Goal: Task Accomplishment & Management: Use online tool/utility

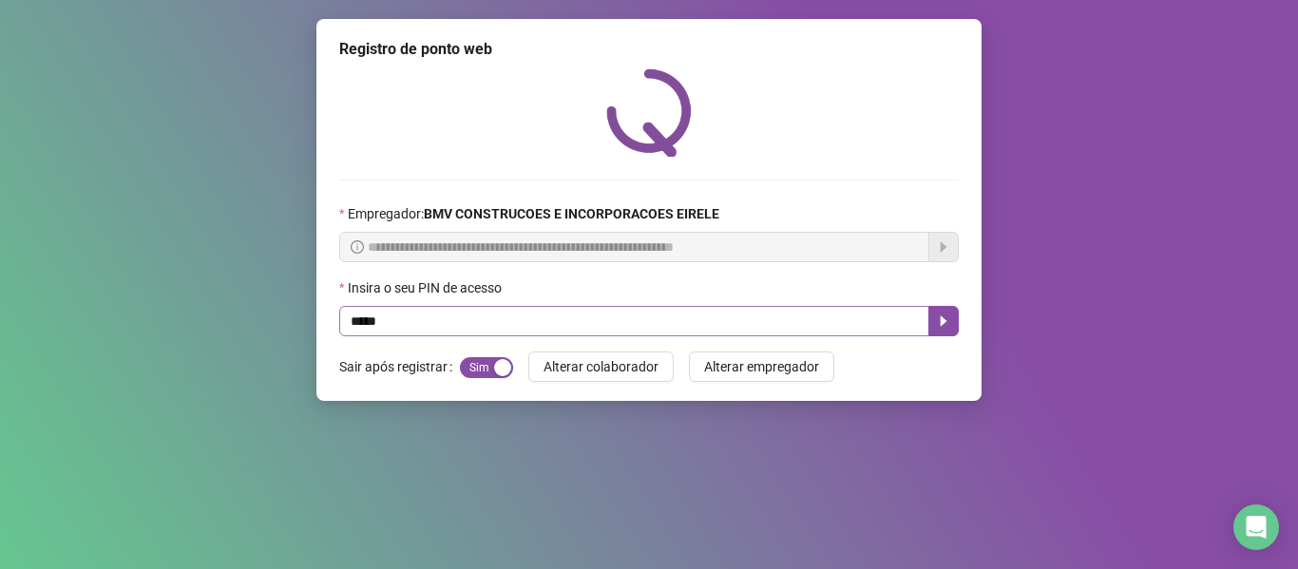
type input "*****"
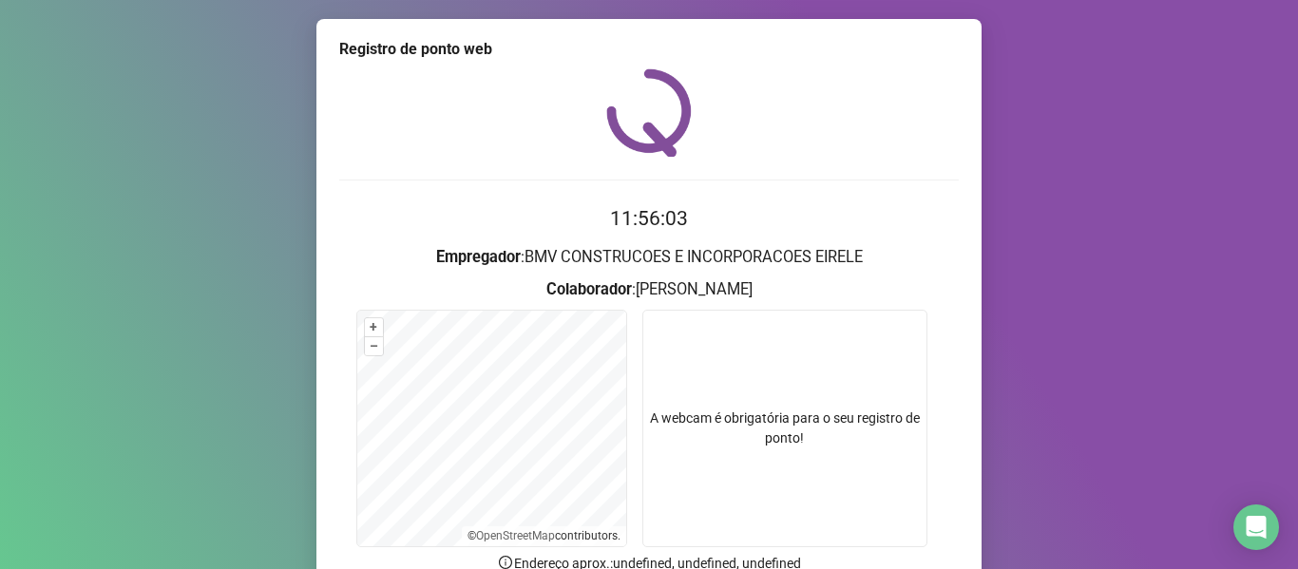
scroll to position [173, 0]
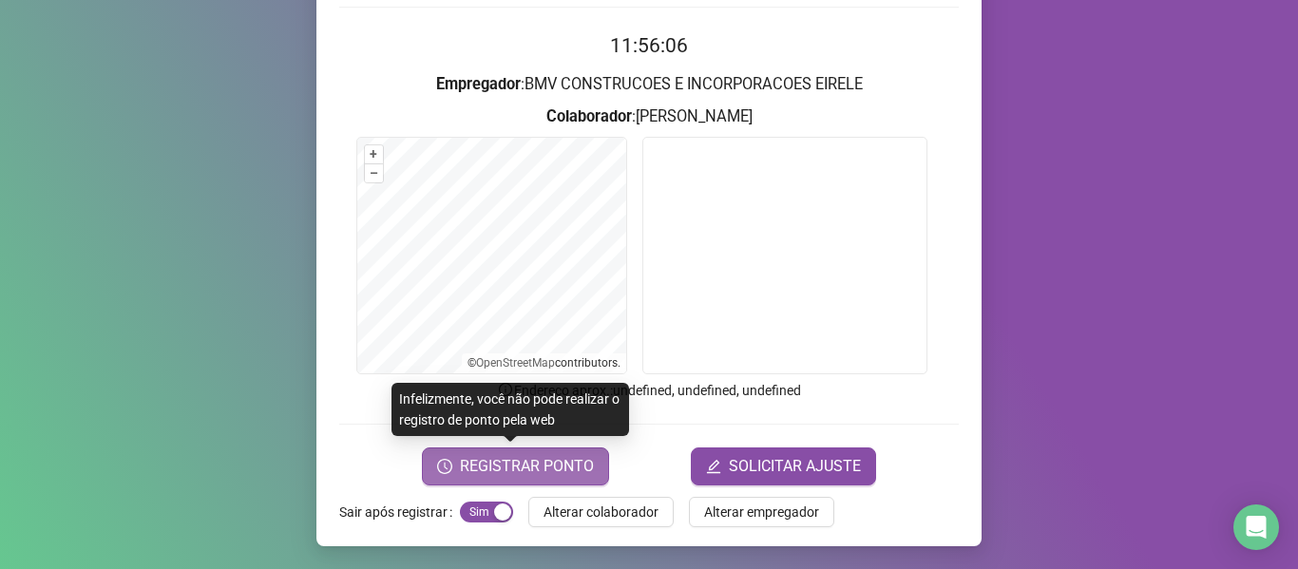
click at [578, 474] on span "REGISTRAR PONTO" at bounding box center [527, 466] width 134 height 23
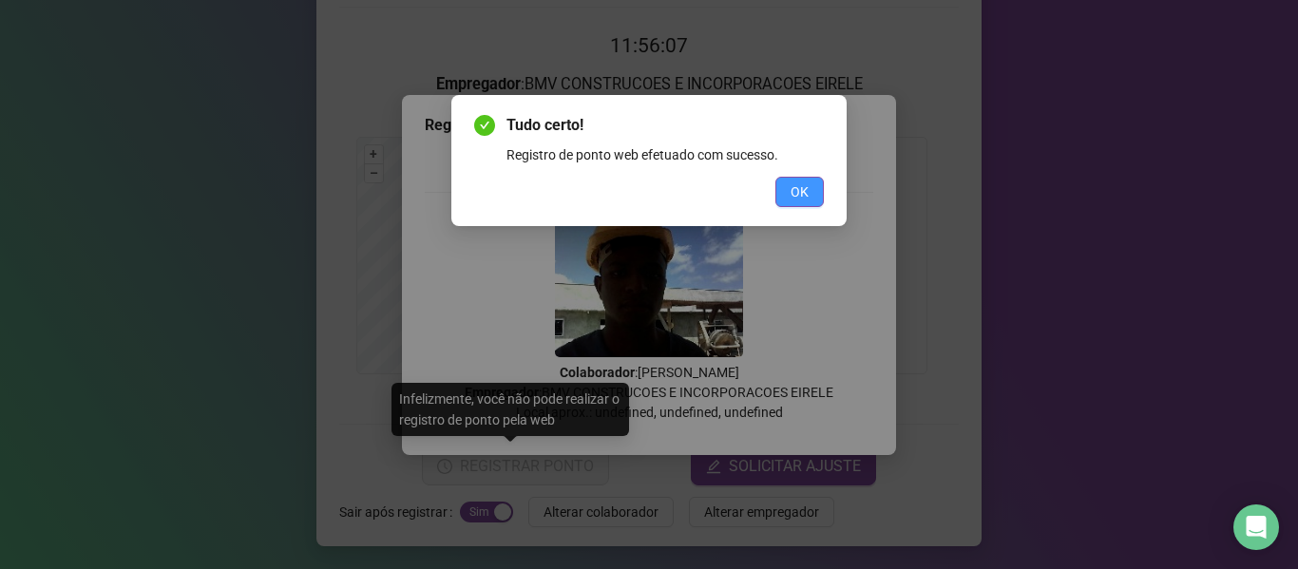
click at [799, 186] on span "OK" at bounding box center [800, 191] width 18 height 21
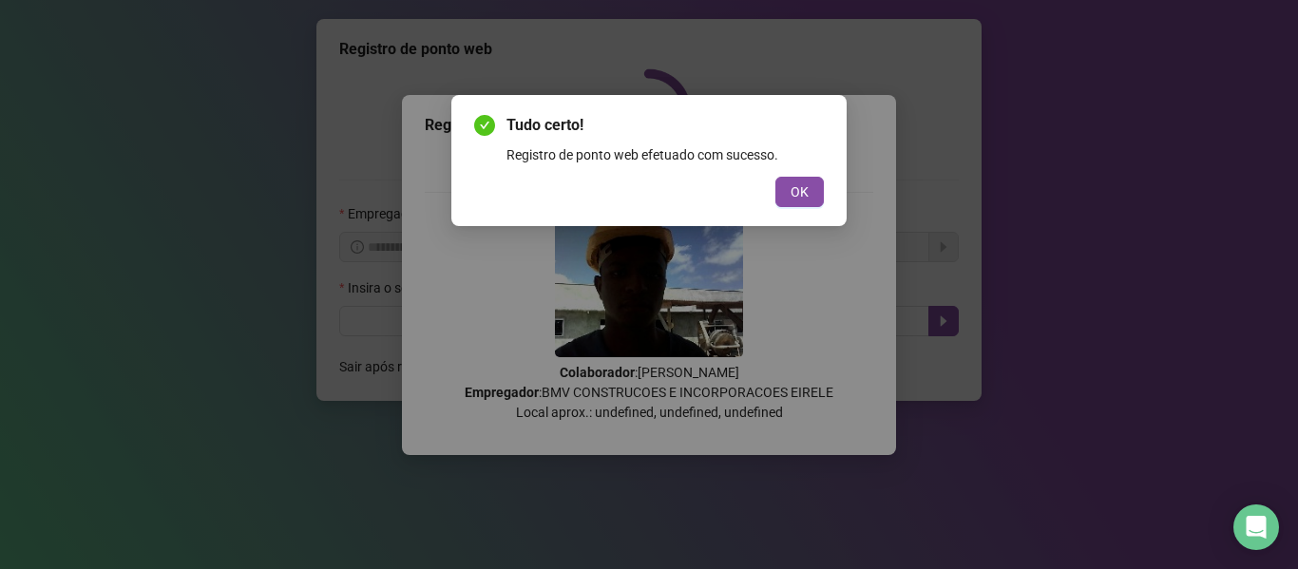
scroll to position [0, 0]
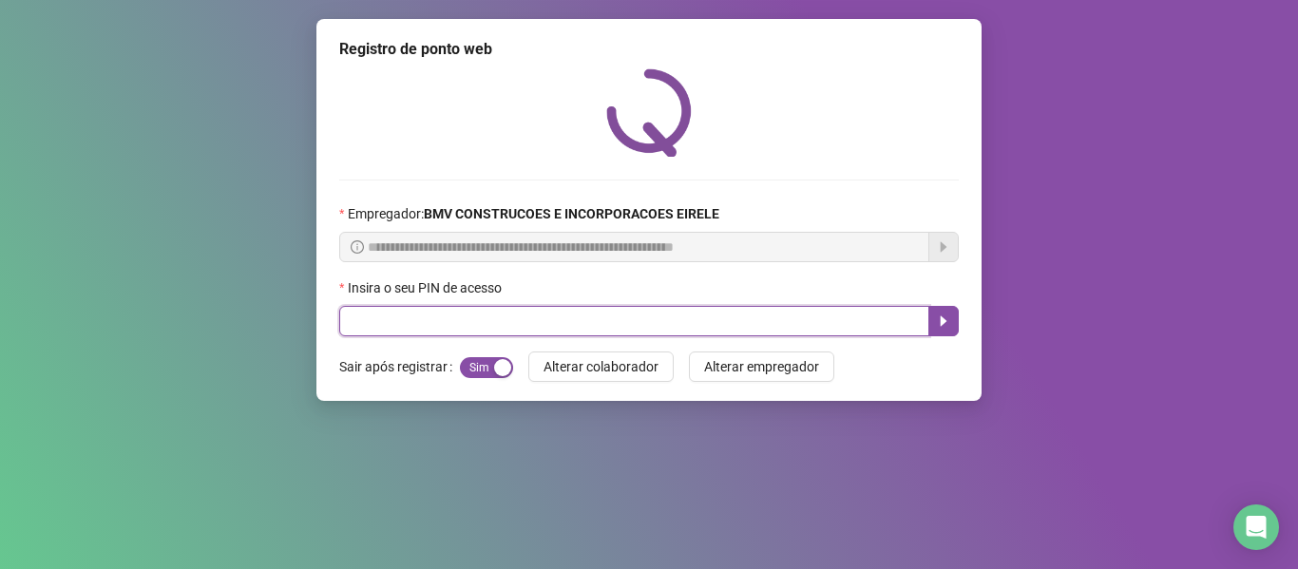
click at [803, 317] on input "text" at bounding box center [634, 321] width 590 height 30
type input "*****"
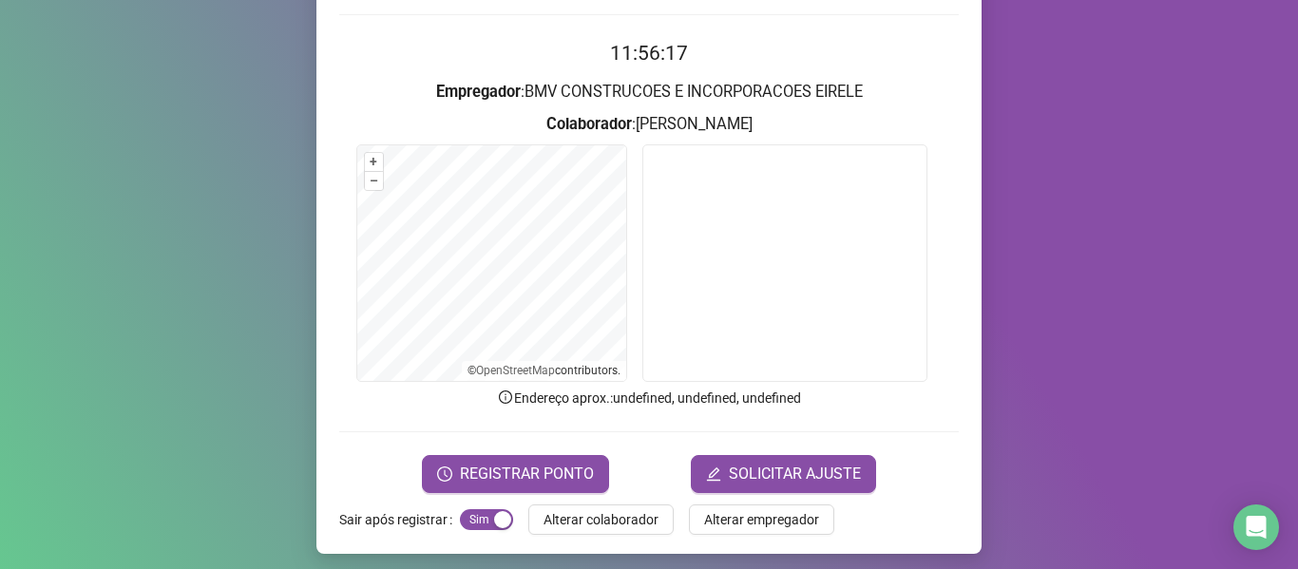
scroll to position [173, 0]
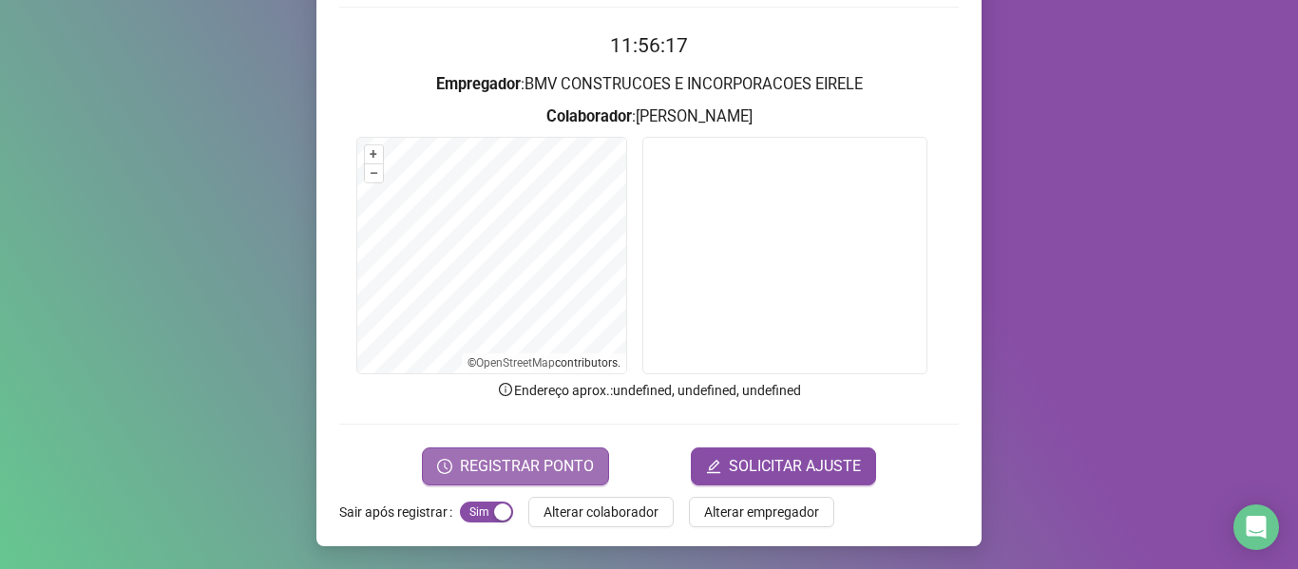
click at [561, 455] on span "REGISTRAR PONTO" at bounding box center [527, 466] width 134 height 23
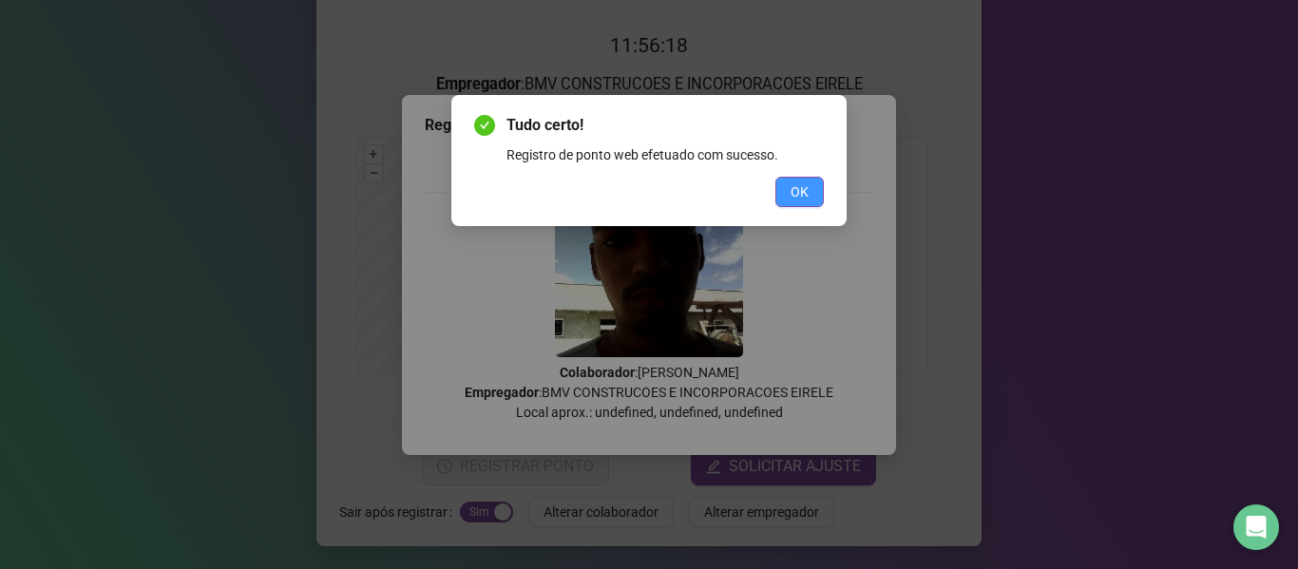
click at [794, 202] on button "OK" at bounding box center [799, 192] width 48 height 30
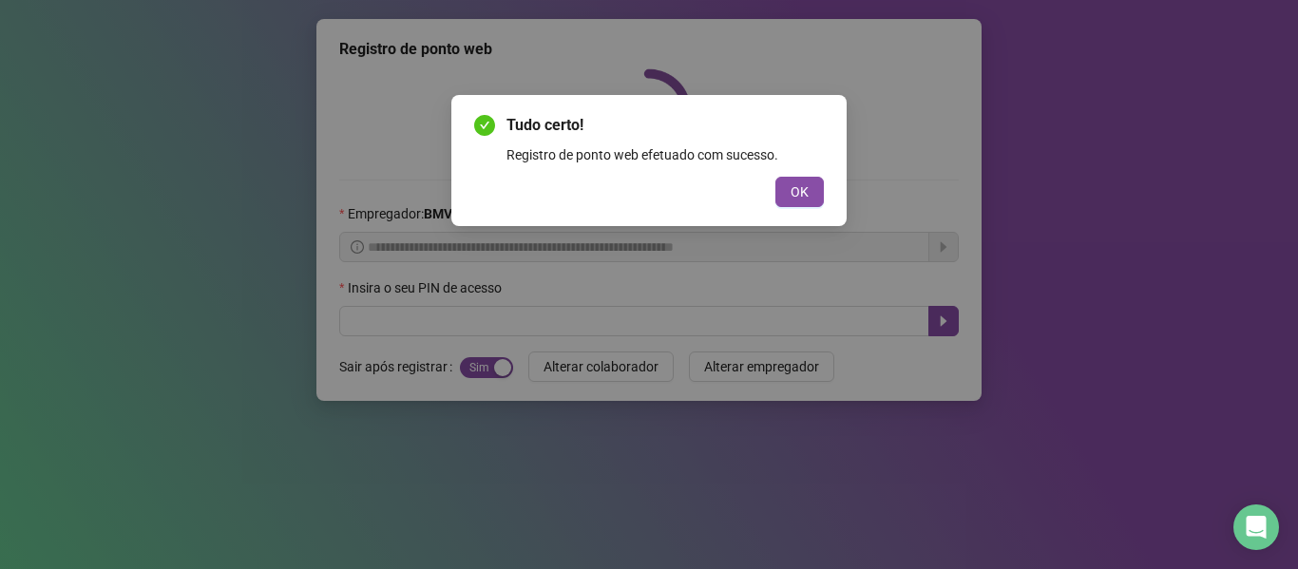
scroll to position [0, 0]
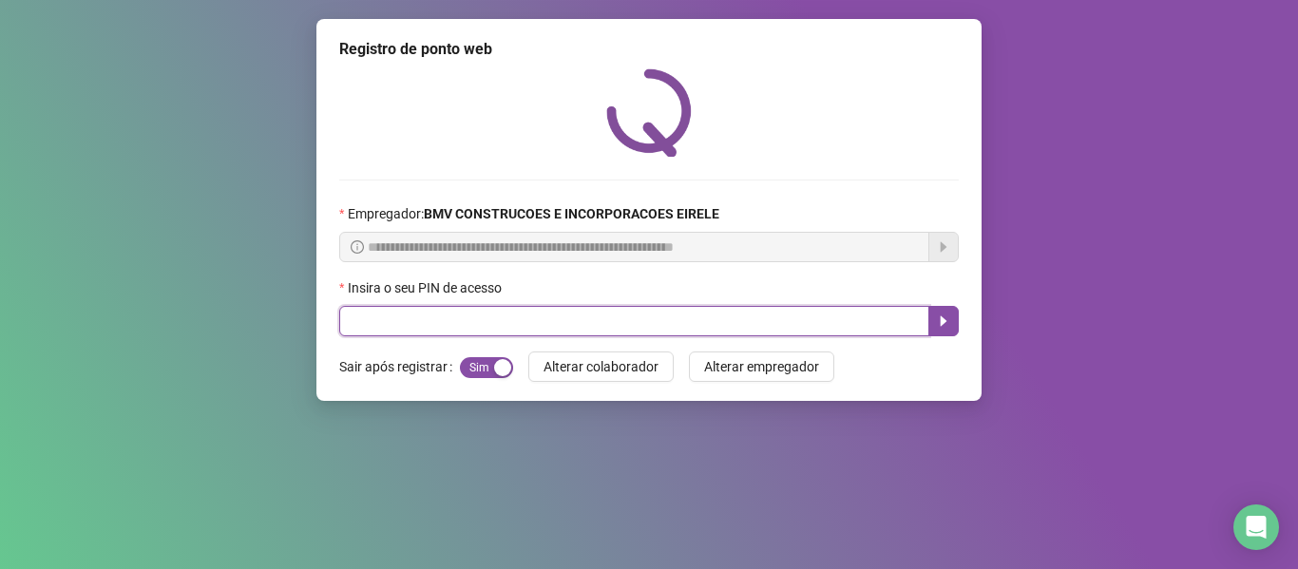
click at [823, 308] on input "text" at bounding box center [634, 321] width 590 height 30
type input "*****"
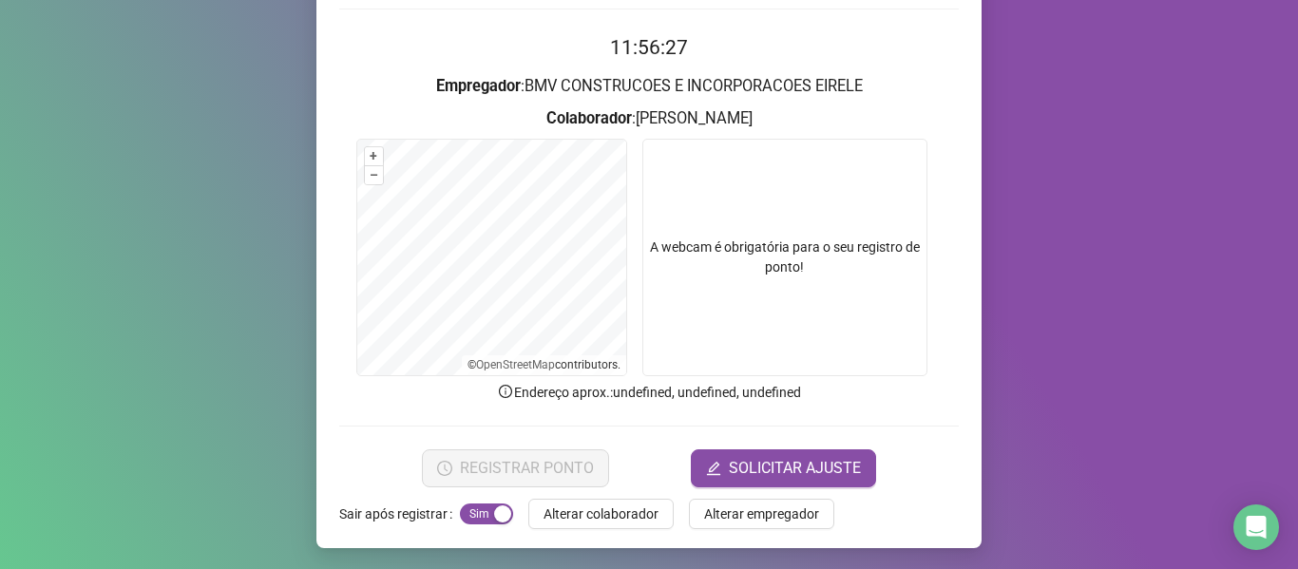
scroll to position [173, 0]
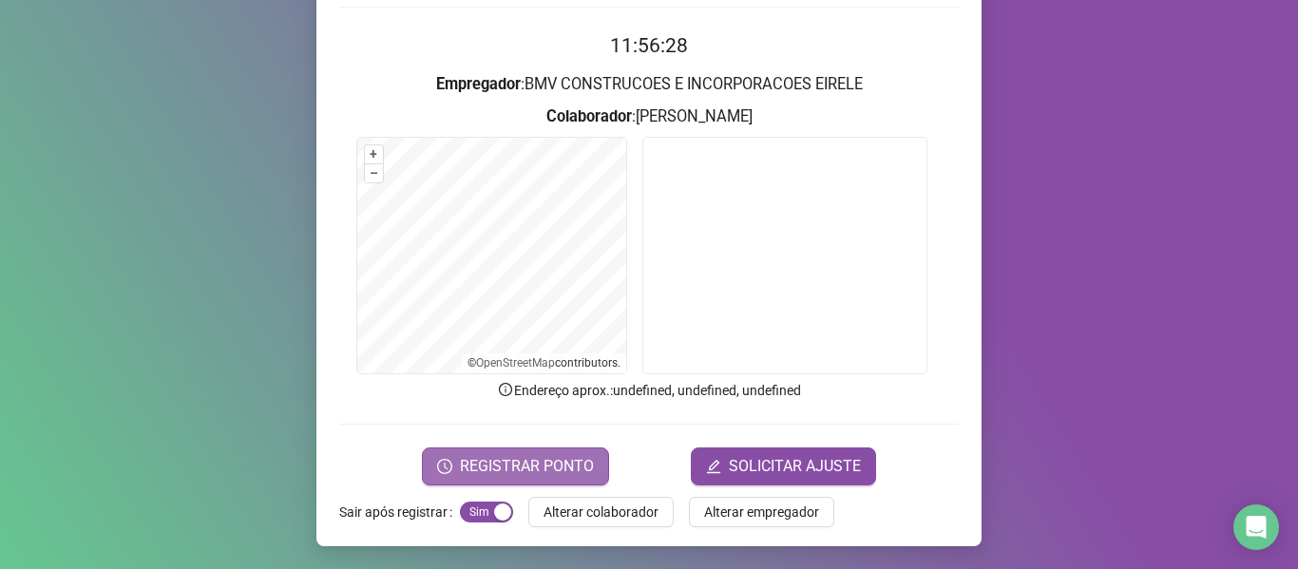
click at [563, 453] on button "REGISTRAR PONTO" at bounding box center [515, 467] width 187 height 38
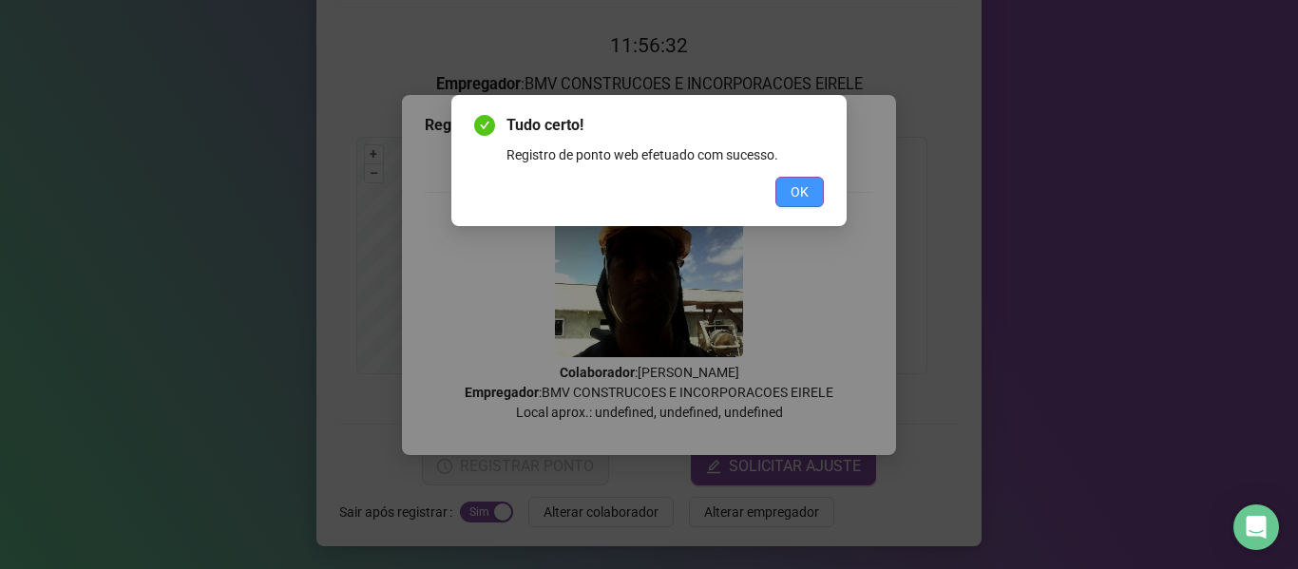
click at [780, 181] on button "OK" at bounding box center [799, 192] width 48 height 30
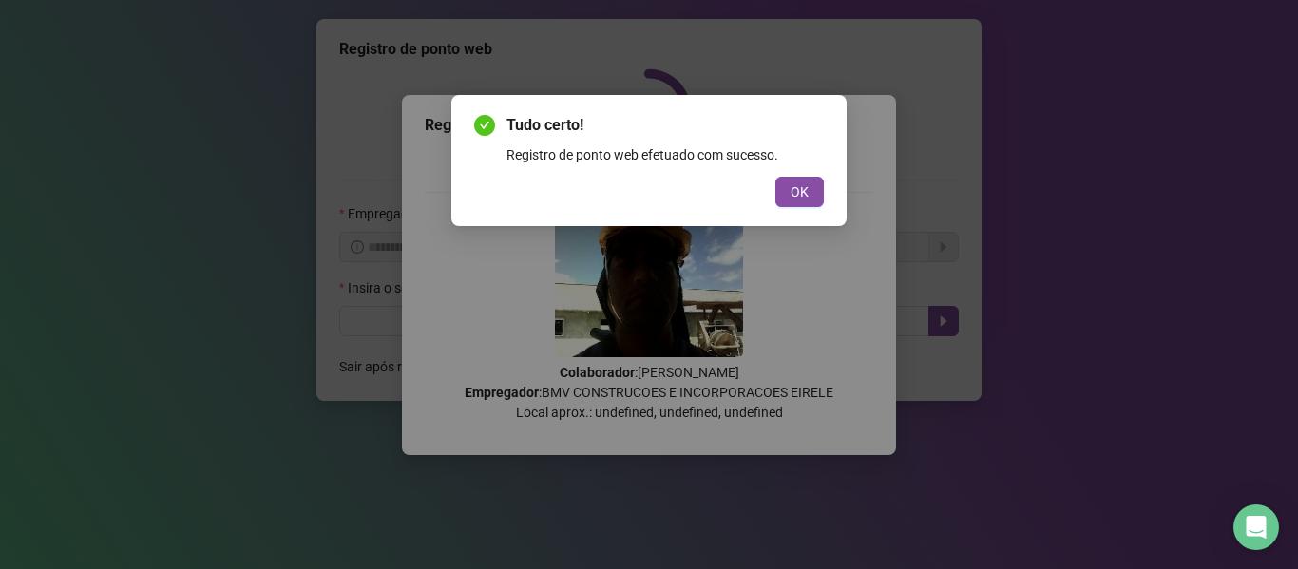
scroll to position [0, 0]
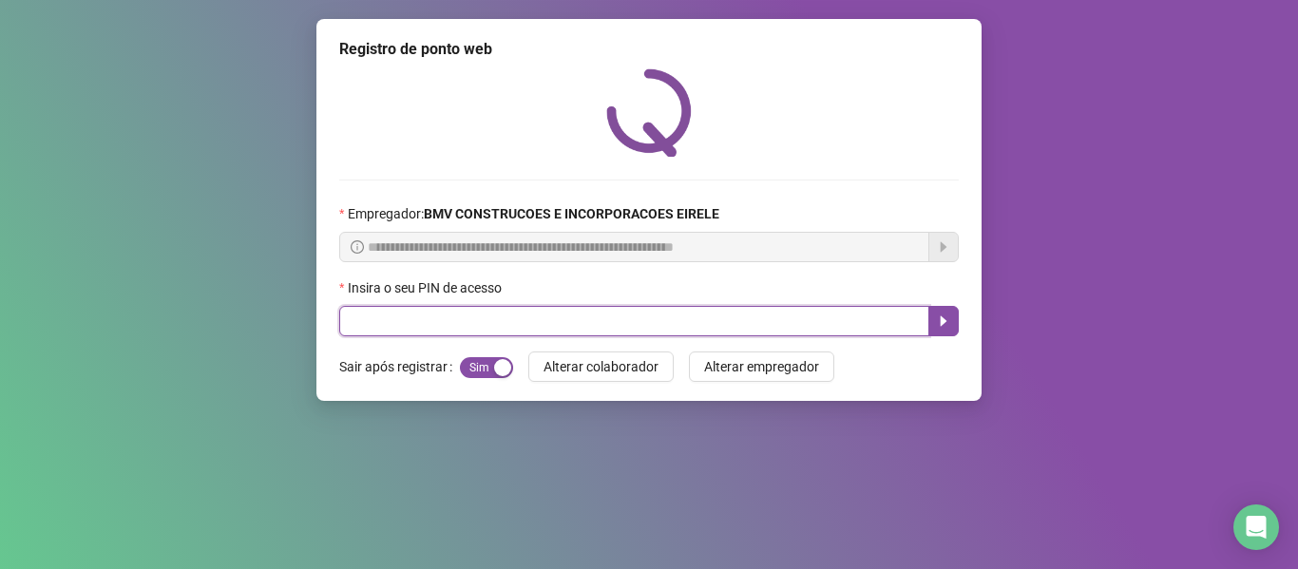
click at [805, 313] on input "text" at bounding box center [634, 321] width 590 height 30
type input "*****"
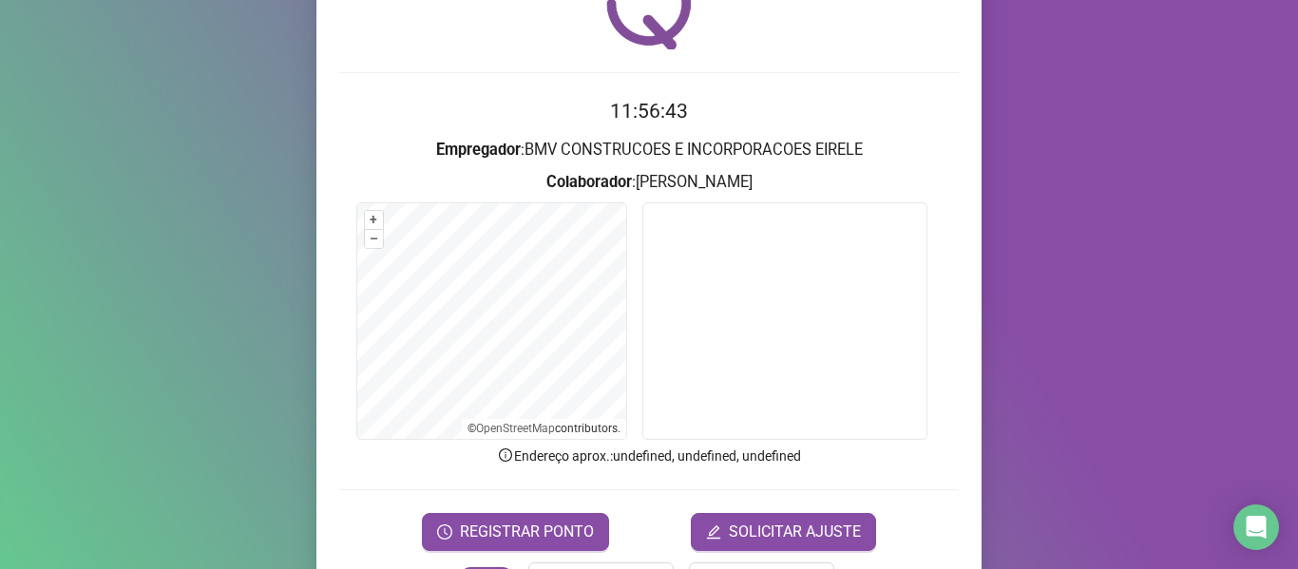
scroll to position [173, 0]
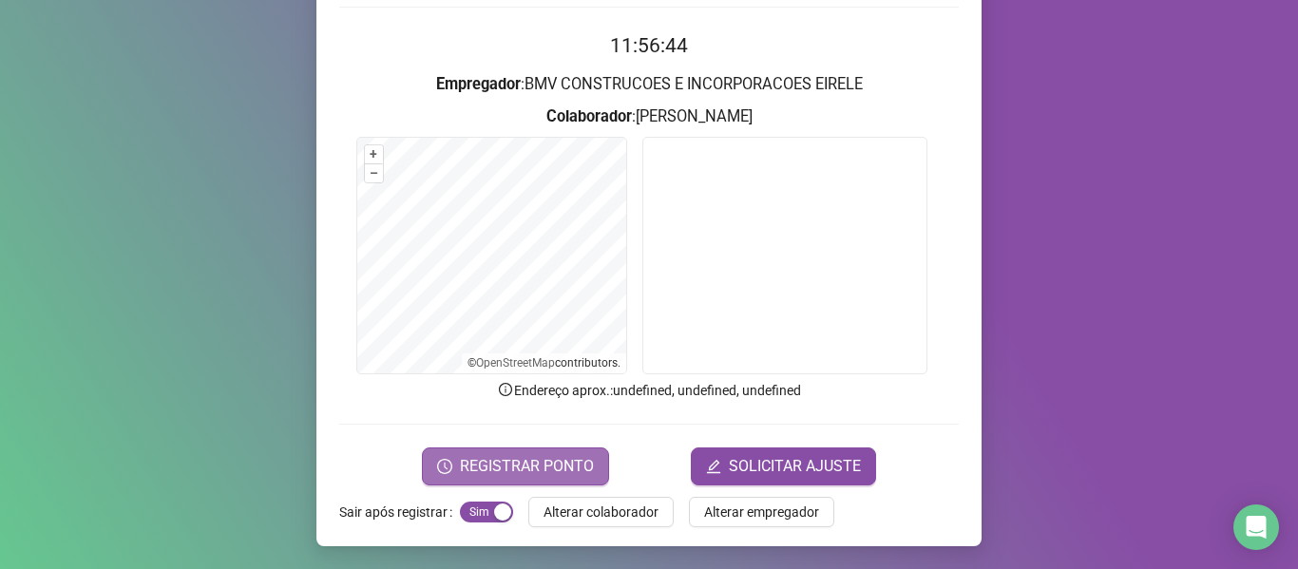
click at [528, 452] on button "REGISTRAR PONTO" at bounding box center [515, 467] width 187 height 38
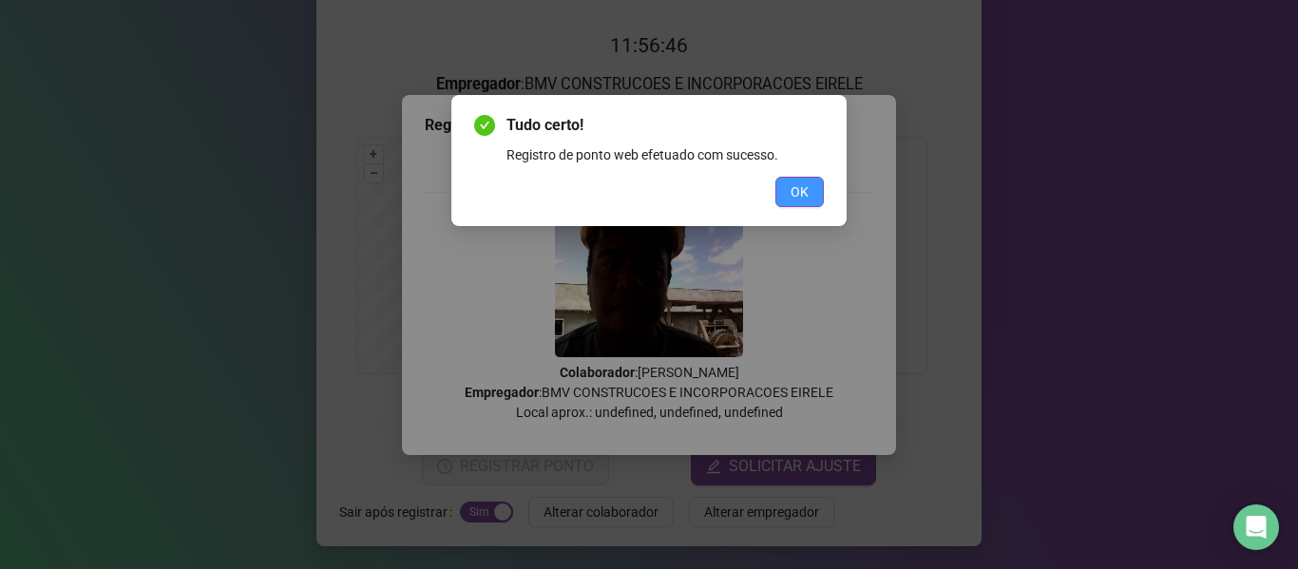
click at [795, 183] on span "OK" at bounding box center [800, 191] width 18 height 21
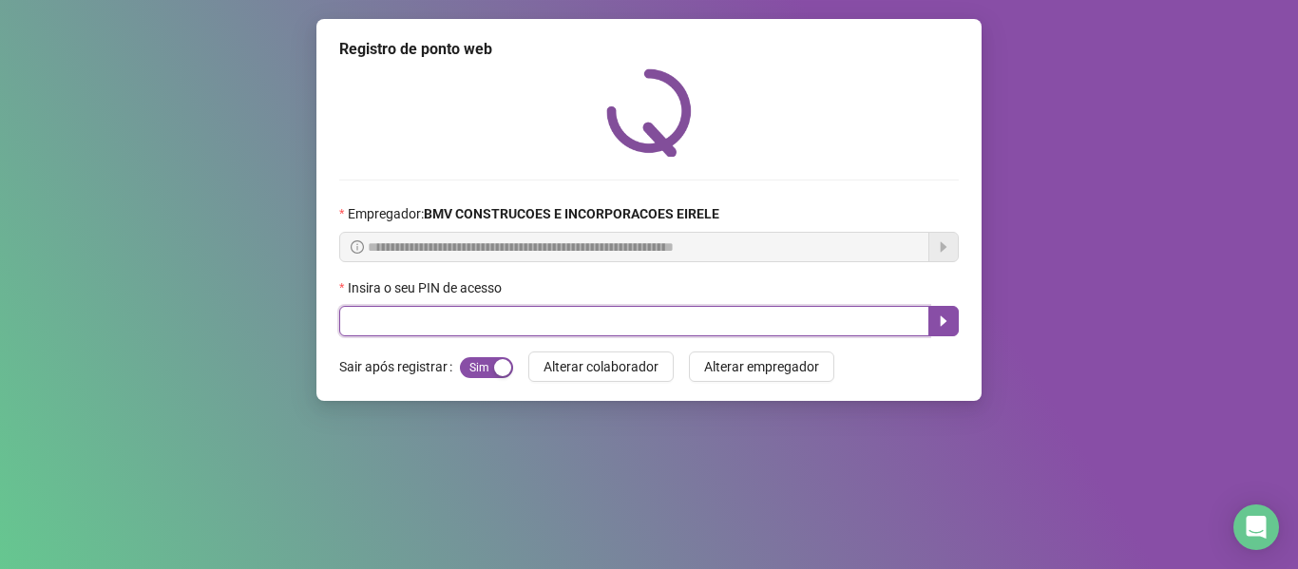
click at [826, 322] on input "text" at bounding box center [634, 321] width 590 height 30
type input "*****"
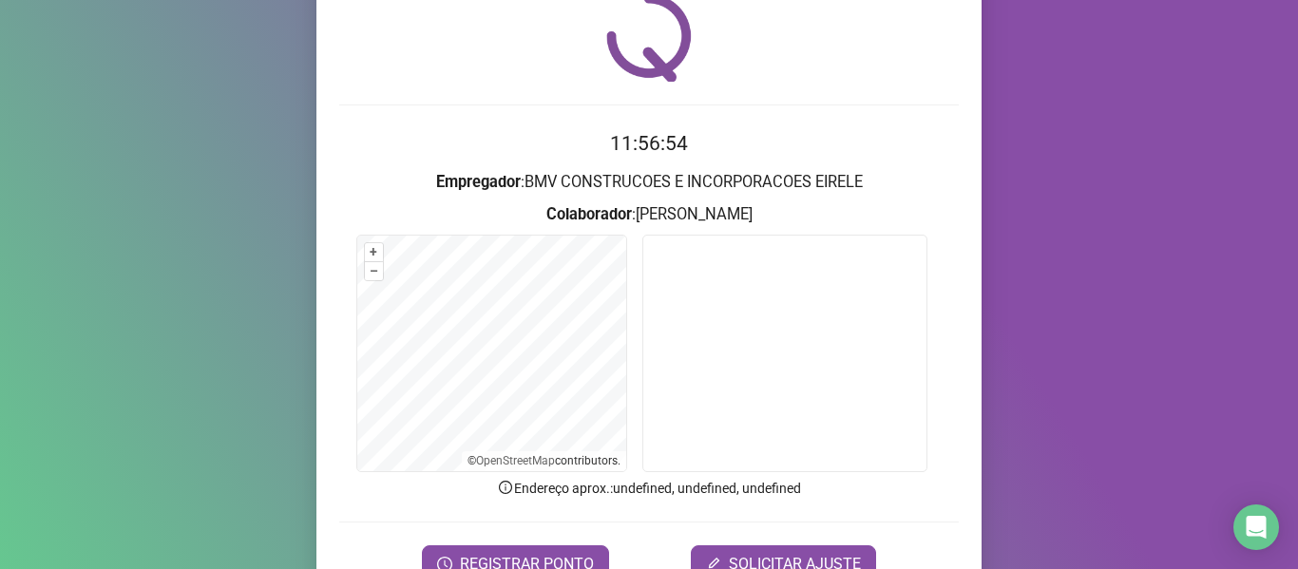
scroll to position [173, 0]
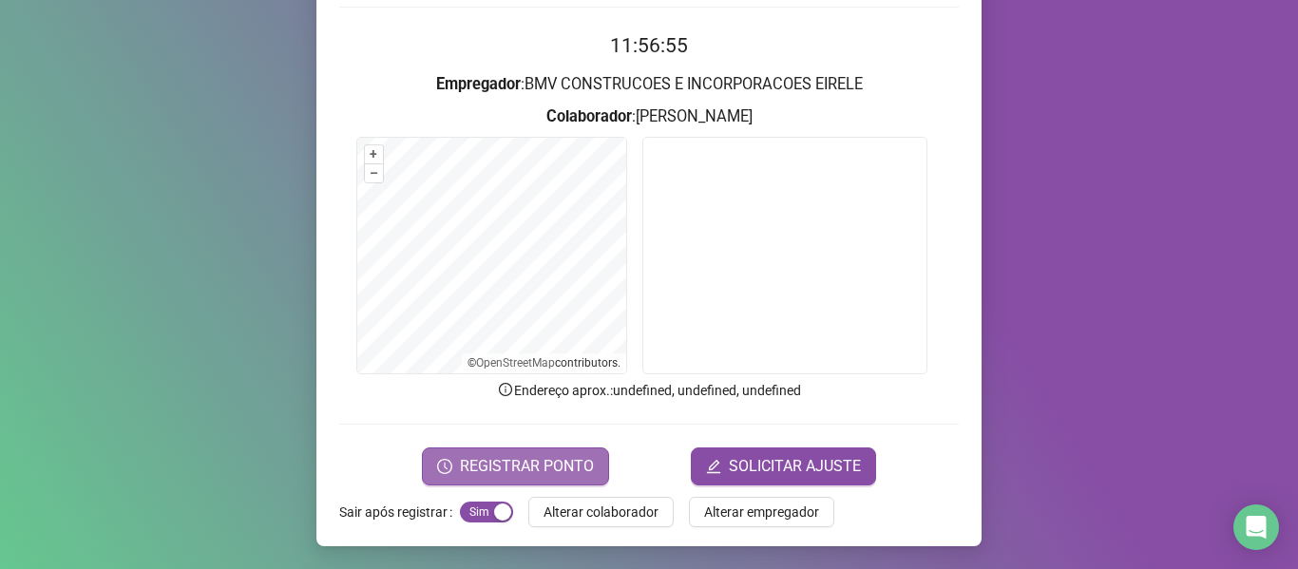
click at [534, 468] on span "REGISTRAR PONTO" at bounding box center [527, 466] width 134 height 23
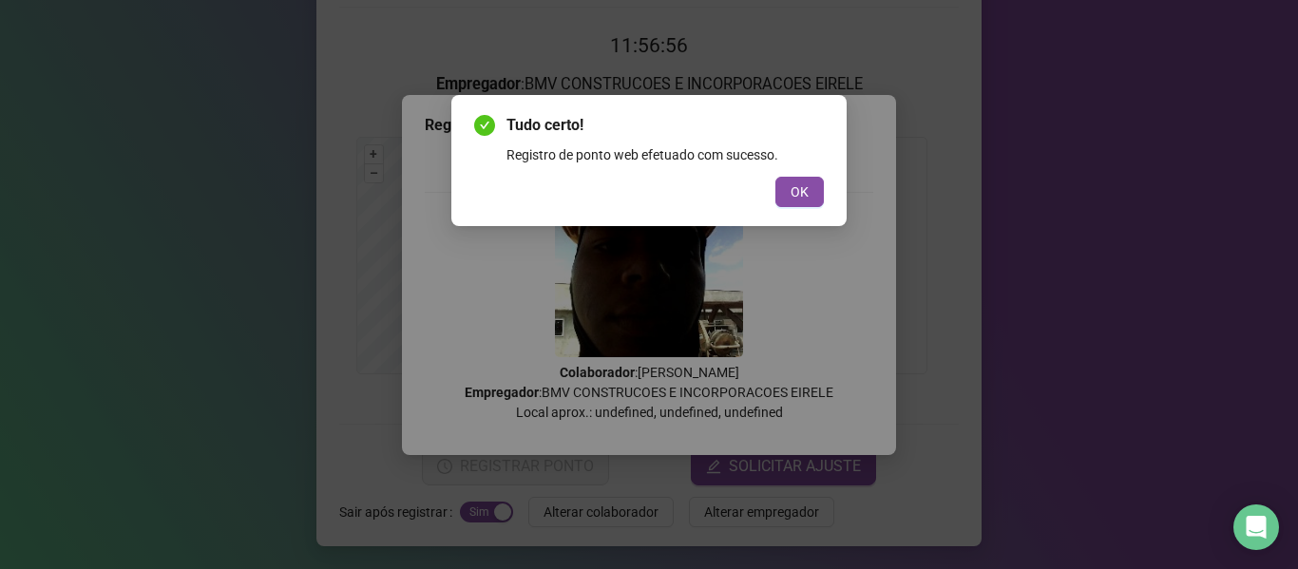
click at [795, 174] on div "Tudo certo! Registro de ponto web efetuado com sucesso. OK" at bounding box center [649, 160] width 350 height 93
click at [795, 194] on span "OK" at bounding box center [800, 191] width 18 height 21
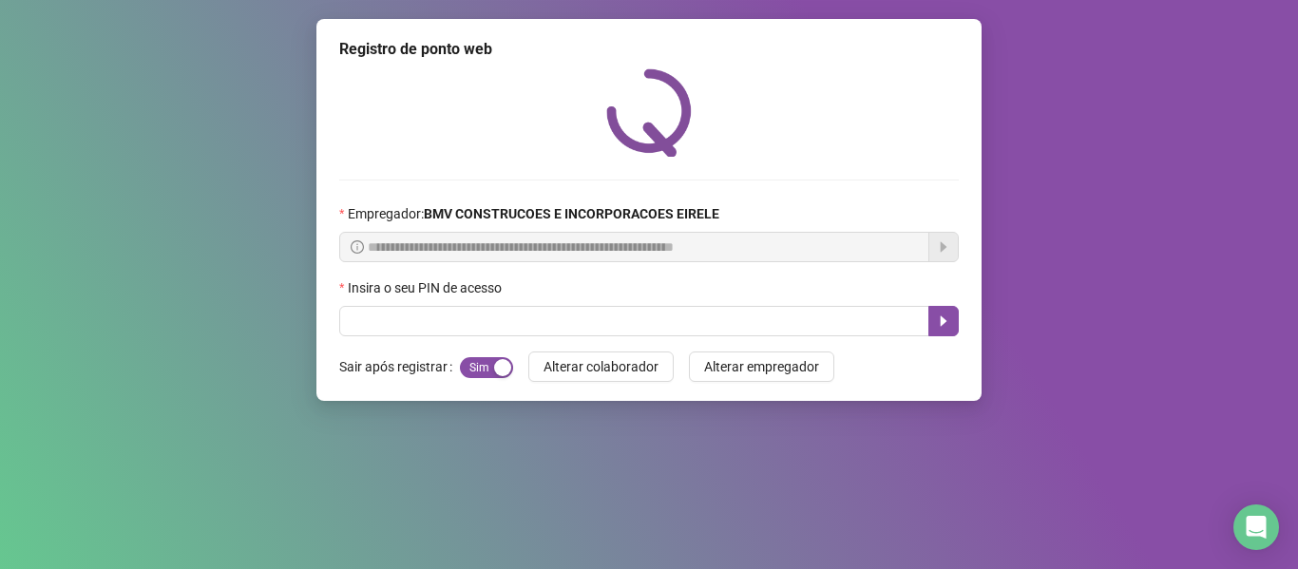
scroll to position [0, 0]
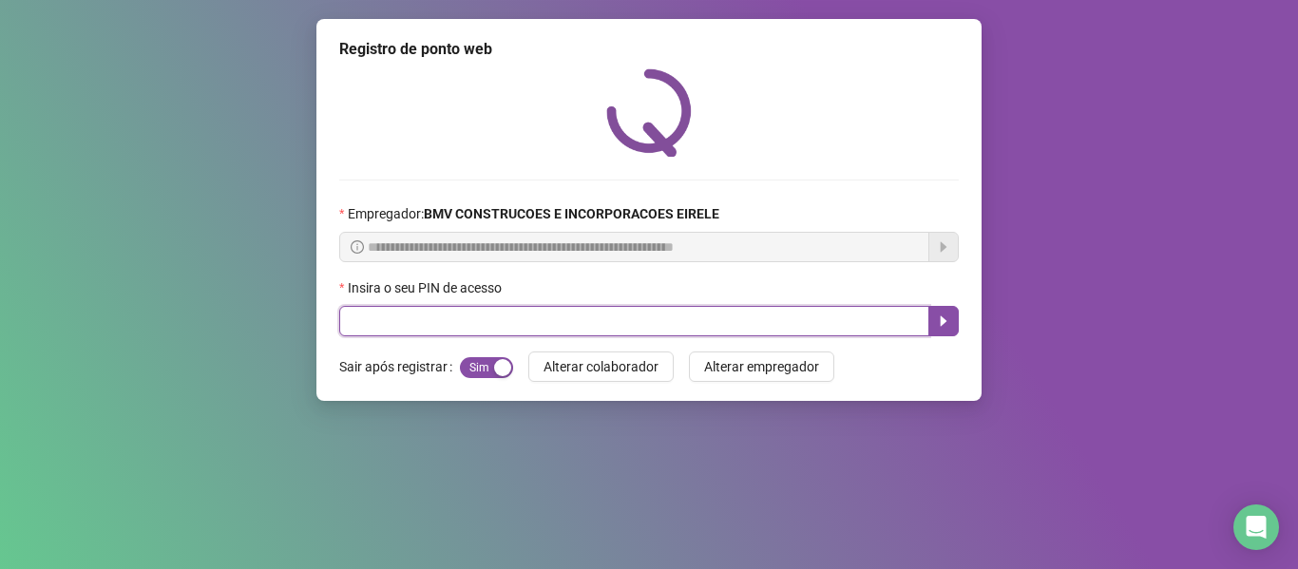
click at [831, 319] on input "text" at bounding box center [634, 321] width 590 height 30
type input "*****"
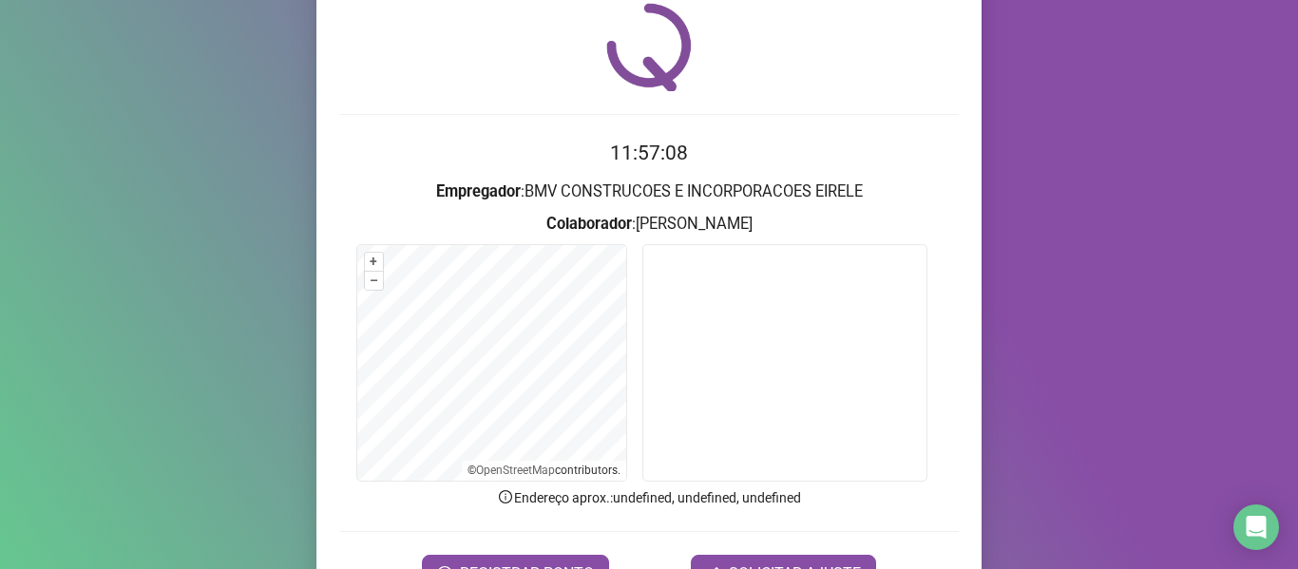
scroll to position [173, 0]
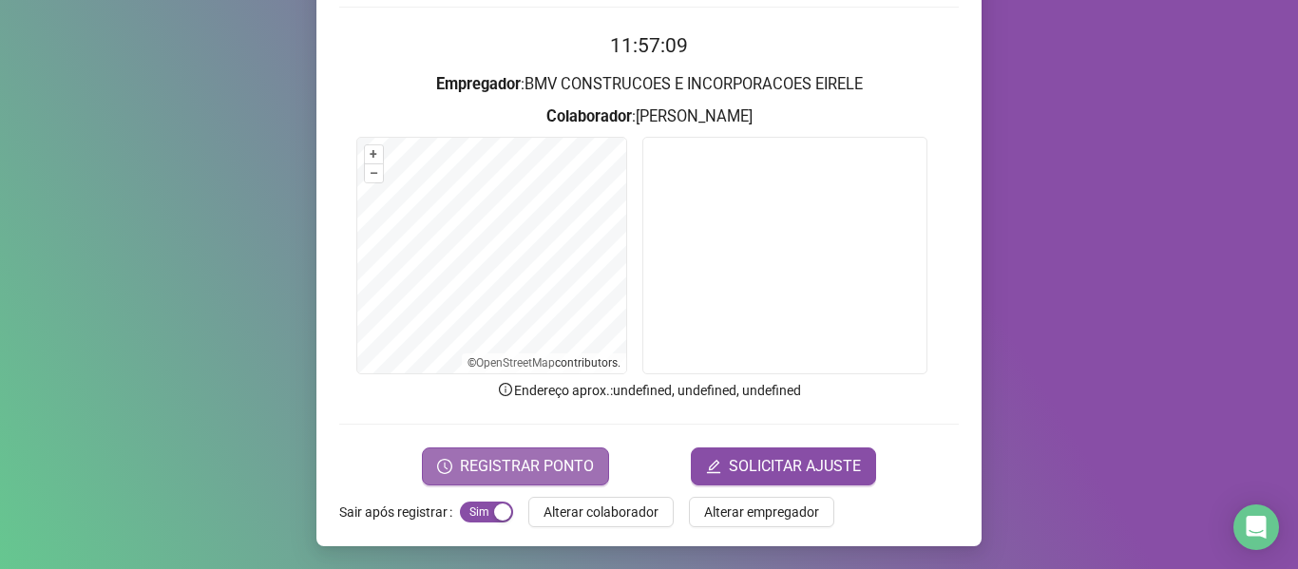
click at [519, 462] on span "REGISTRAR PONTO" at bounding box center [527, 466] width 134 height 23
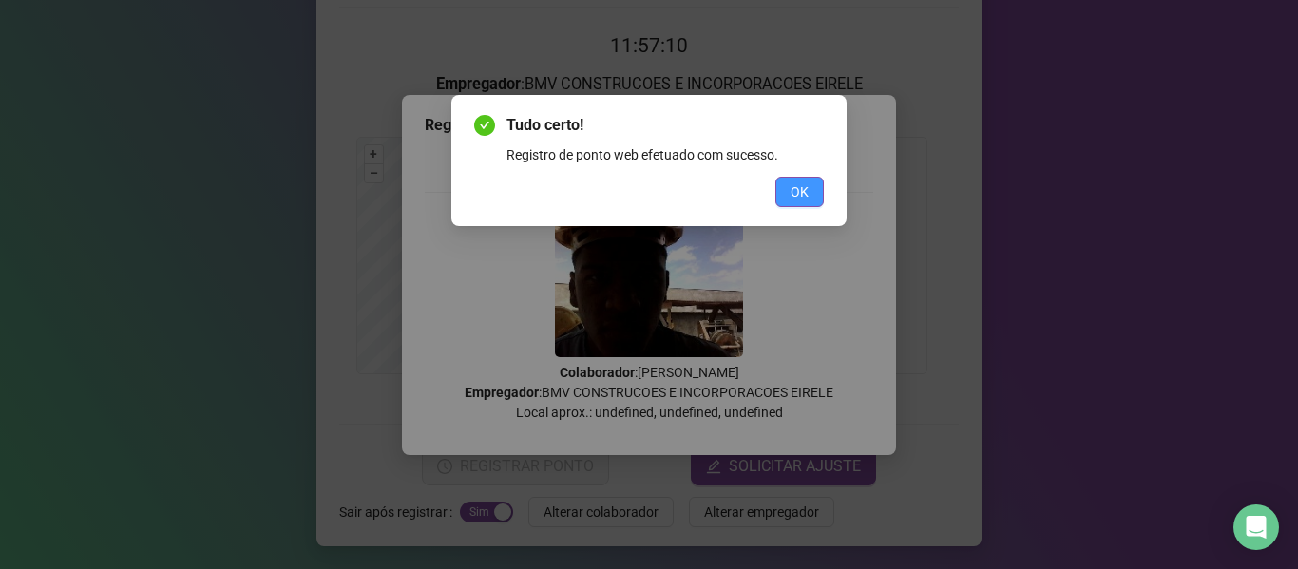
click at [786, 190] on button "OK" at bounding box center [799, 192] width 48 height 30
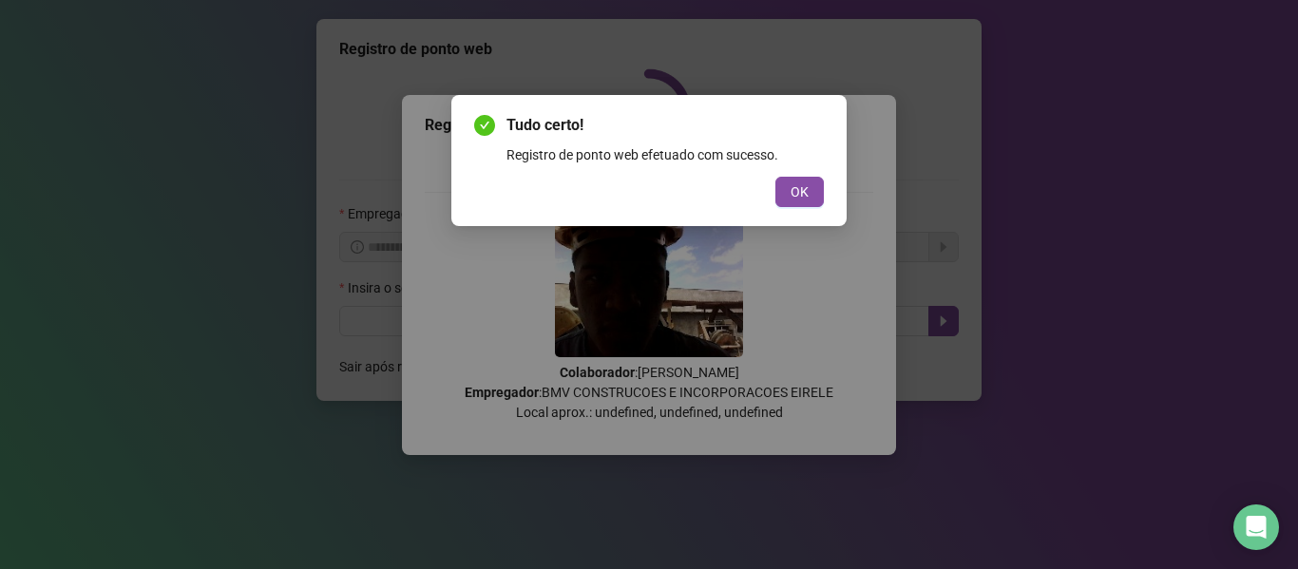
scroll to position [0, 0]
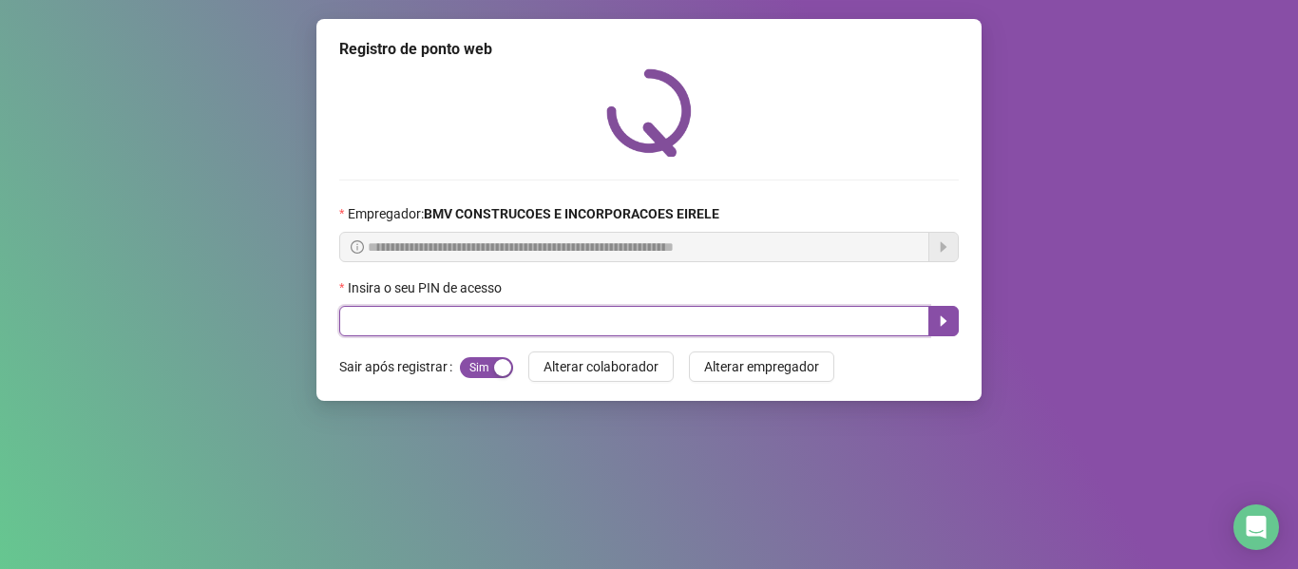
click at [838, 330] on input "text" at bounding box center [634, 321] width 590 height 30
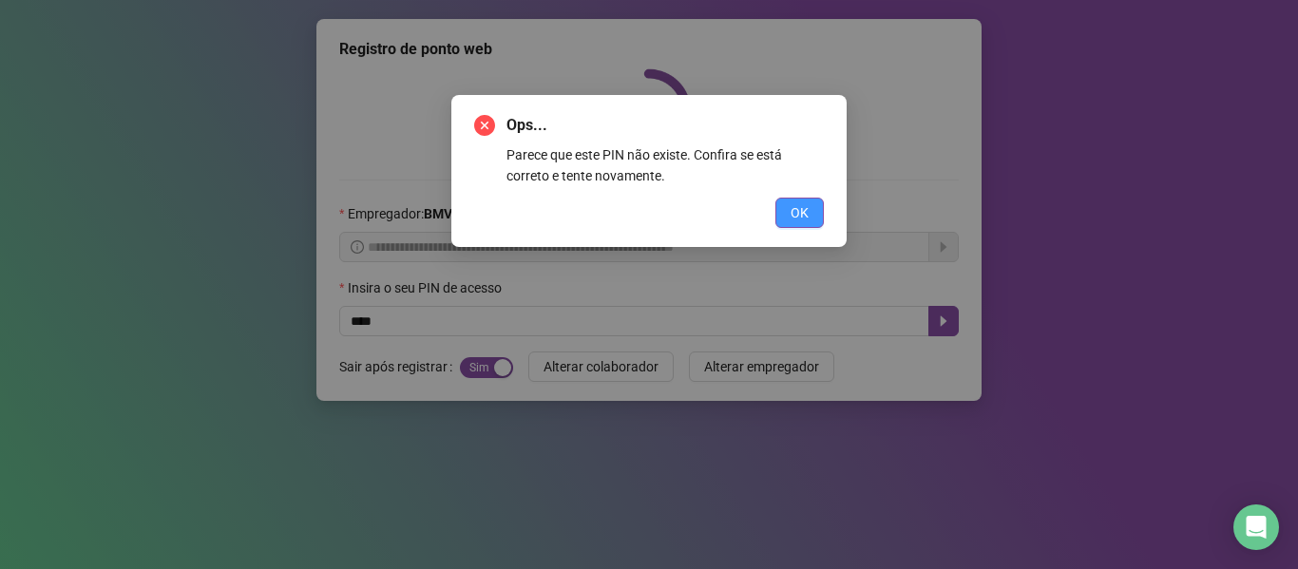
click at [799, 220] on span "OK" at bounding box center [800, 212] width 18 height 21
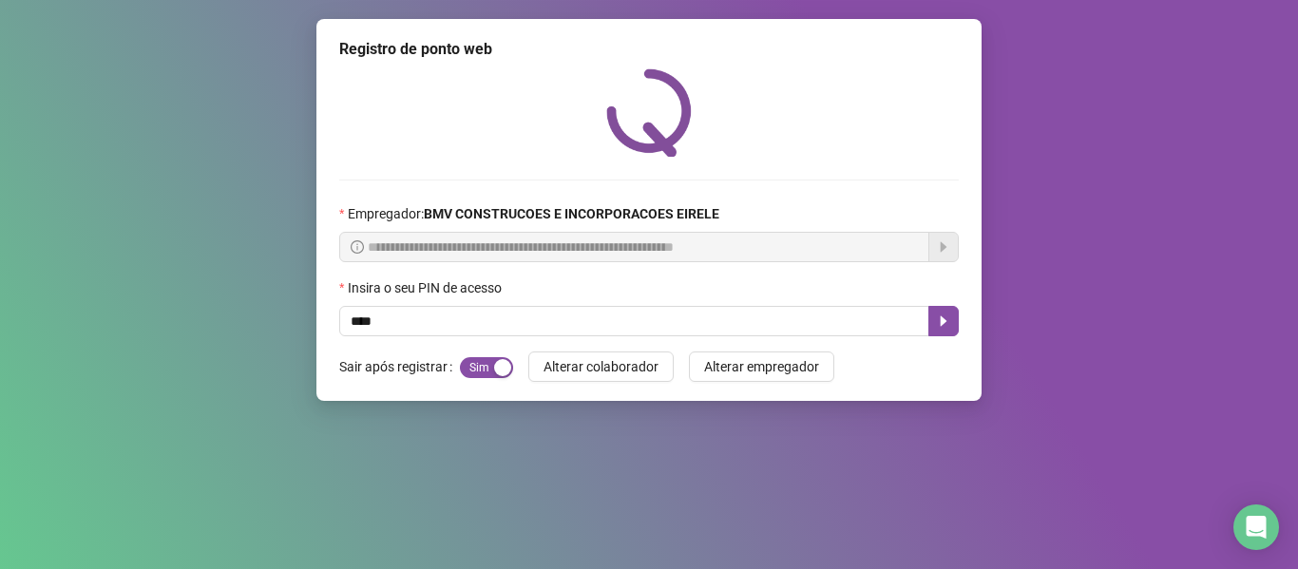
click at [795, 302] on div "Insira o seu PIN de acesso" at bounding box center [649, 291] width 620 height 29
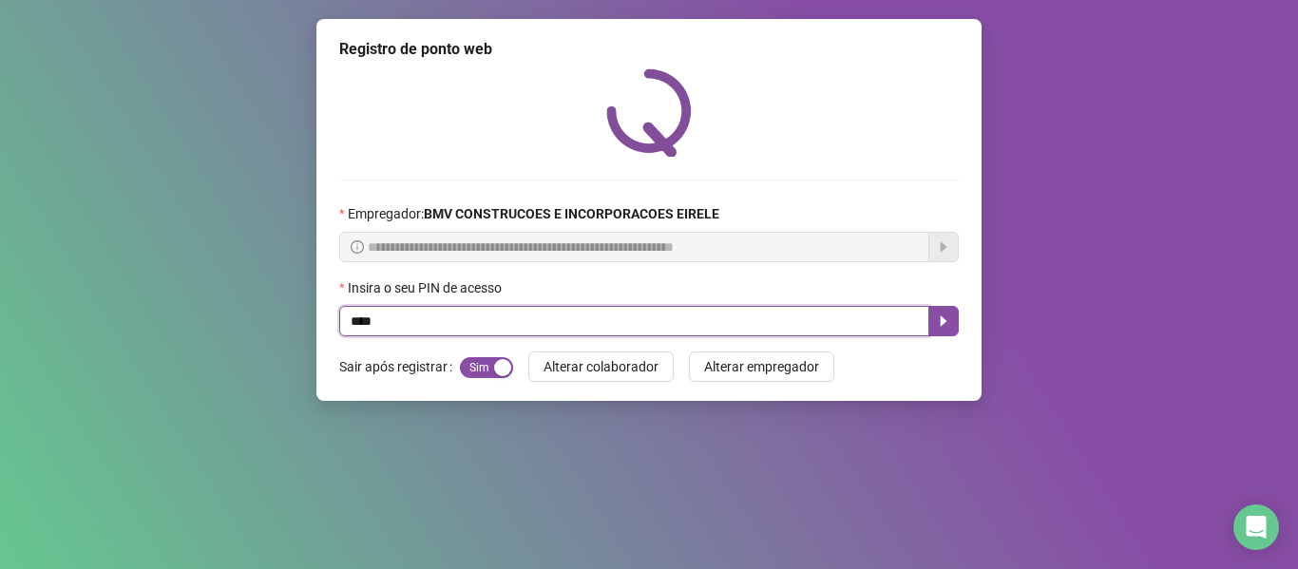
click at [791, 315] on input "****" at bounding box center [634, 321] width 590 height 30
type input "*****"
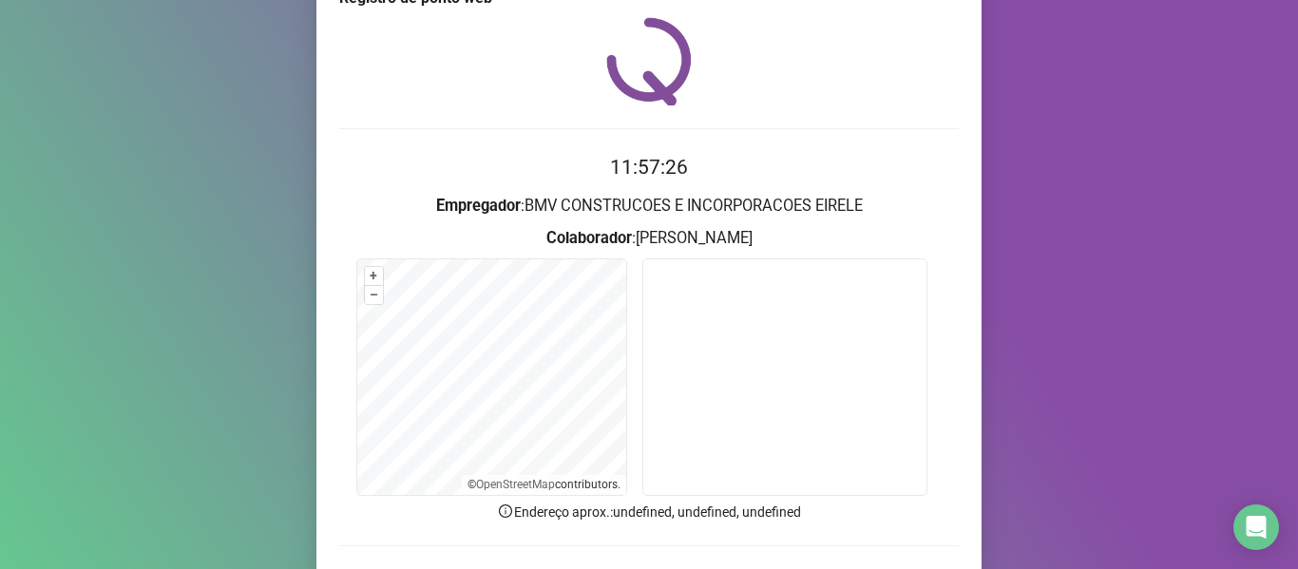
scroll to position [95, 0]
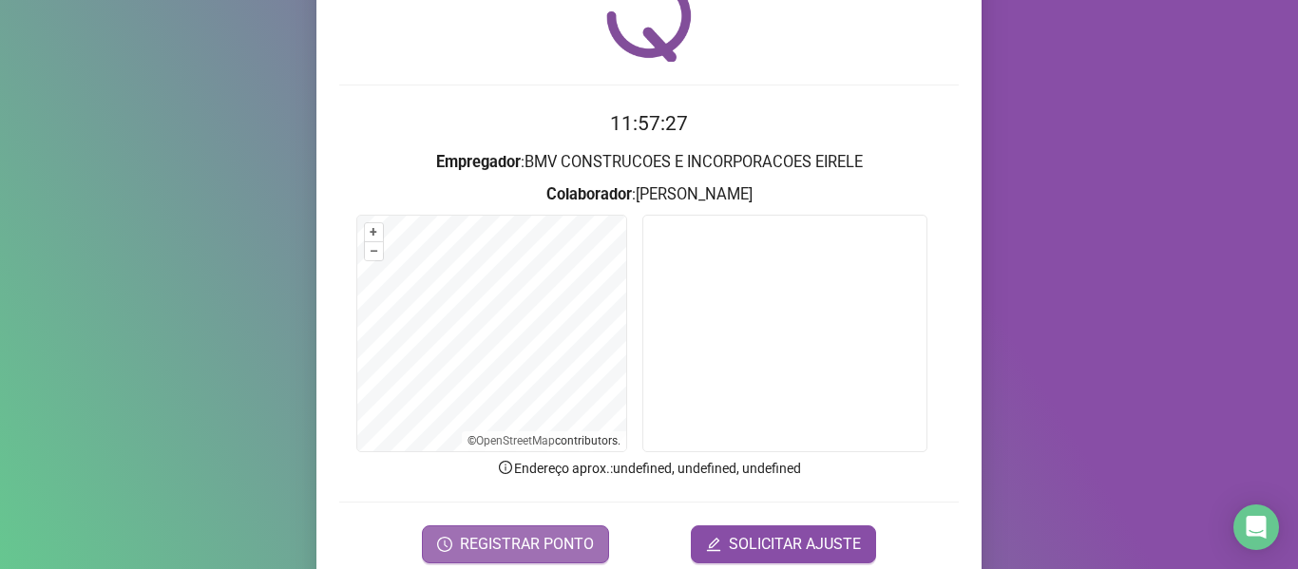
click at [528, 536] on span "REGISTRAR PONTO" at bounding box center [527, 544] width 134 height 23
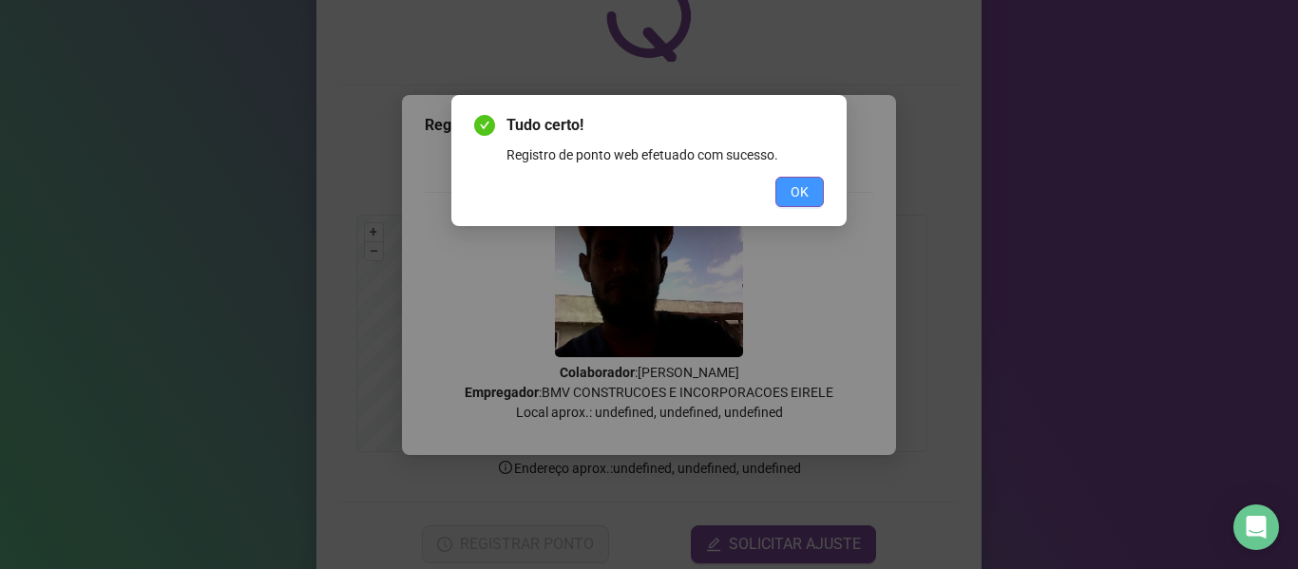
click at [799, 194] on span "OK" at bounding box center [800, 191] width 18 height 21
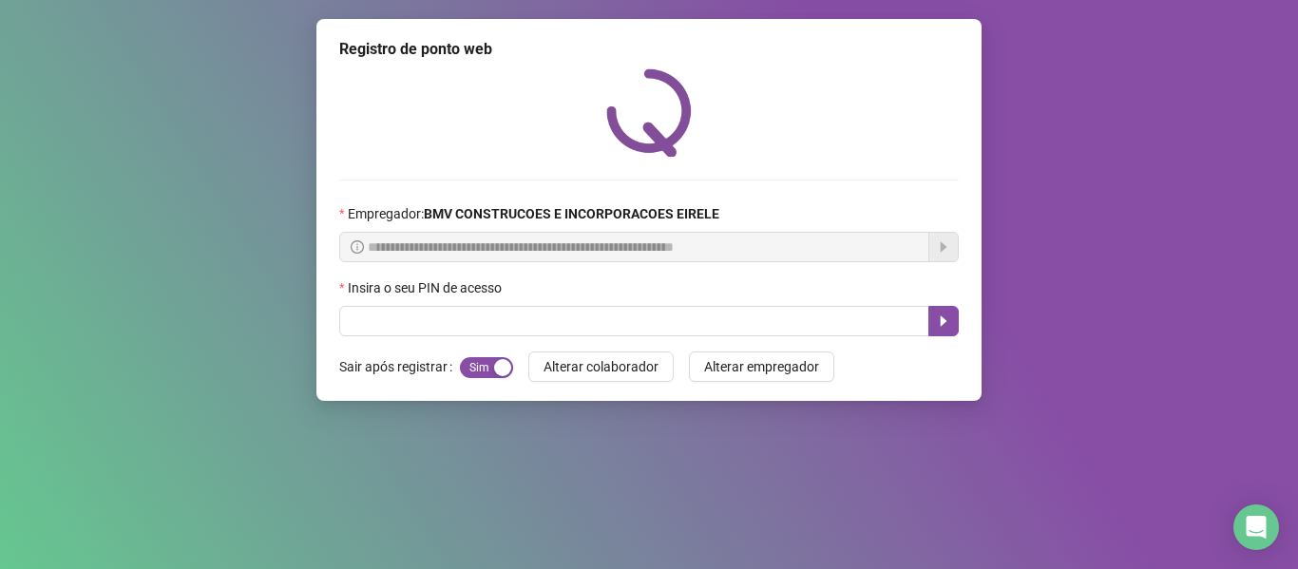
scroll to position [0, 0]
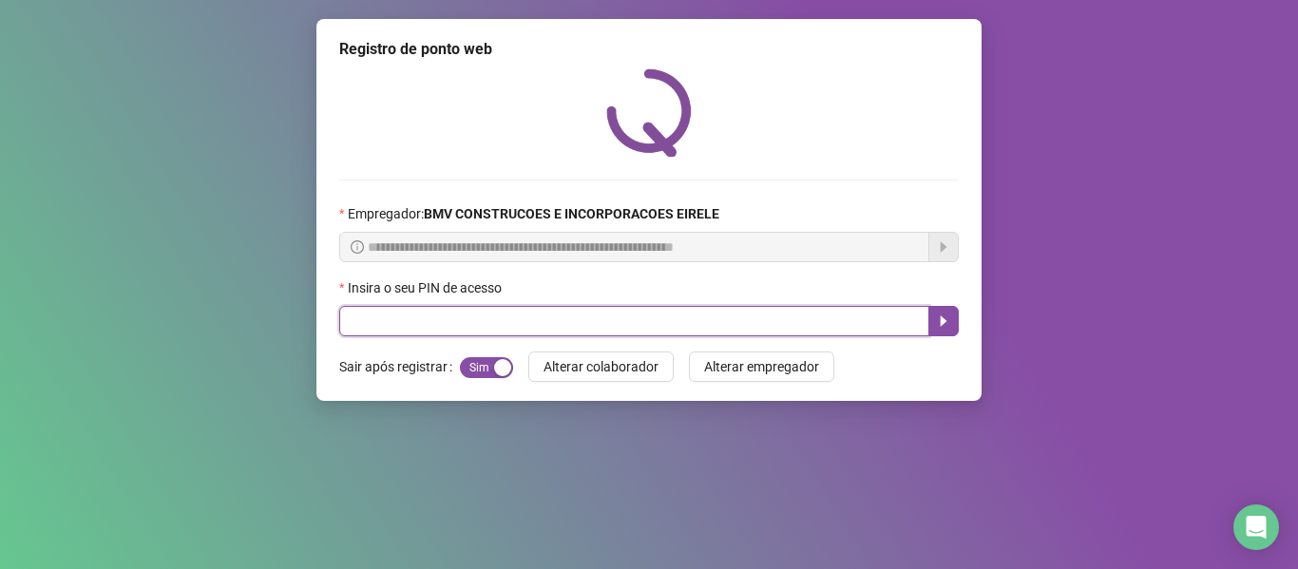
click at [834, 319] on input "text" at bounding box center [634, 321] width 590 height 30
type input "*****"
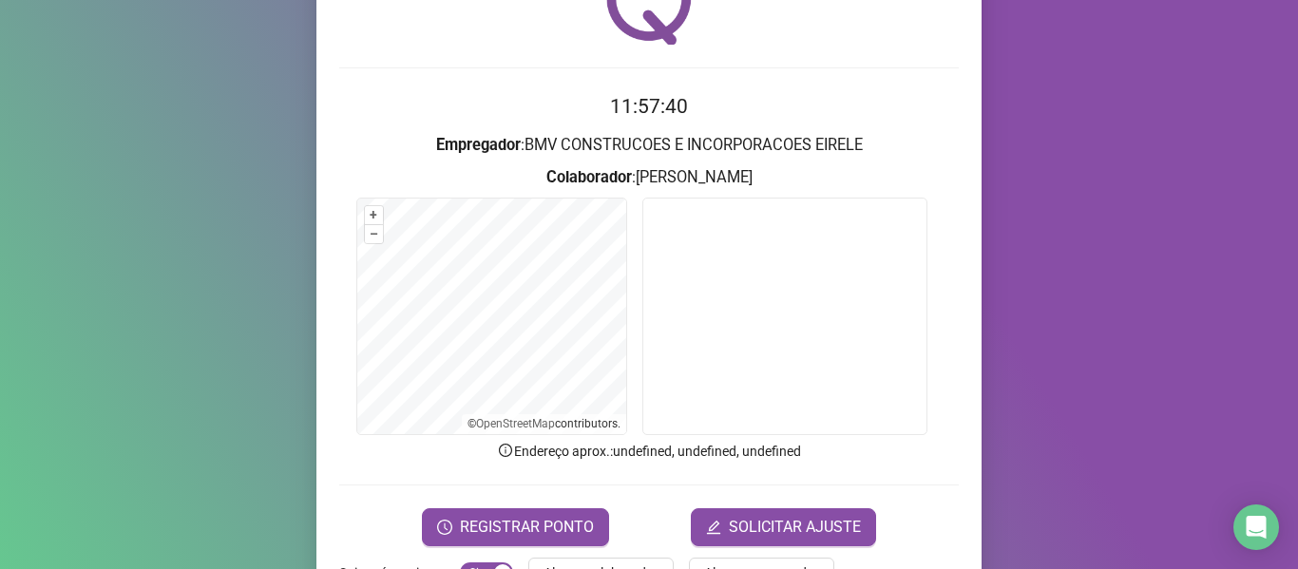
scroll to position [173, 0]
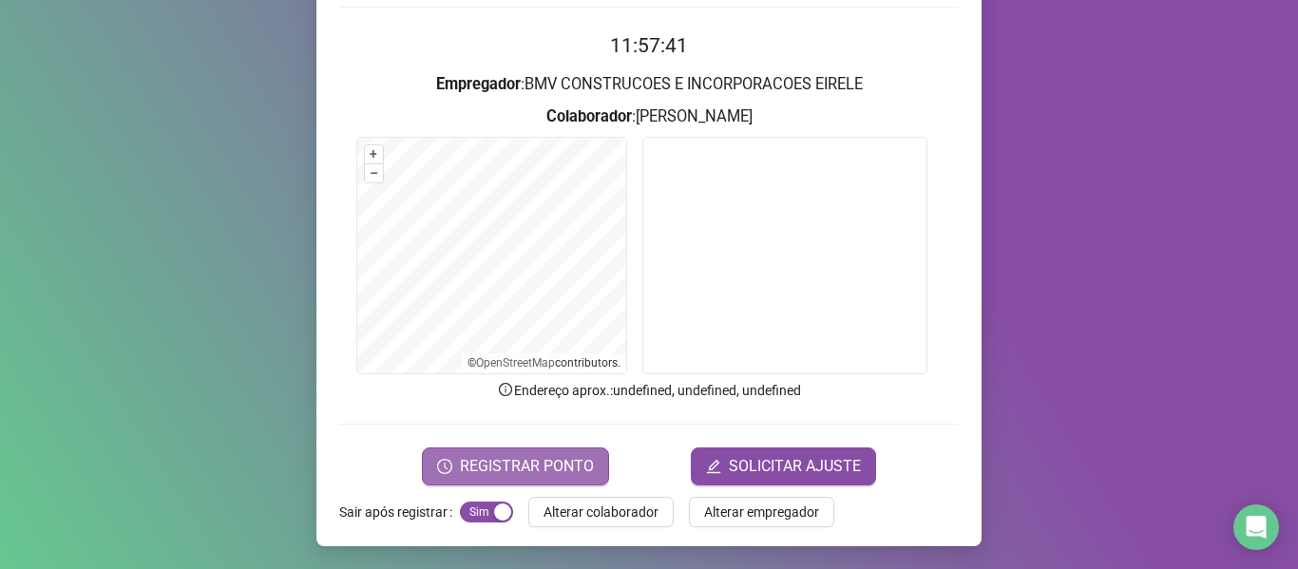
click at [559, 469] on span "REGISTRAR PONTO" at bounding box center [527, 466] width 134 height 23
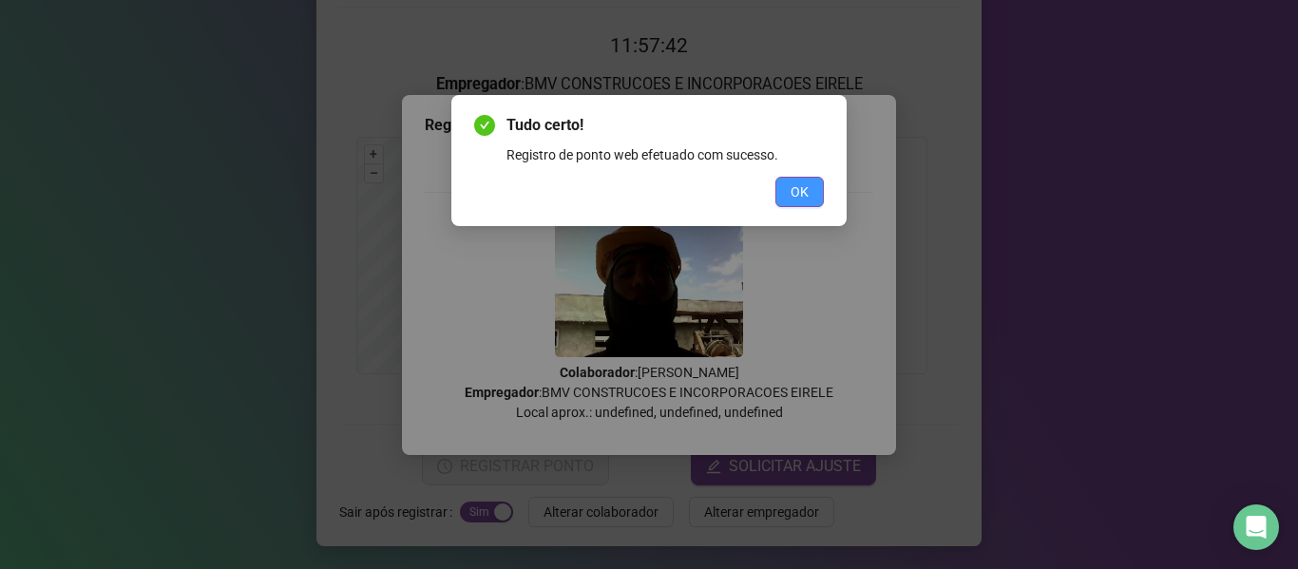
click at [800, 195] on span "OK" at bounding box center [800, 191] width 18 height 21
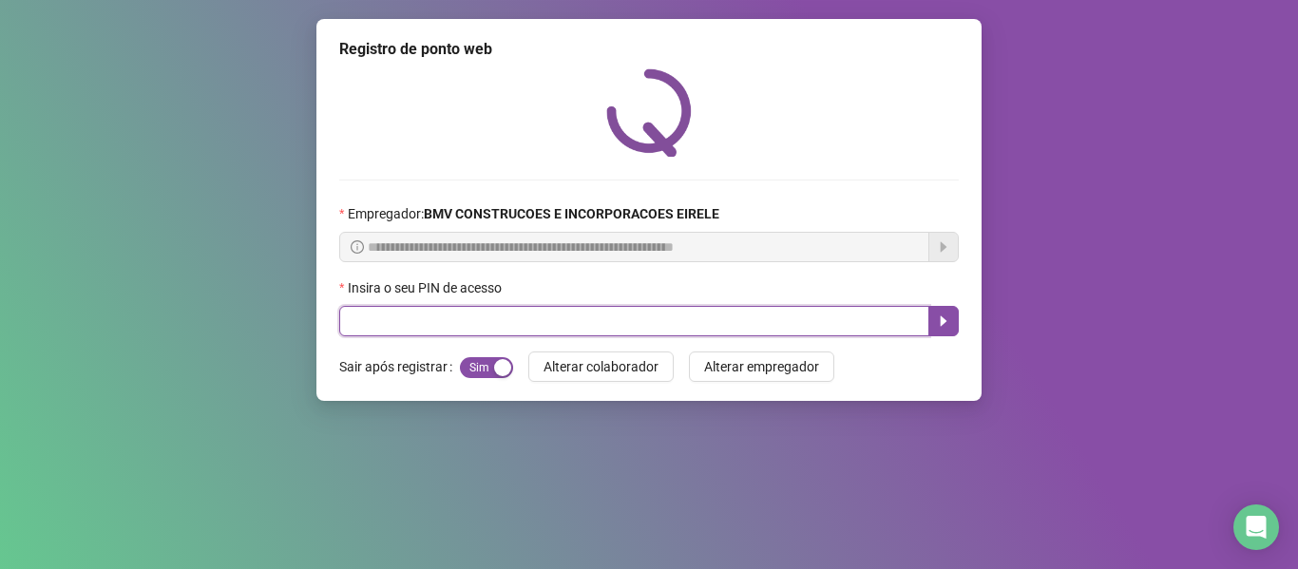
click at [860, 315] on input "text" at bounding box center [634, 321] width 590 height 30
type input "*****"
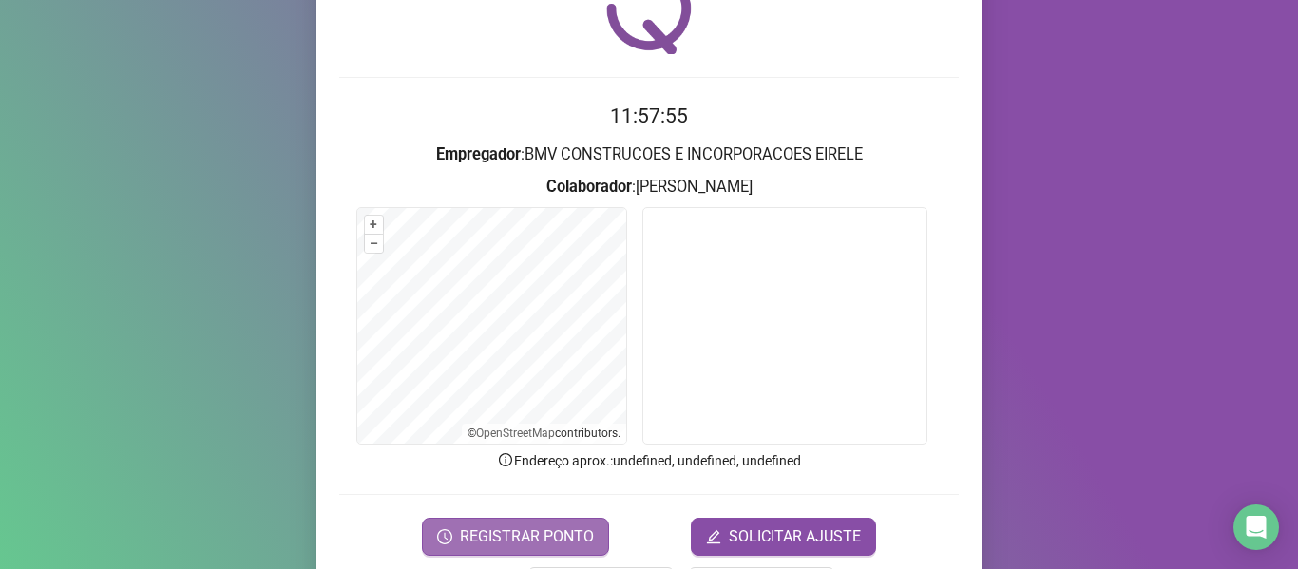
scroll to position [173, 0]
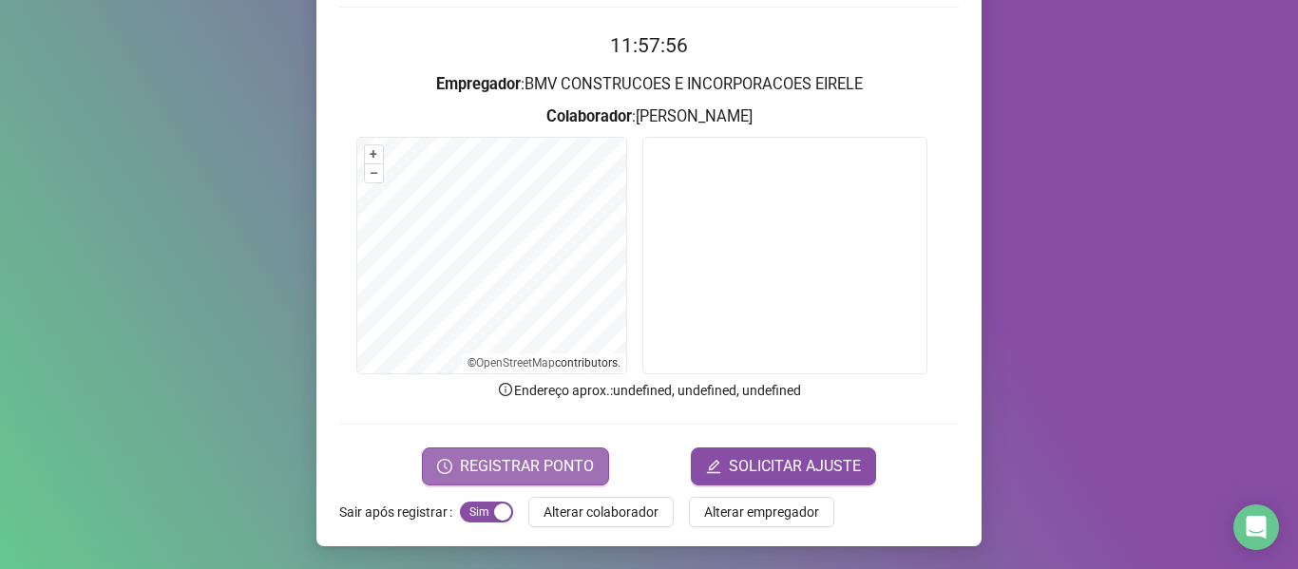
click at [531, 463] on span "REGISTRAR PONTO" at bounding box center [527, 466] width 134 height 23
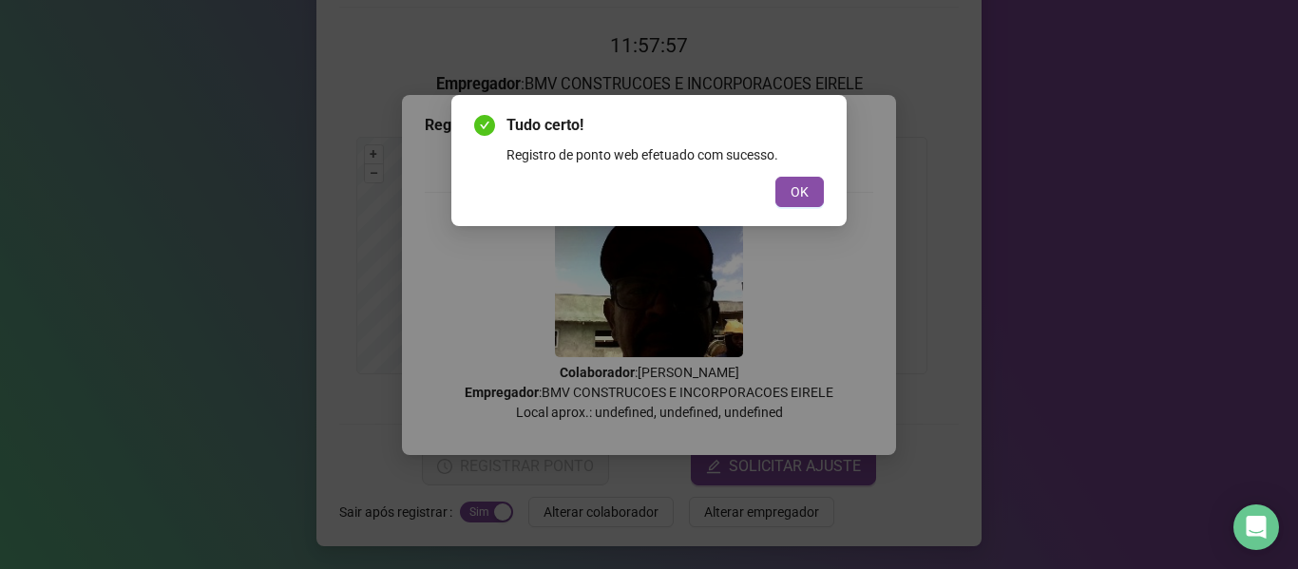
click at [788, 214] on div "Tudo certo! Registro de ponto web efetuado com sucesso. OK" at bounding box center [648, 160] width 395 height 131
click at [802, 196] on span "OK" at bounding box center [800, 191] width 18 height 21
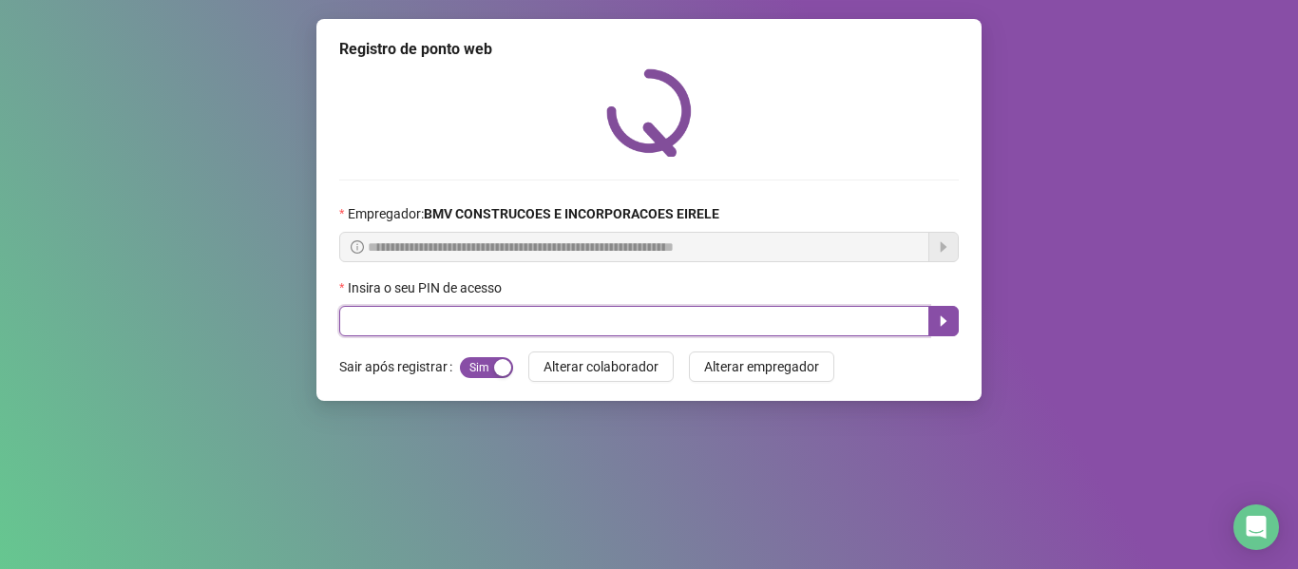
click at [792, 324] on input "text" at bounding box center [634, 321] width 590 height 30
type input "*****"
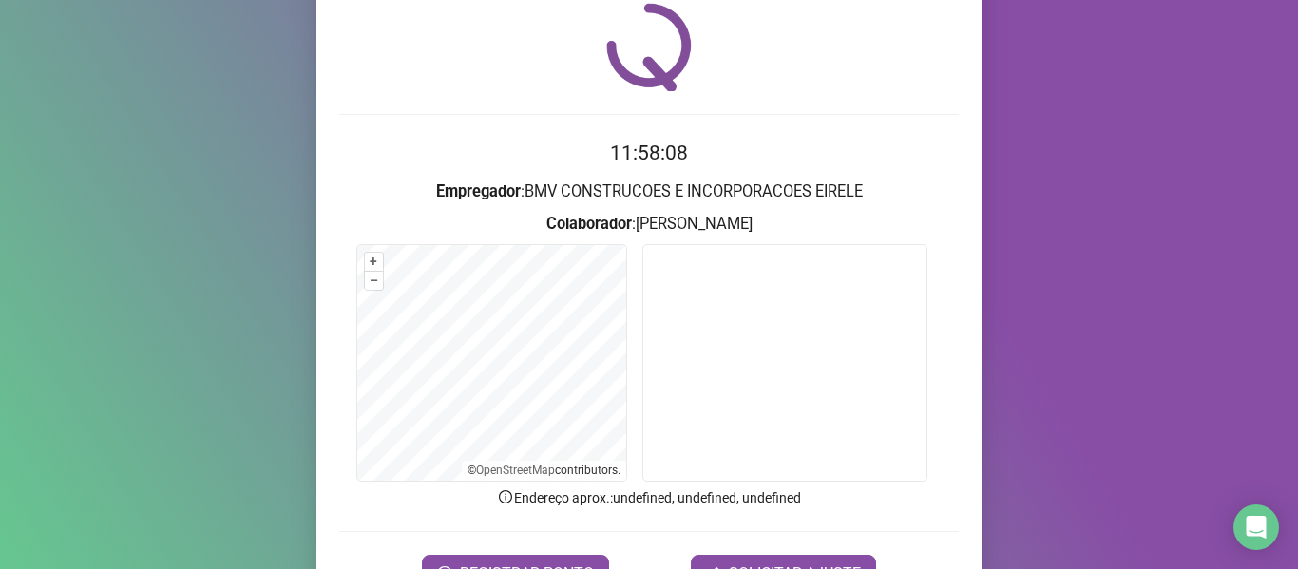
scroll to position [173, 0]
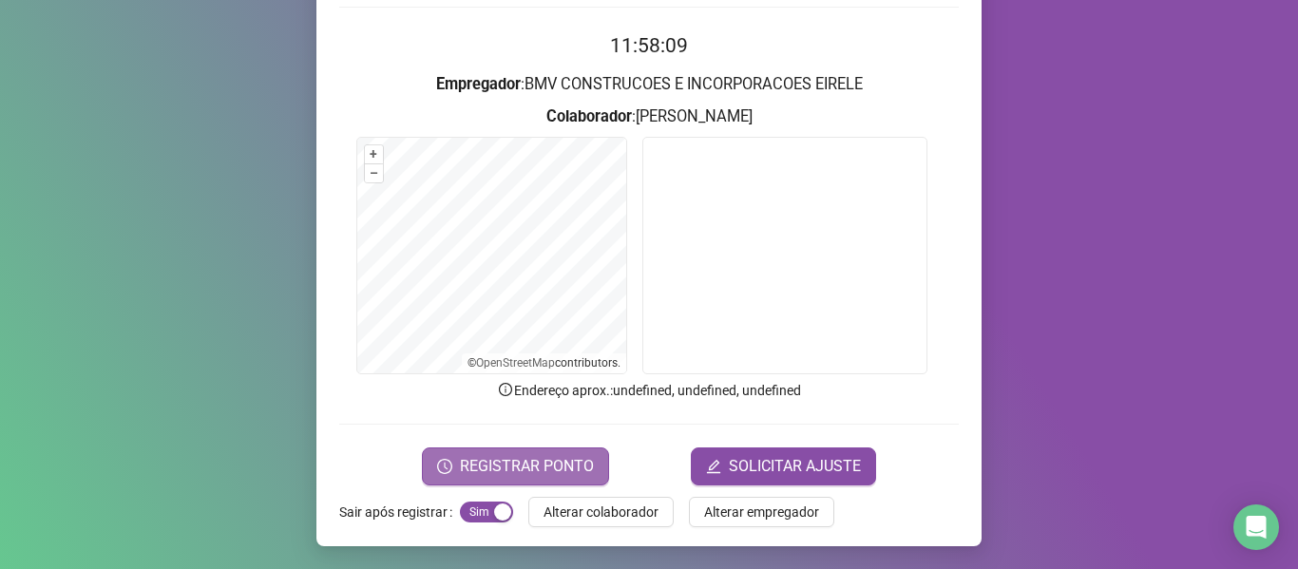
click at [566, 470] on span "REGISTRAR PONTO" at bounding box center [527, 466] width 134 height 23
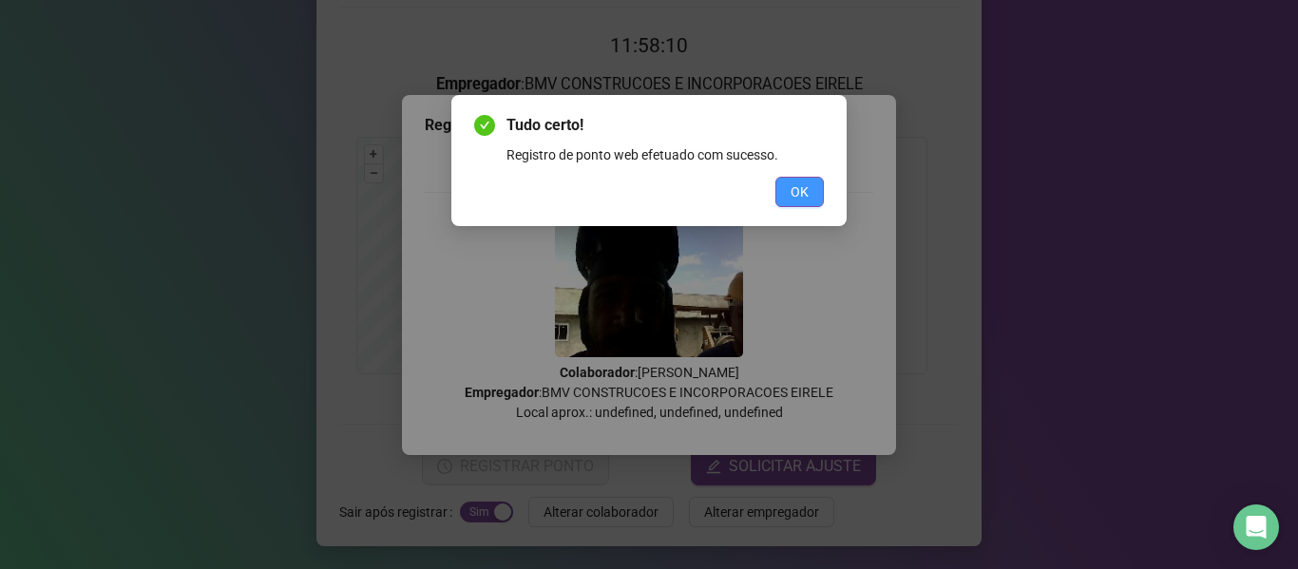
click at [775, 187] on button "OK" at bounding box center [799, 192] width 48 height 30
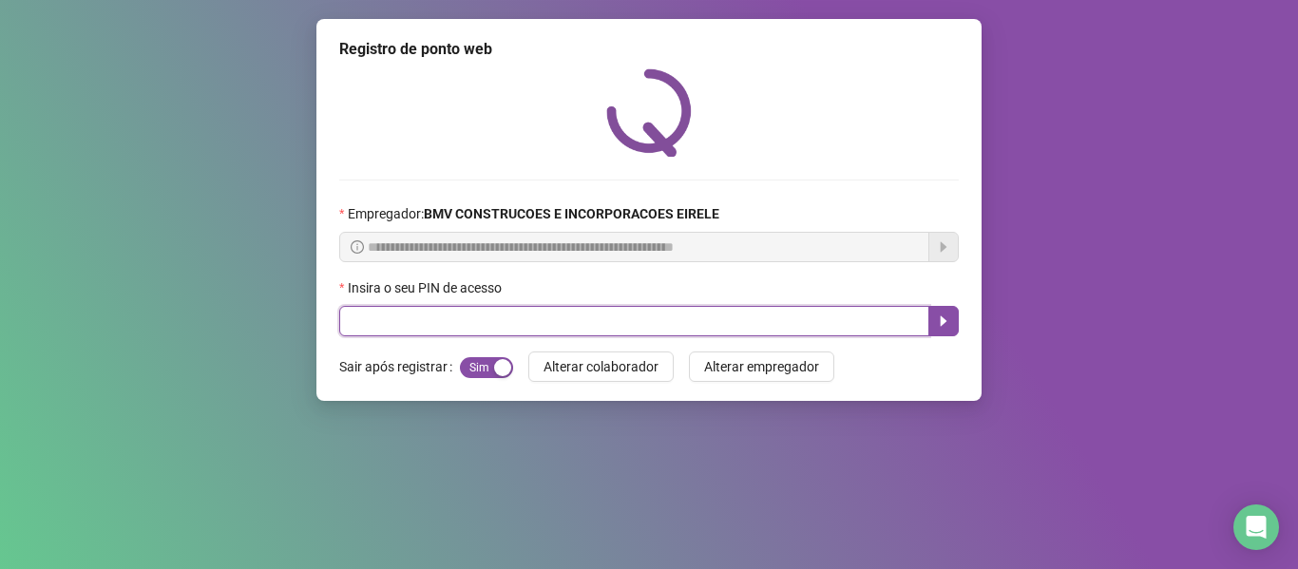
click at [819, 334] on input "text" at bounding box center [634, 321] width 590 height 30
type input "*****"
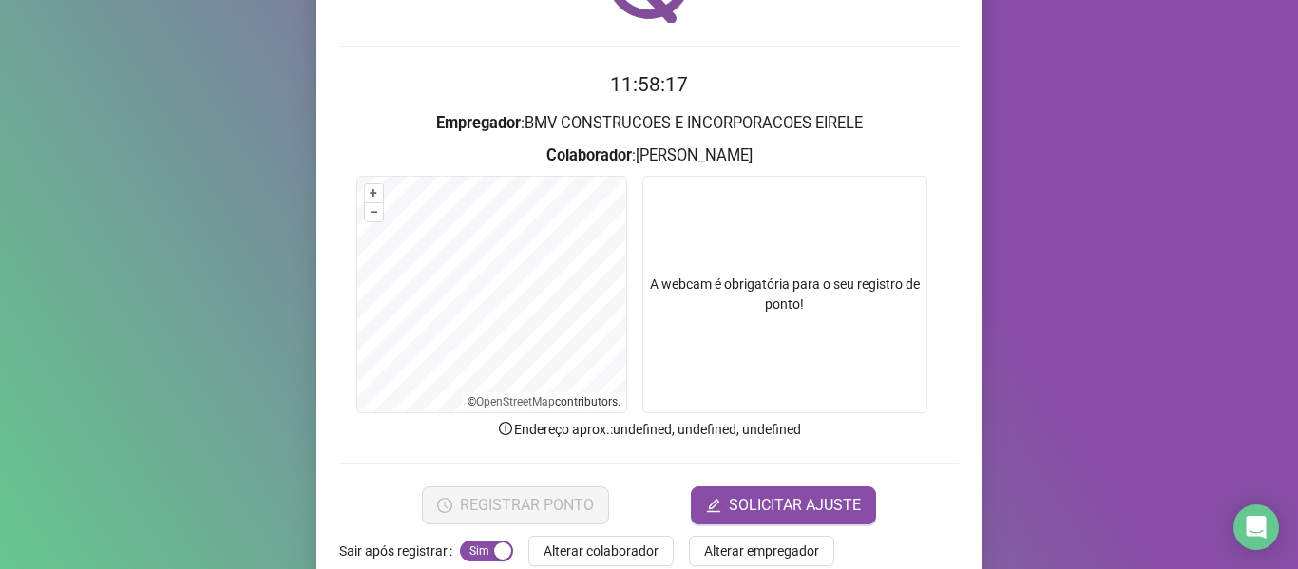
scroll to position [173, 0]
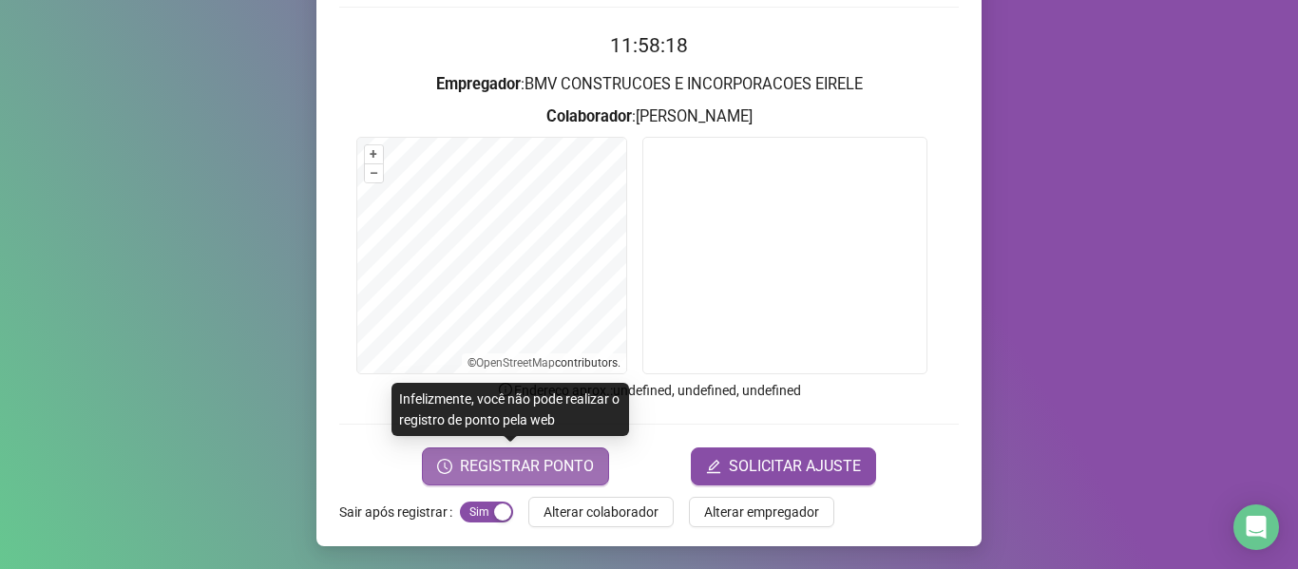
click at [509, 468] on span "REGISTRAR PONTO" at bounding box center [527, 466] width 134 height 23
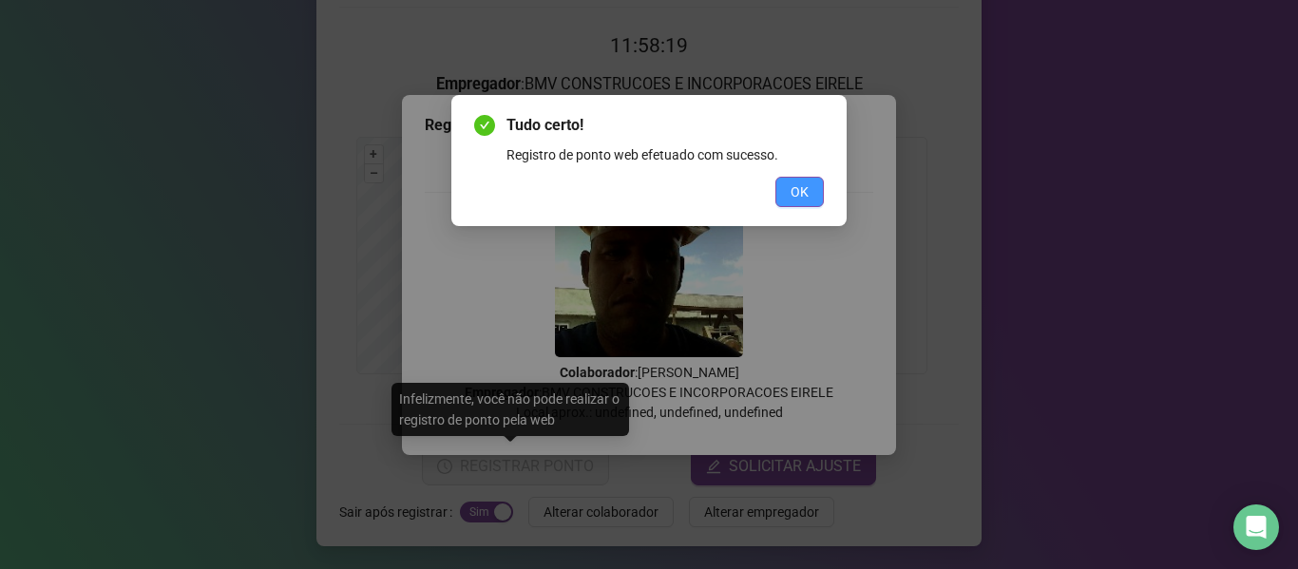
click at [785, 197] on button "OK" at bounding box center [799, 192] width 48 height 30
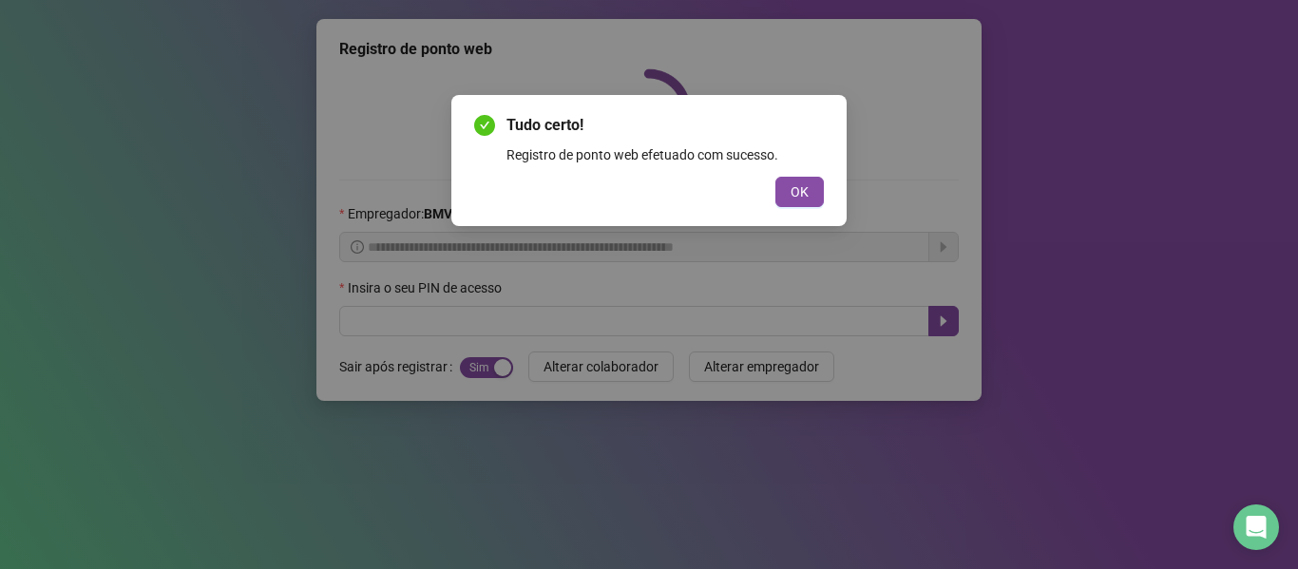
scroll to position [0, 0]
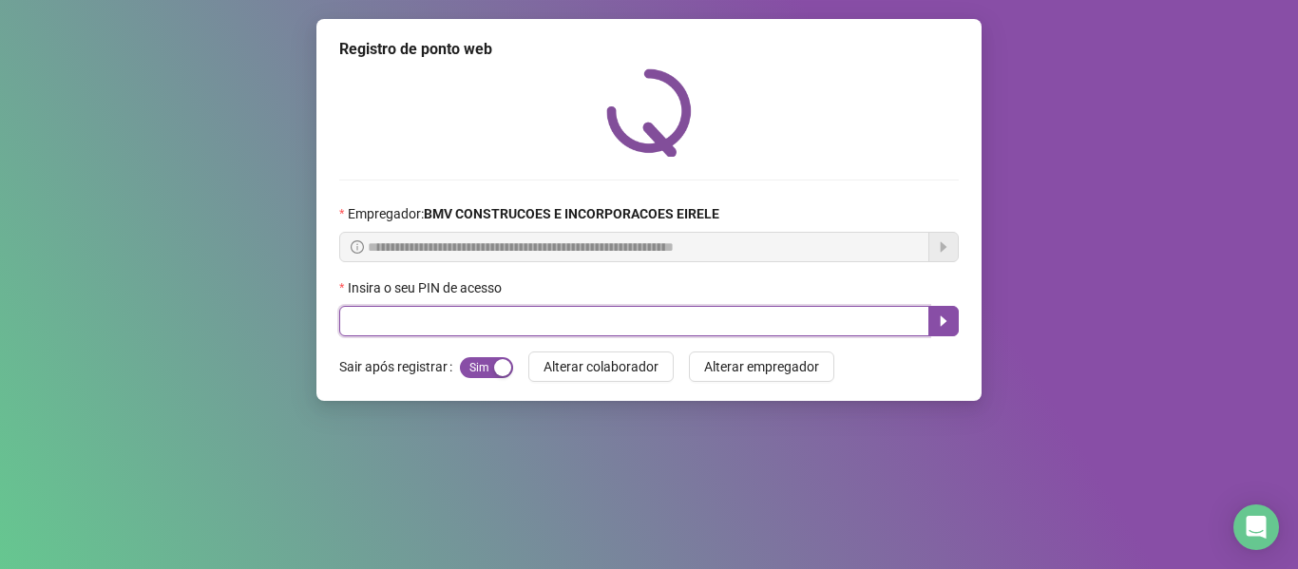
click at [813, 324] on input "text" at bounding box center [634, 321] width 590 height 30
type input "*****"
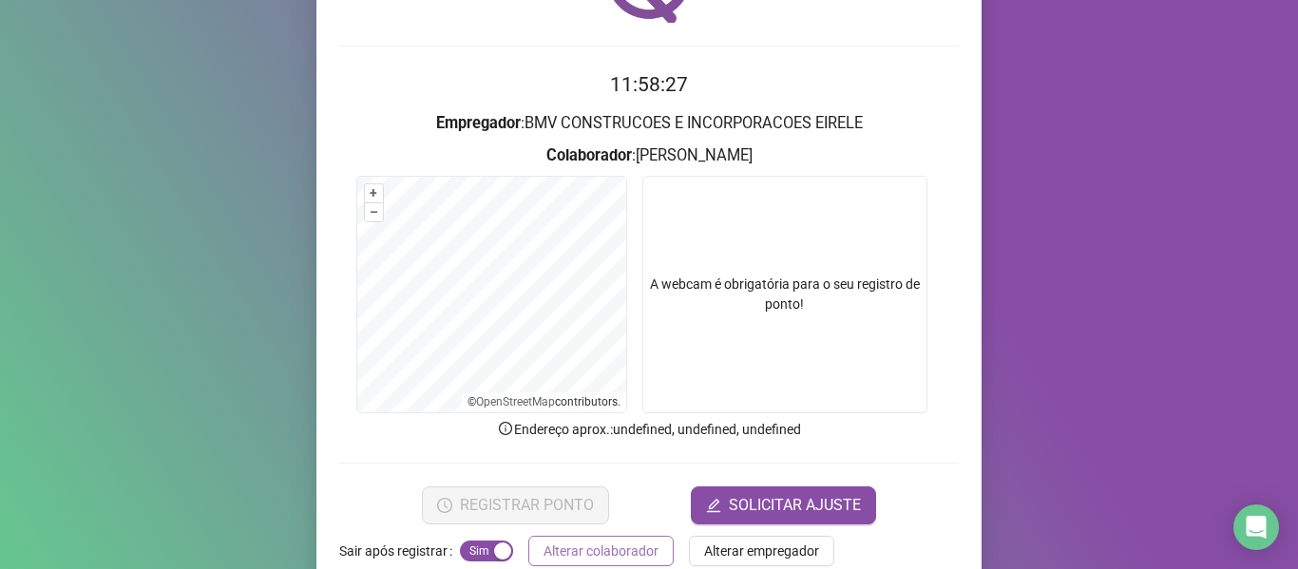
scroll to position [173, 0]
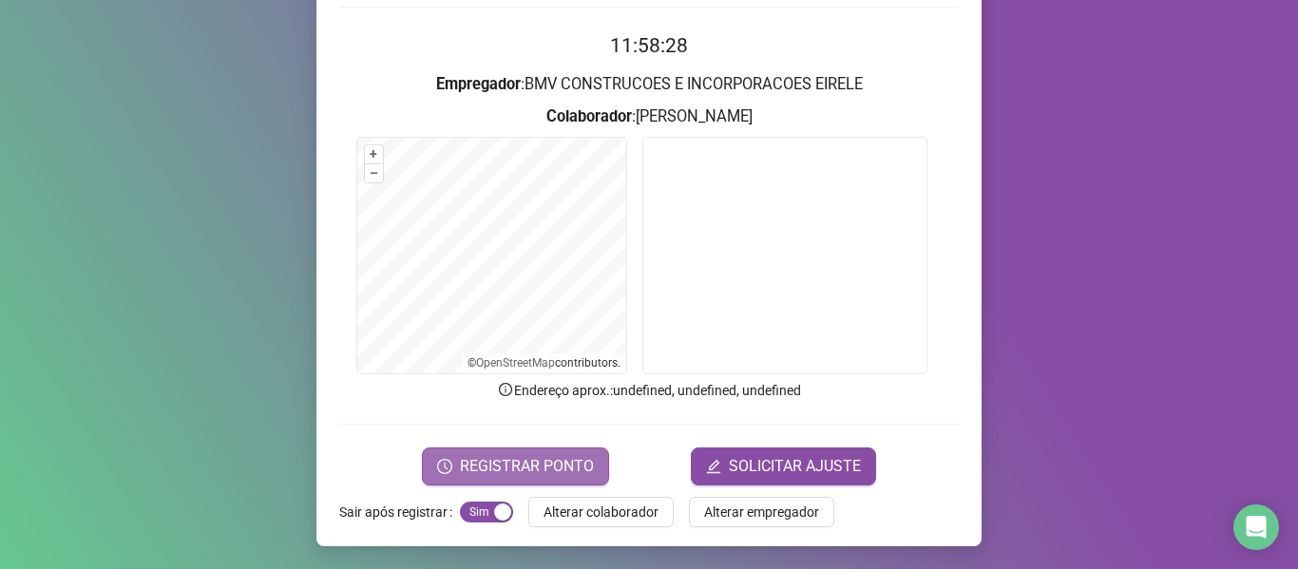
click at [563, 464] on span "REGISTRAR PONTO" at bounding box center [527, 466] width 134 height 23
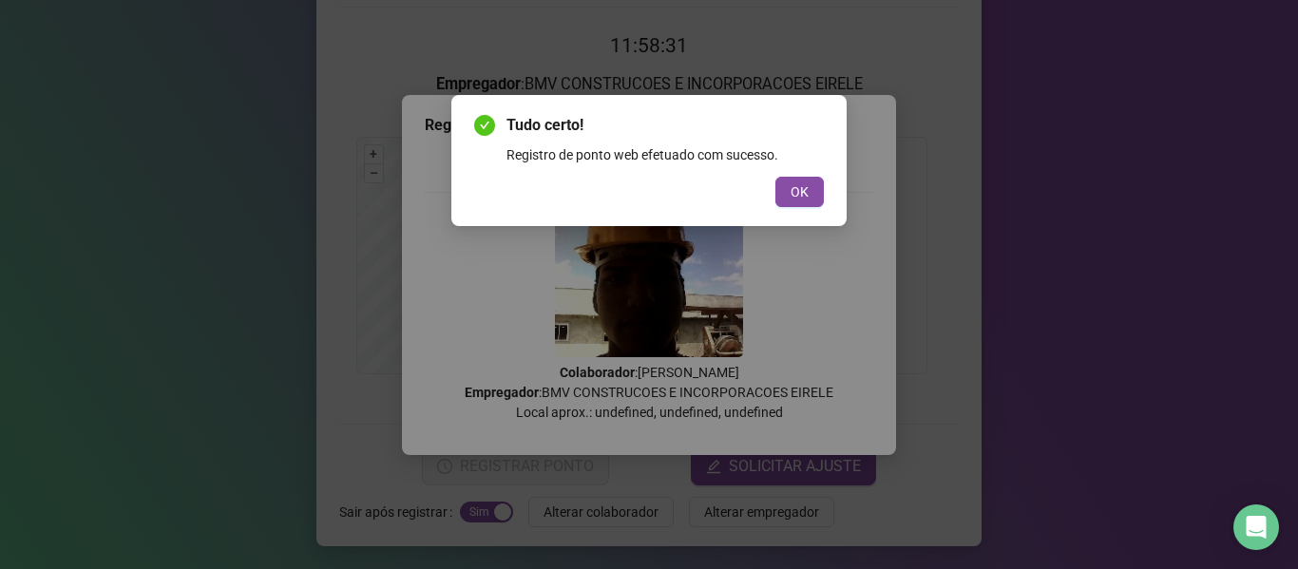
click at [807, 204] on button "OK" at bounding box center [799, 192] width 48 height 30
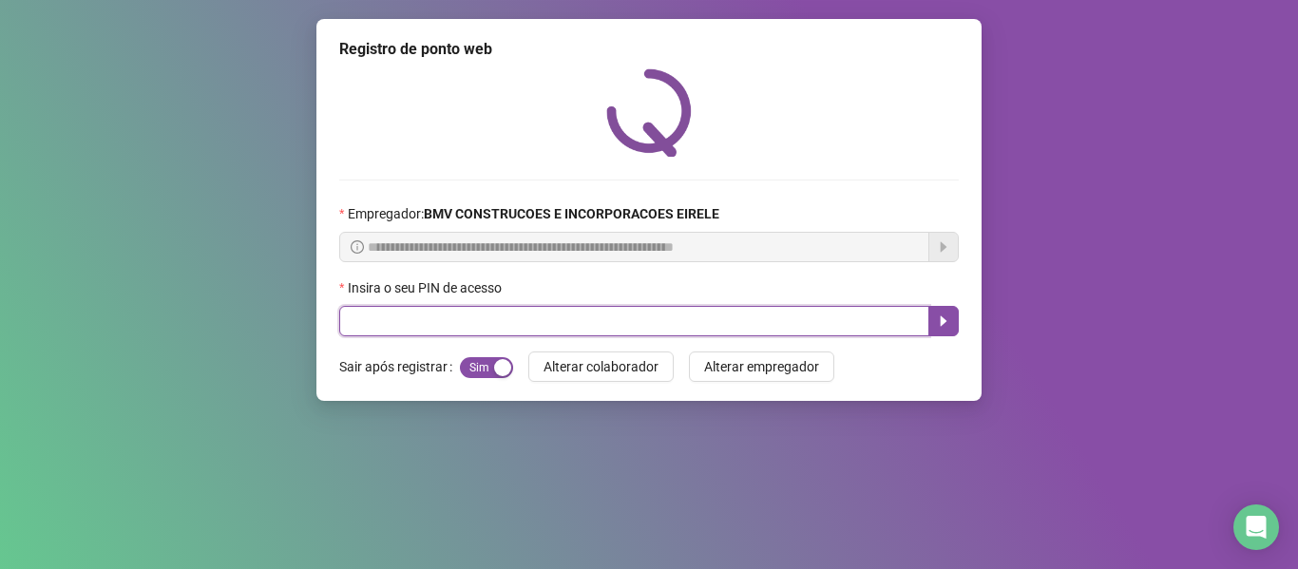
click at [811, 314] on input "text" at bounding box center [634, 321] width 590 height 30
type input "*****"
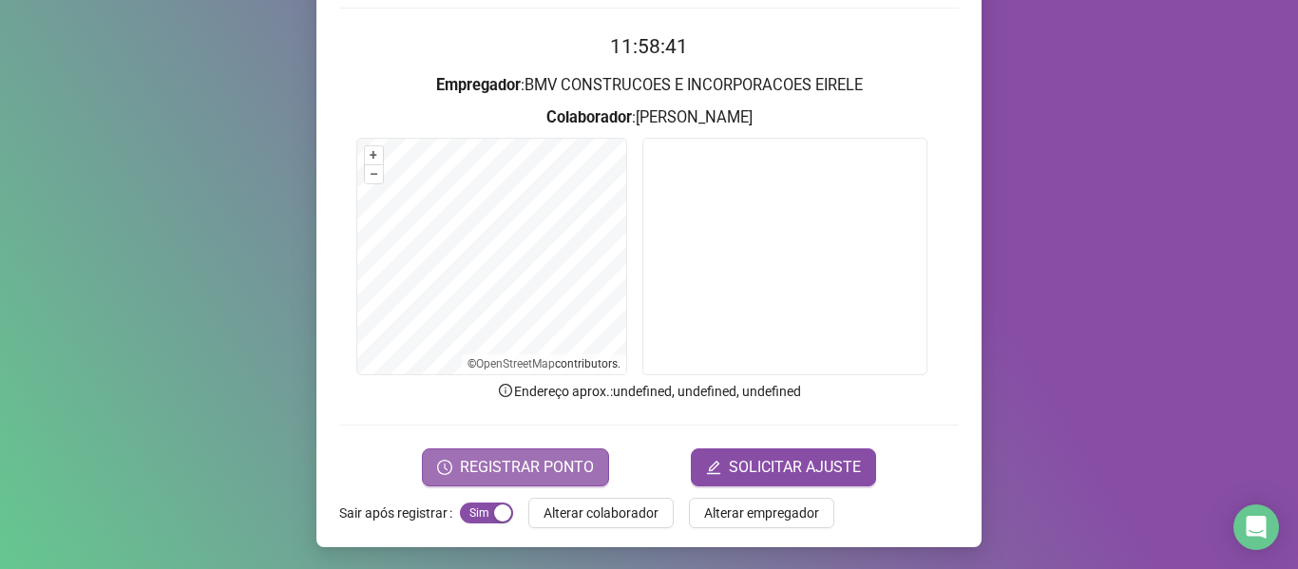
scroll to position [173, 0]
click at [522, 468] on span "REGISTRAR PONTO" at bounding box center [527, 466] width 134 height 23
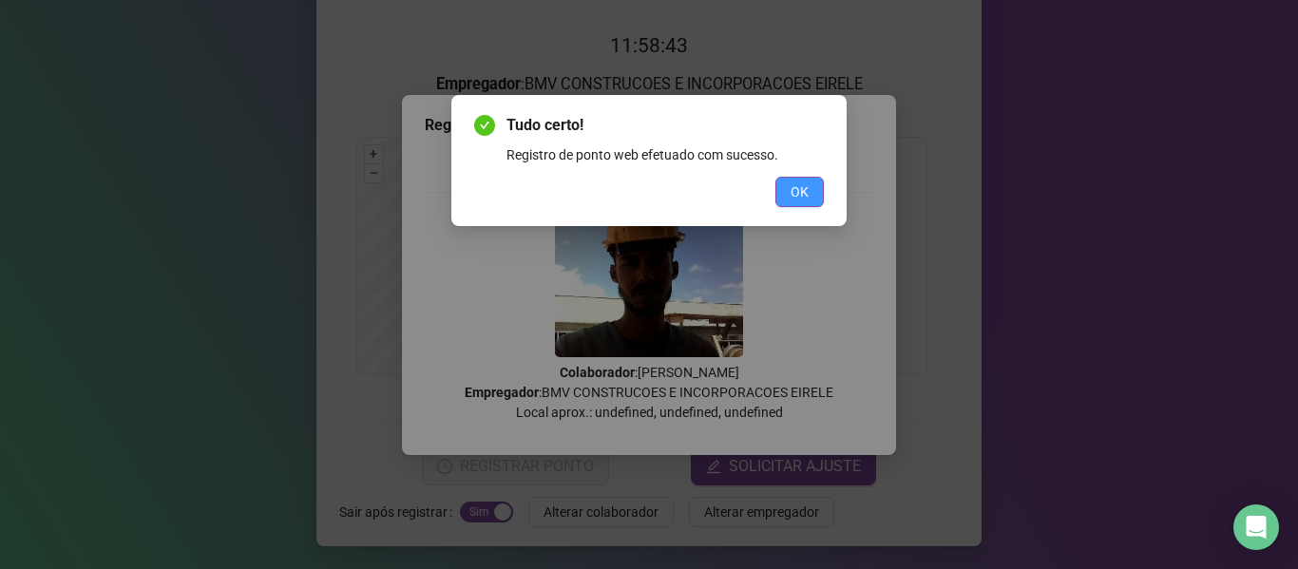
click at [792, 196] on span "OK" at bounding box center [800, 191] width 18 height 21
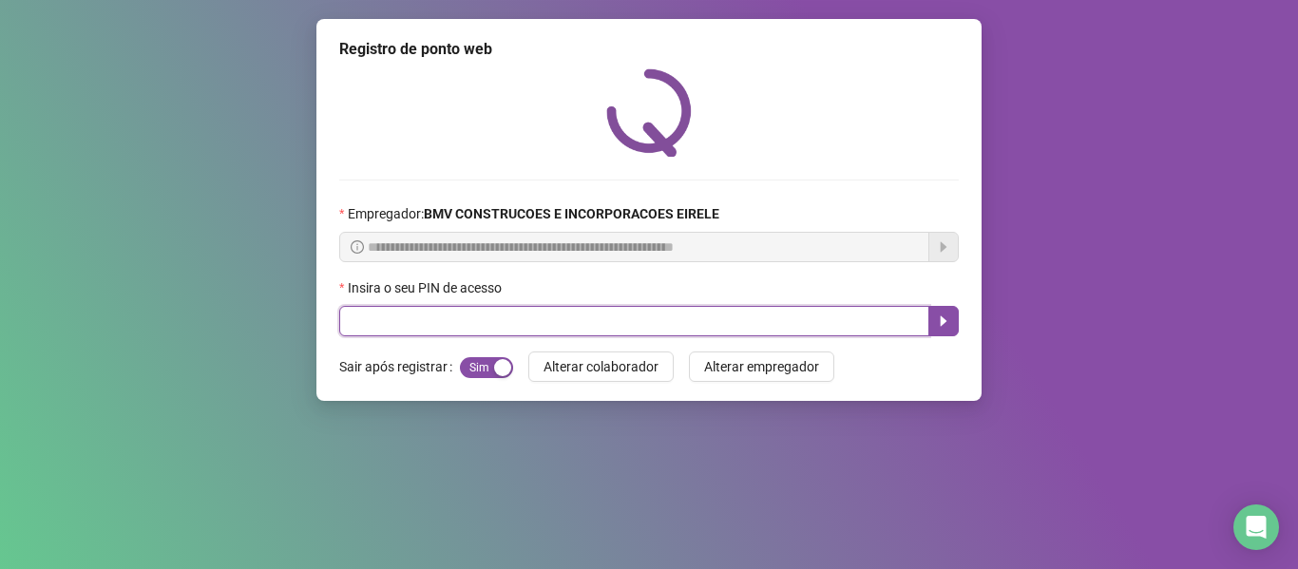
click at [872, 317] on input "text" at bounding box center [634, 321] width 590 height 30
type input "*****"
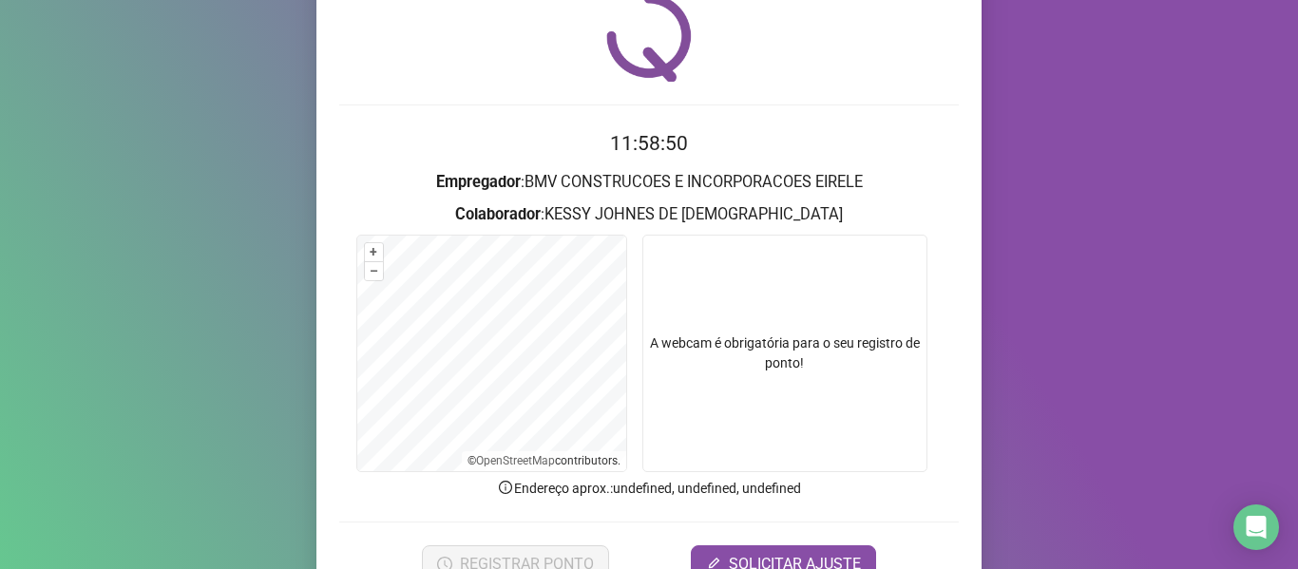
scroll to position [173, 0]
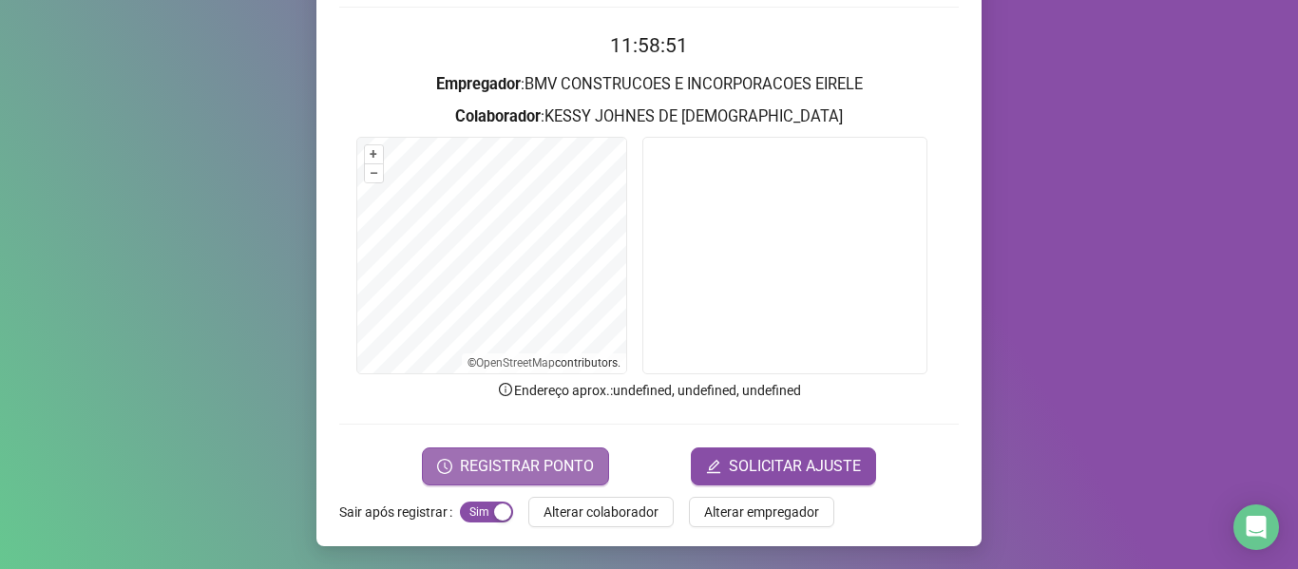
click at [529, 455] on span "REGISTRAR PONTO" at bounding box center [527, 466] width 134 height 23
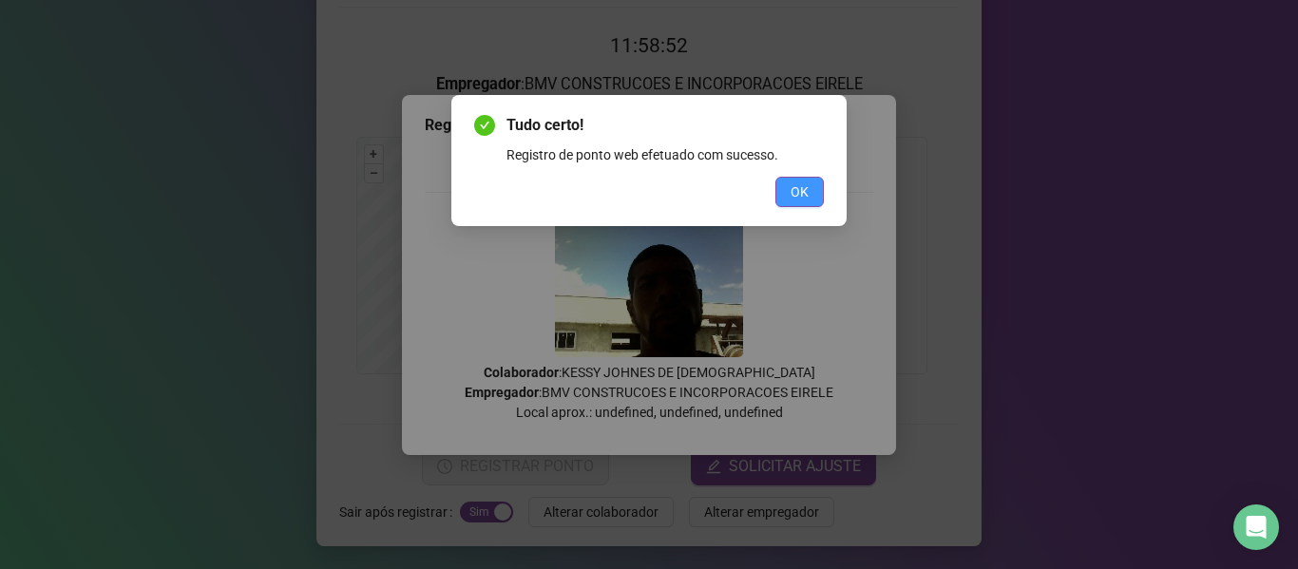
click at [783, 192] on button "OK" at bounding box center [799, 192] width 48 height 30
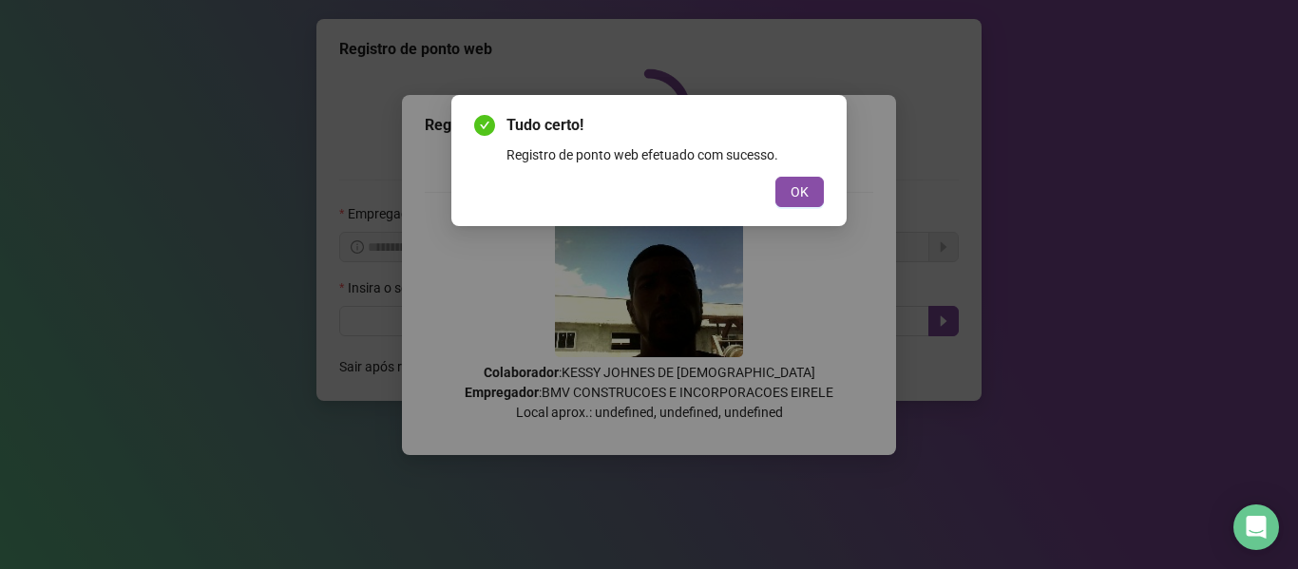
scroll to position [0, 0]
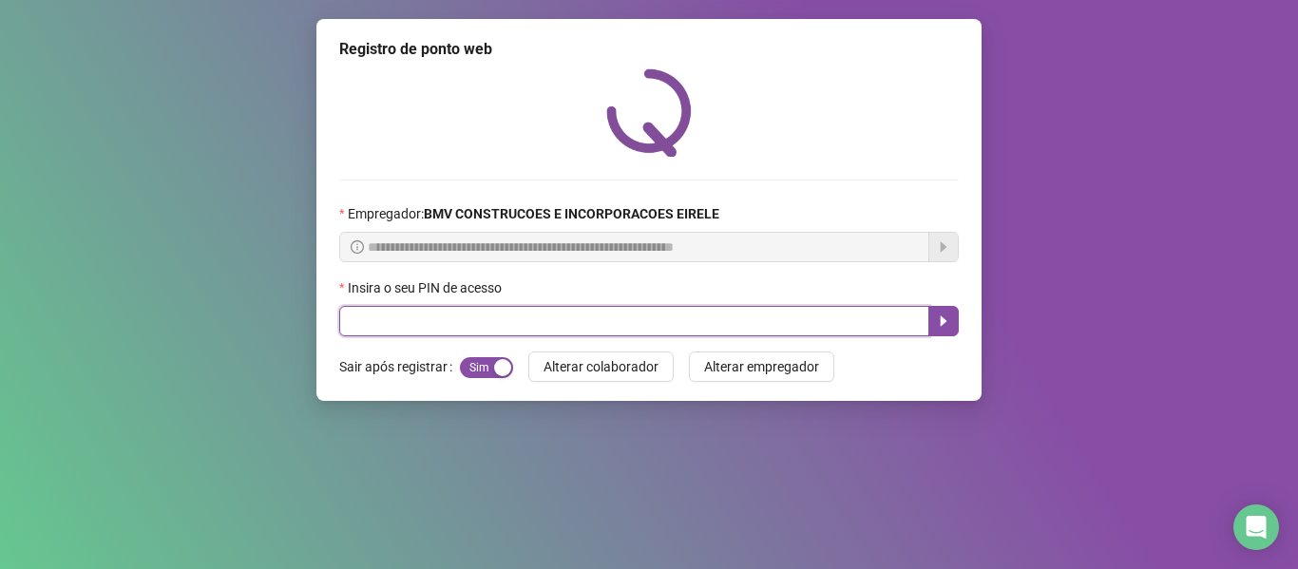
click at [829, 324] on input "text" at bounding box center [634, 321] width 590 height 30
type input "*****"
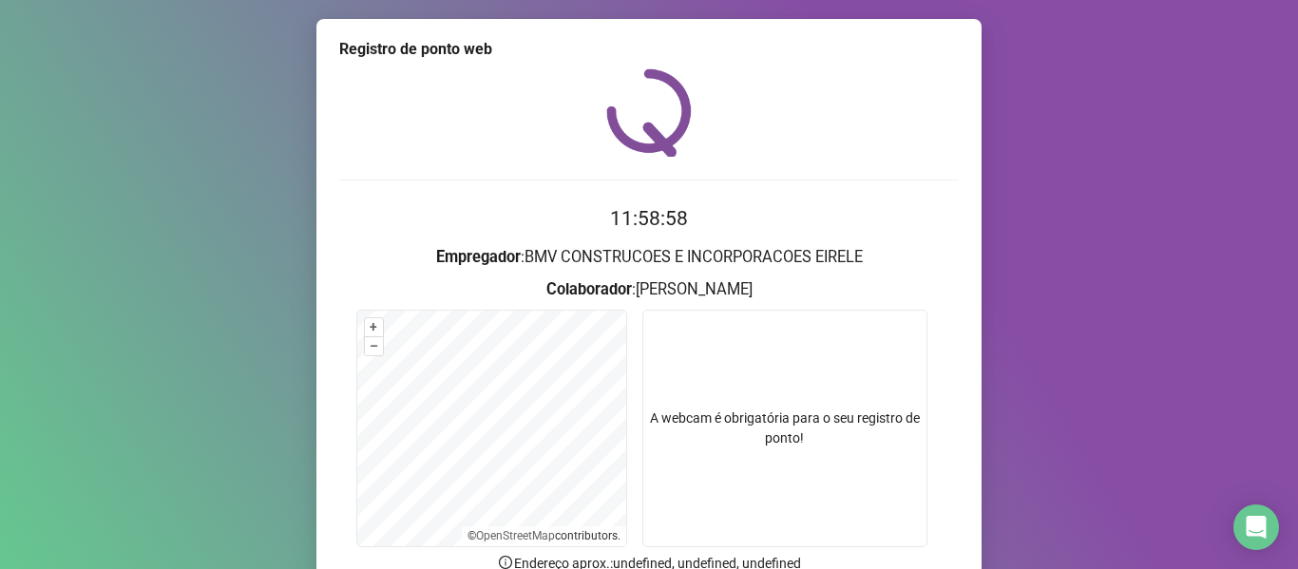
scroll to position [173, 0]
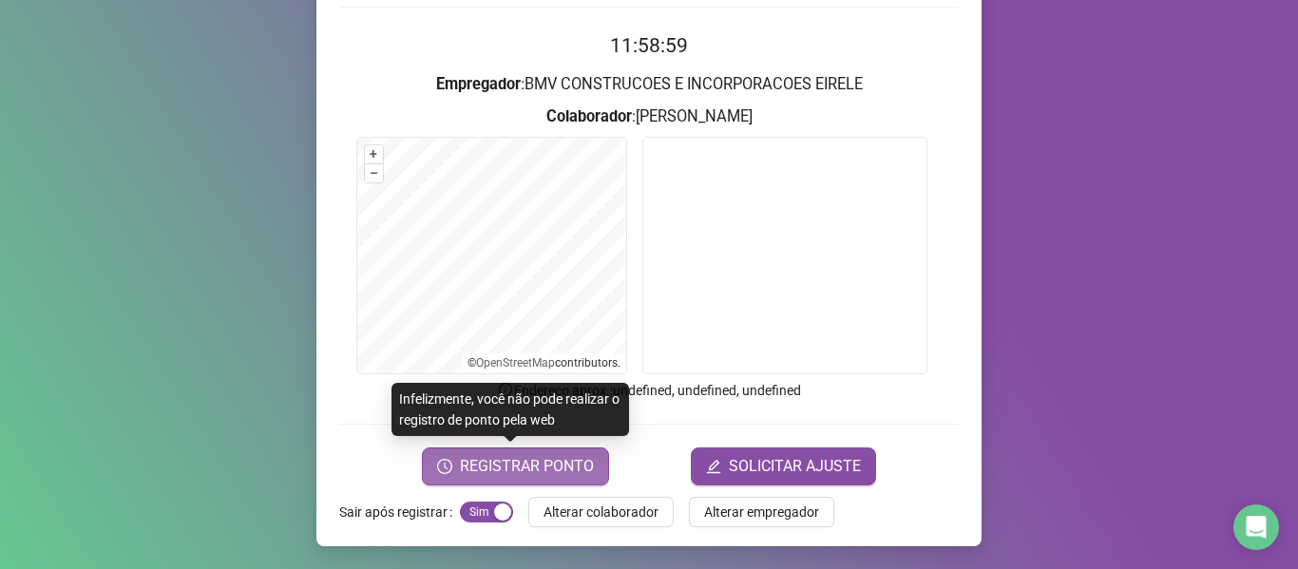
click at [546, 458] on span "REGISTRAR PONTO" at bounding box center [527, 466] width 134 height 23
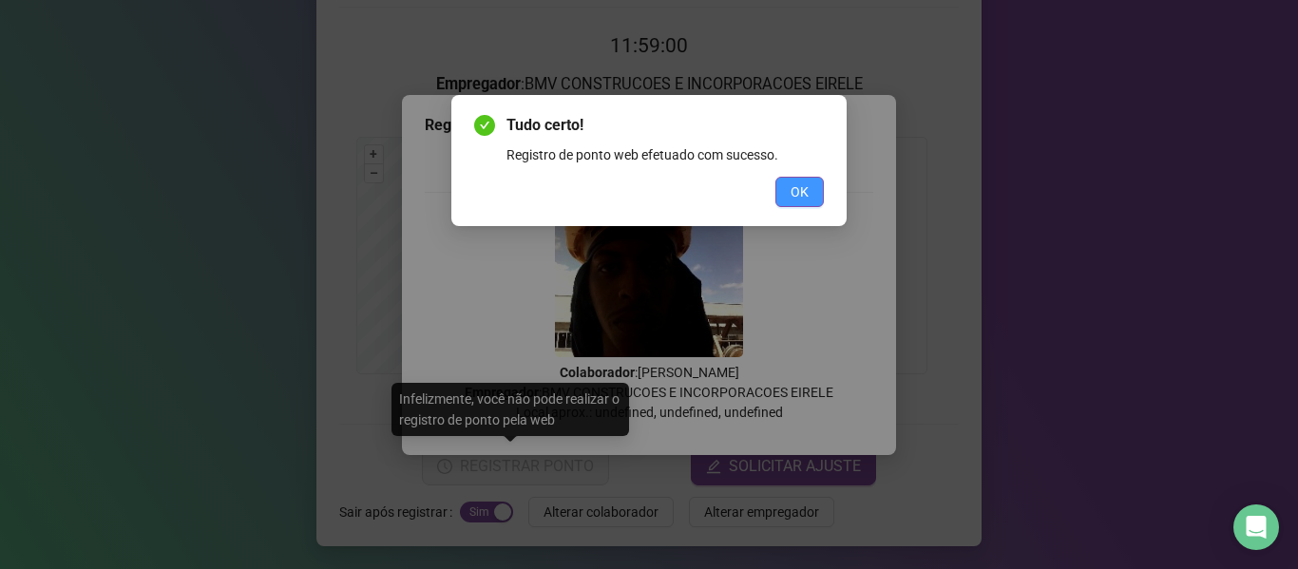
click at [803, 199] on span "OK" at bounding box center [800, 191] width 18 height 21
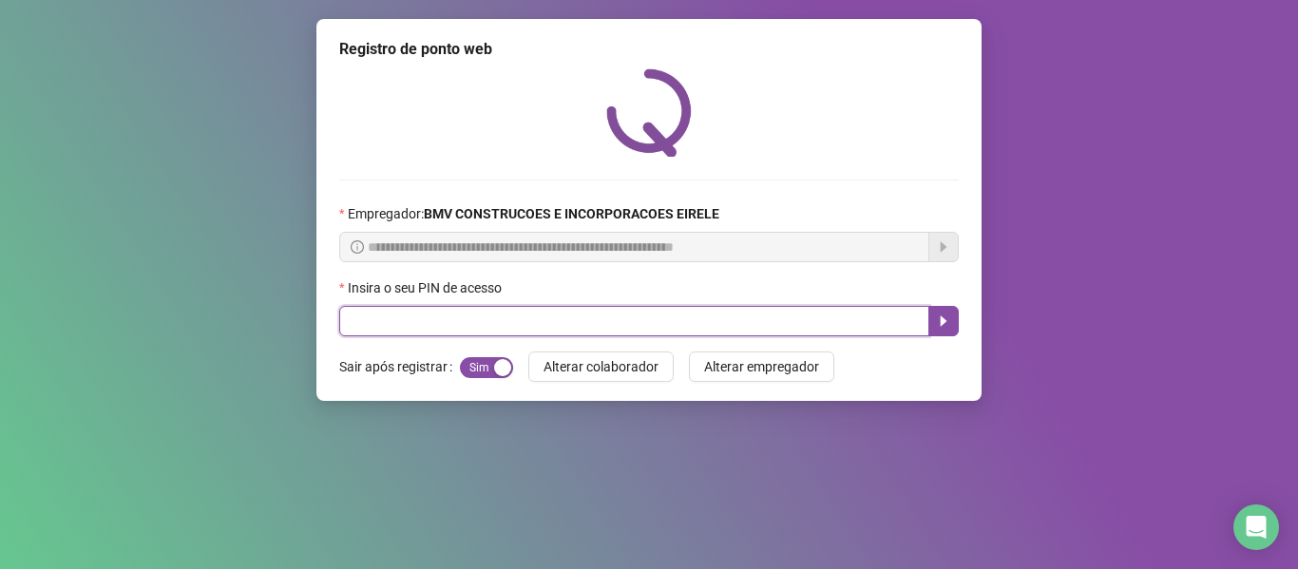
click at [815, 315] on input "text" at bounding box center [634, 321] width 590 height 30
type input "*****"
click at [944, 320] on icon "caret-right" at bounding box center [944, 321] width 7 height 10
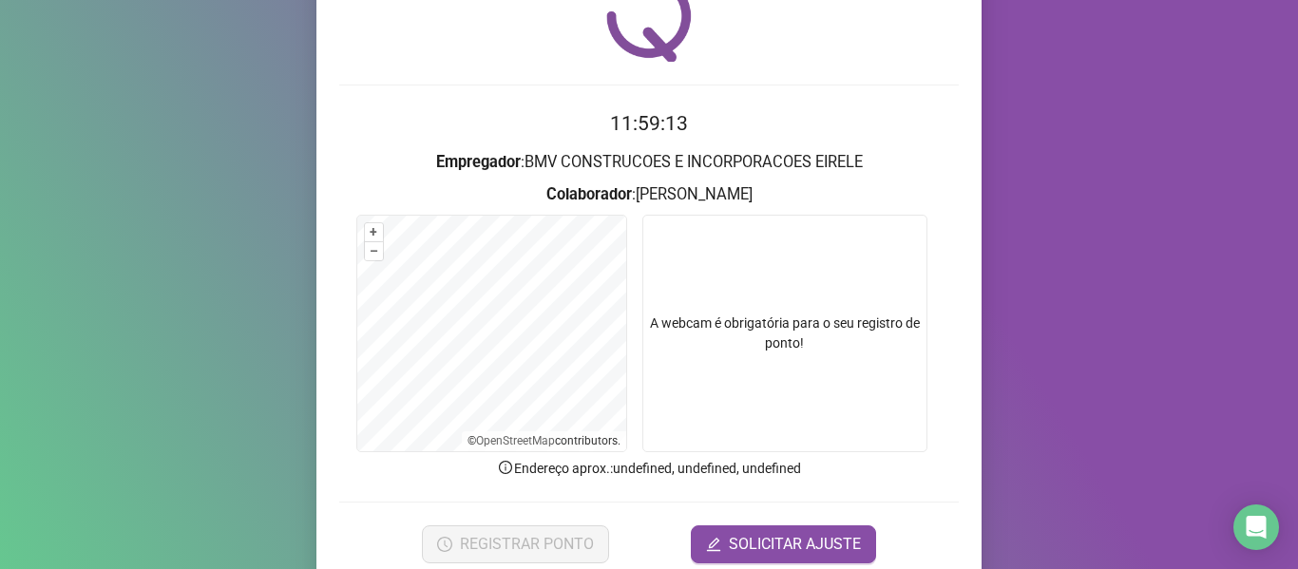
scroll to position [173, 0]
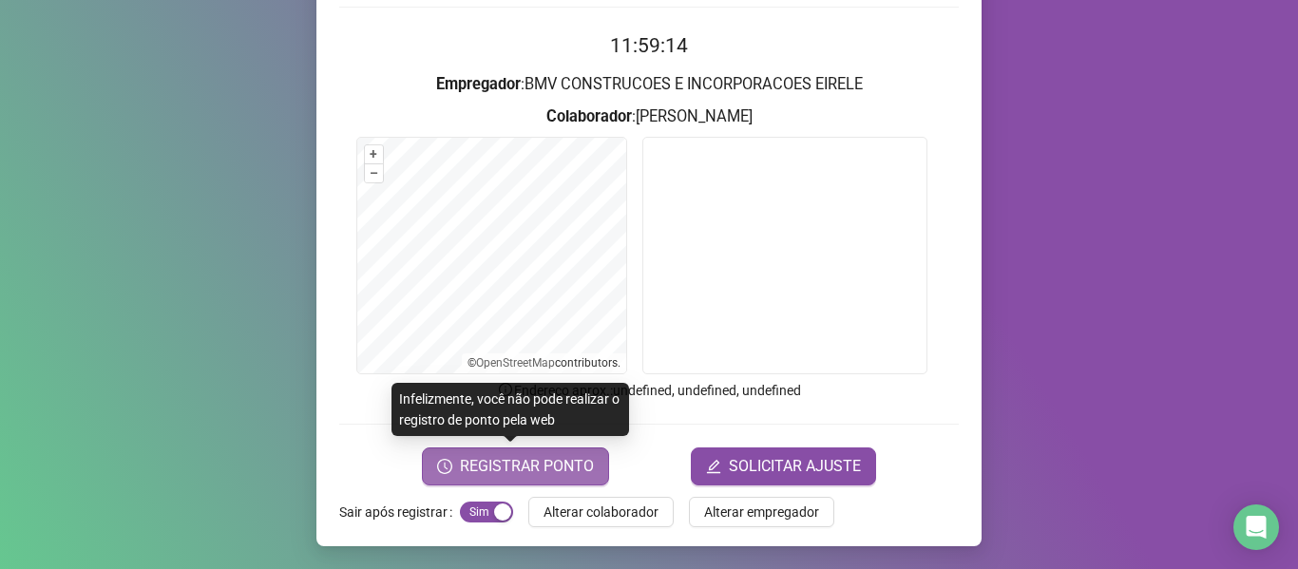
click at [544, 470] on span "REGISTRAR PONTO" at bounding box center [527, 466] width 134 height 23
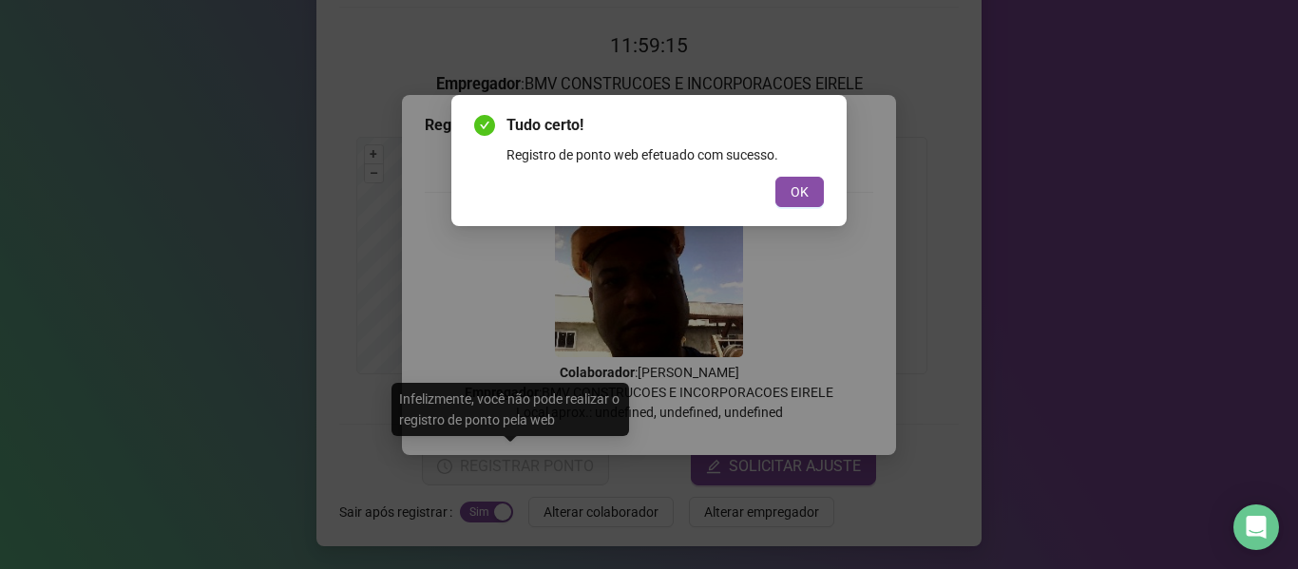
click at [792, 203] on button "OK" at bounding box center [799, 192] width 48 height 30
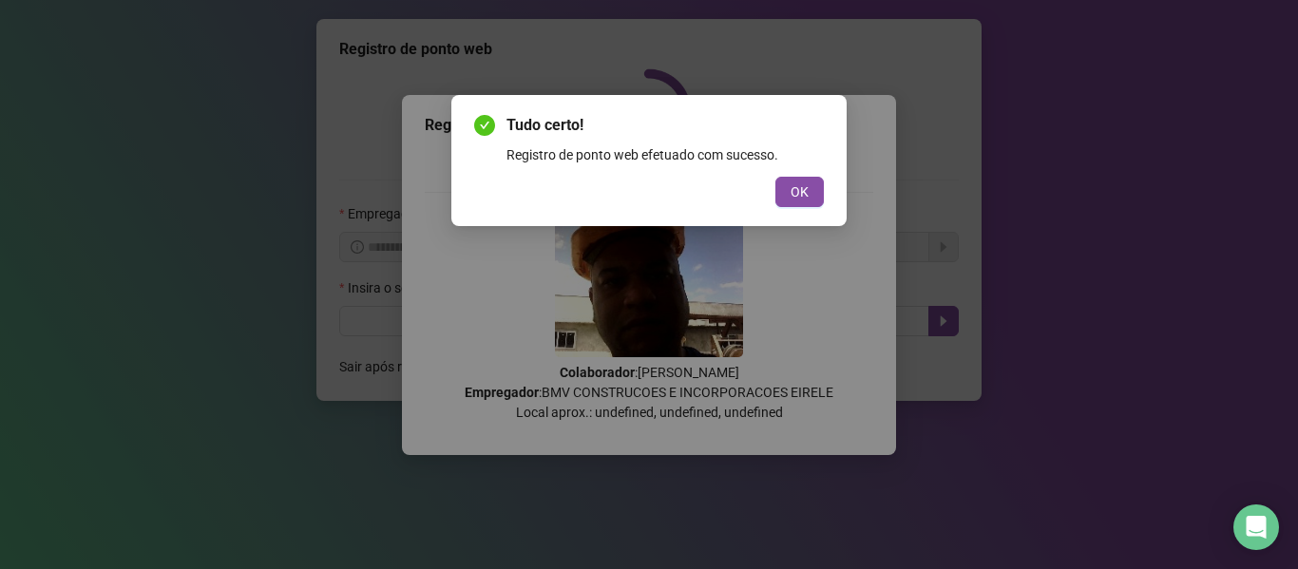
scroll to position [0, 0]
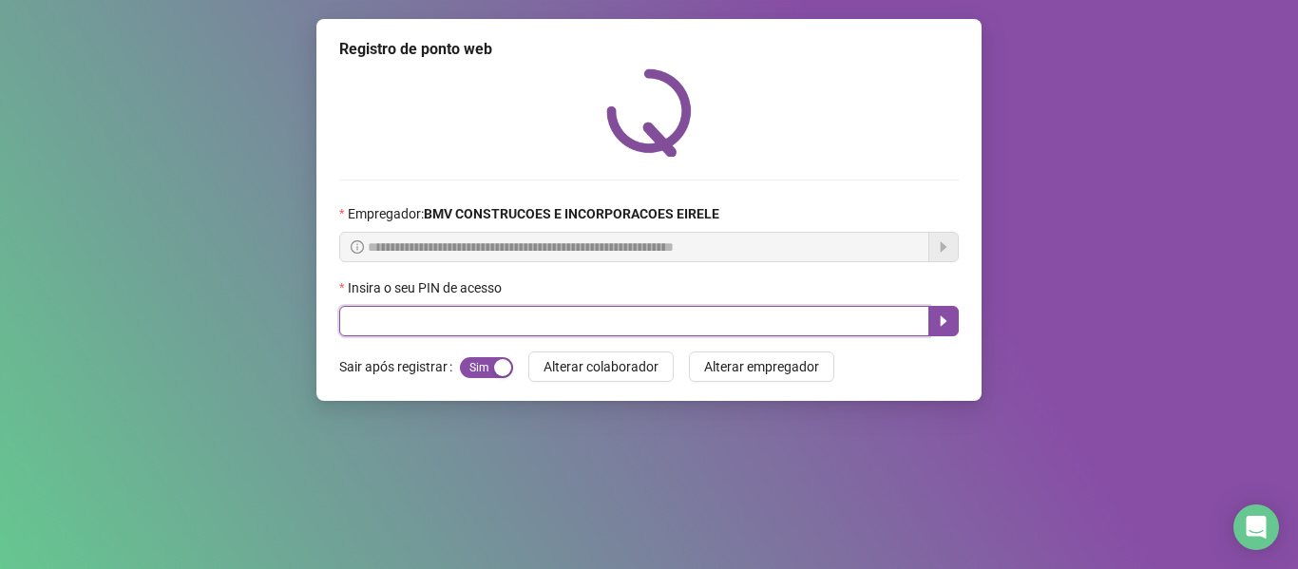
click at [832, 309] on input "text" at bounding box center [634, 321] width 590 height 30
type input "*****"
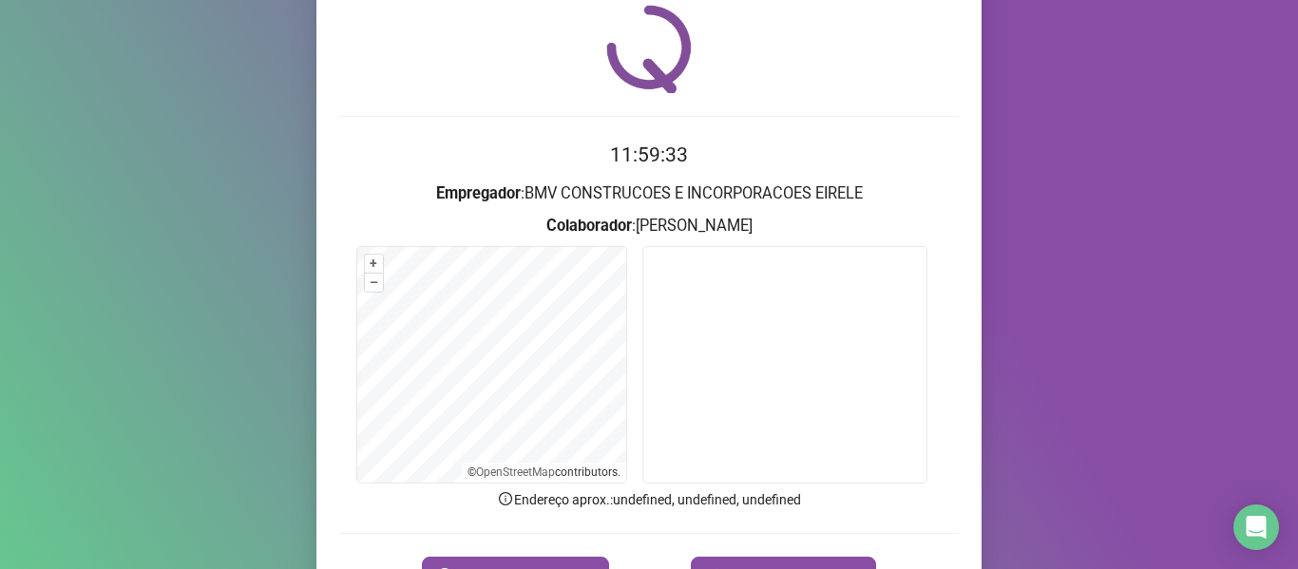
scroll to position [173, 0]
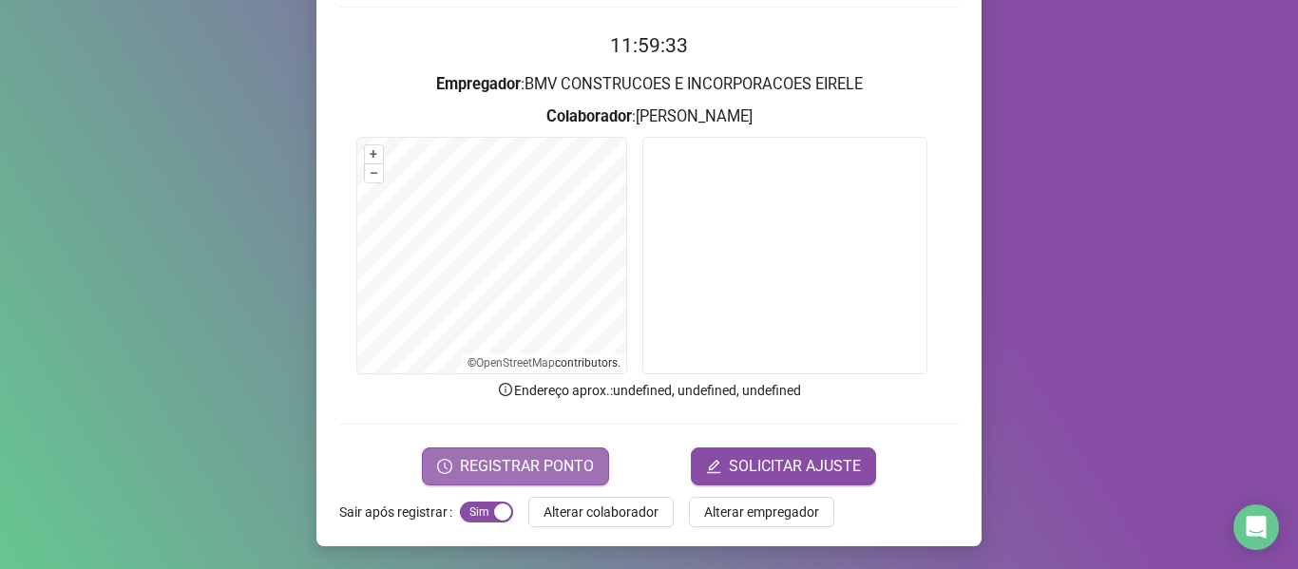
click at [577, 453] on button "REGISTRAR PONTO" at bounding box center [515, 467] width 187 height 38
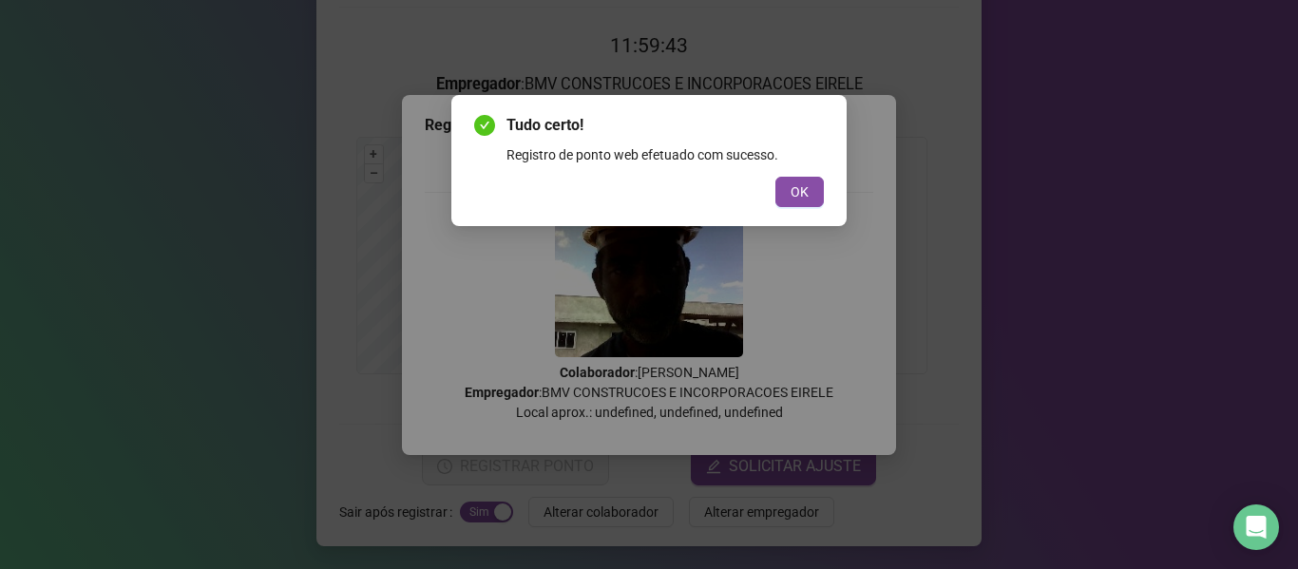
click at [798, 198] on span "OK" at bounding box center [800, 191] width 18 height 21
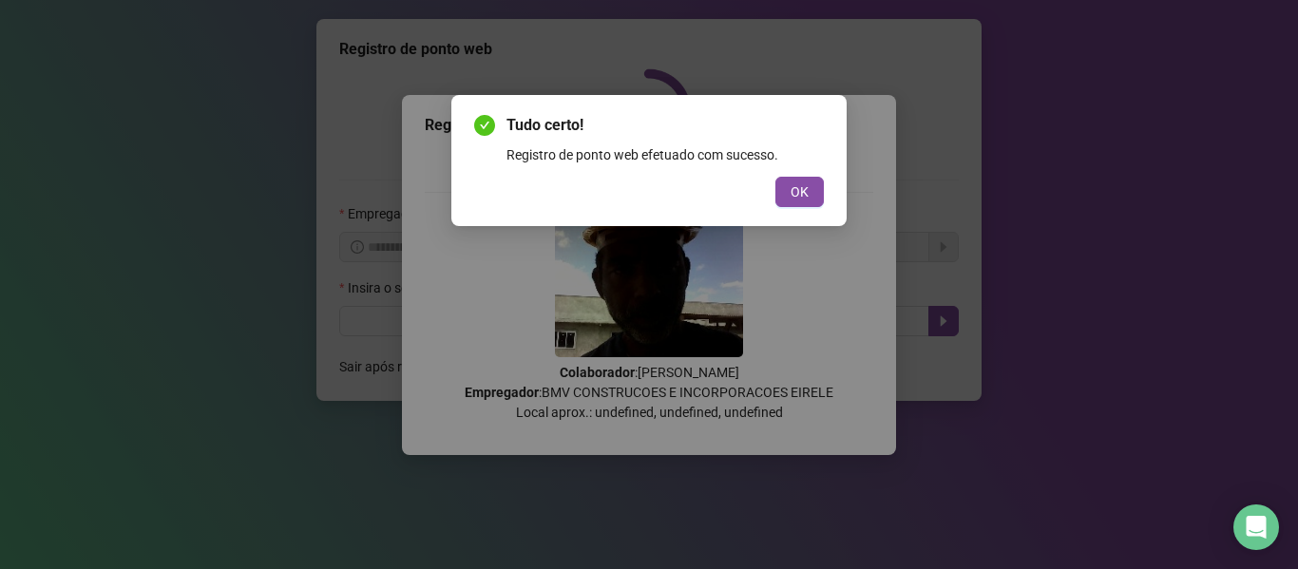
scroll to position [0, 0]
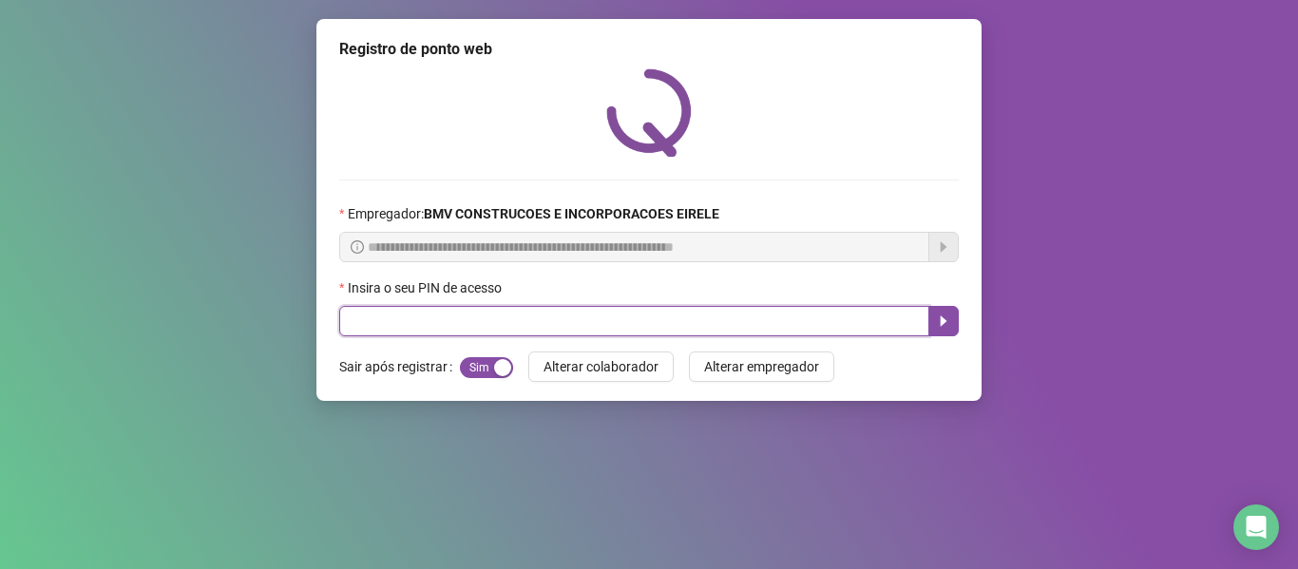
click at [834, 312] on input "text" at bounding box center [634, 321] width 590 height 30
type input "*****"
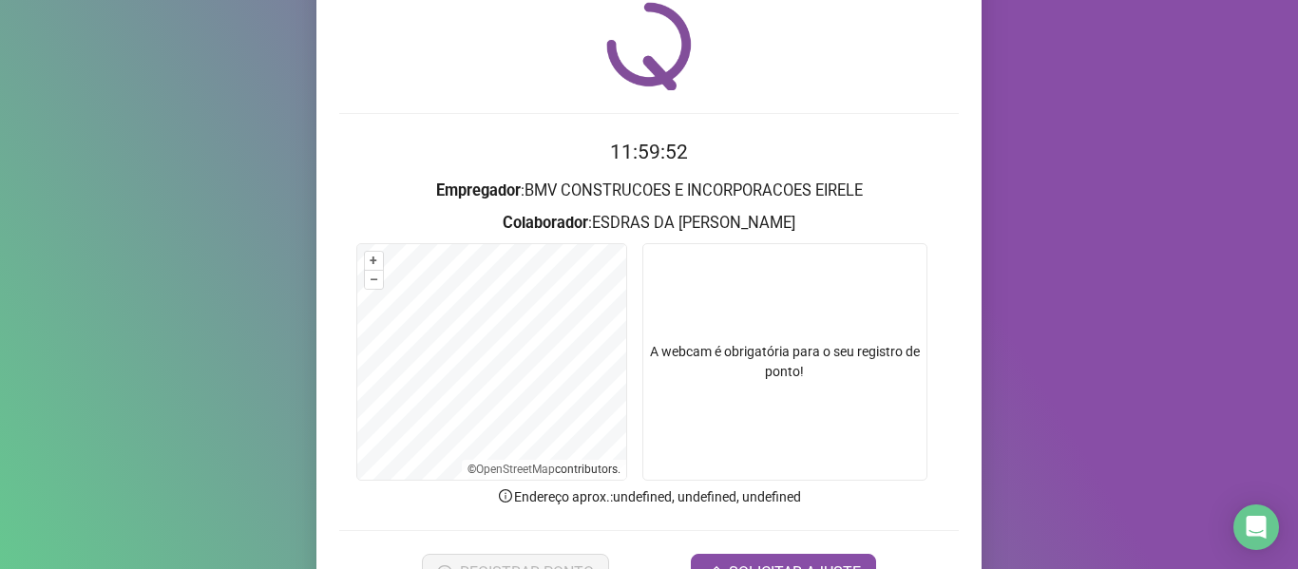
scroll to position [173, 0]
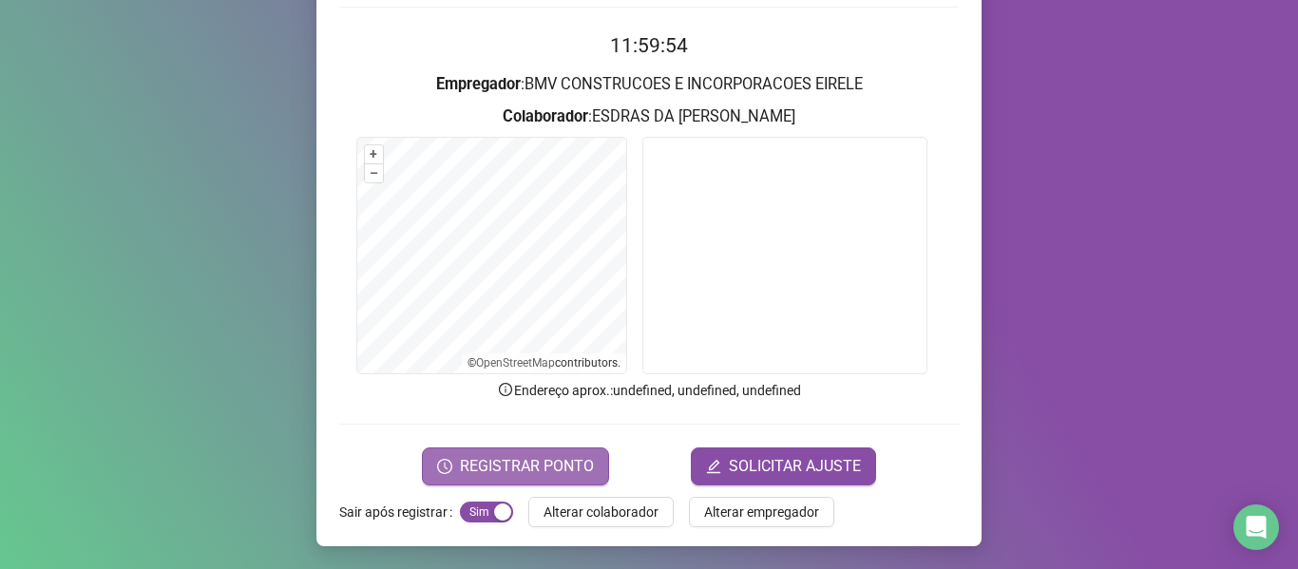
click at [543, 452] on button "REGISTRAR PONTO" at bounding box center [515, 467] width 187 height 38
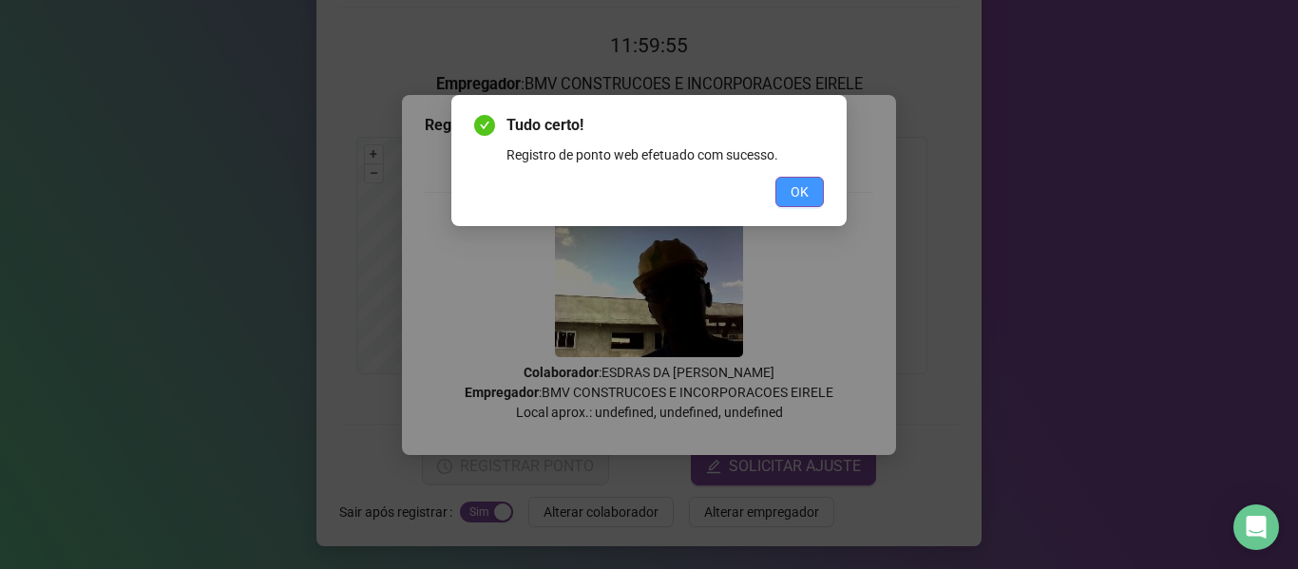
click at [789, 194] on button "OK" at bounding box center [799, 192] width 48 height 30
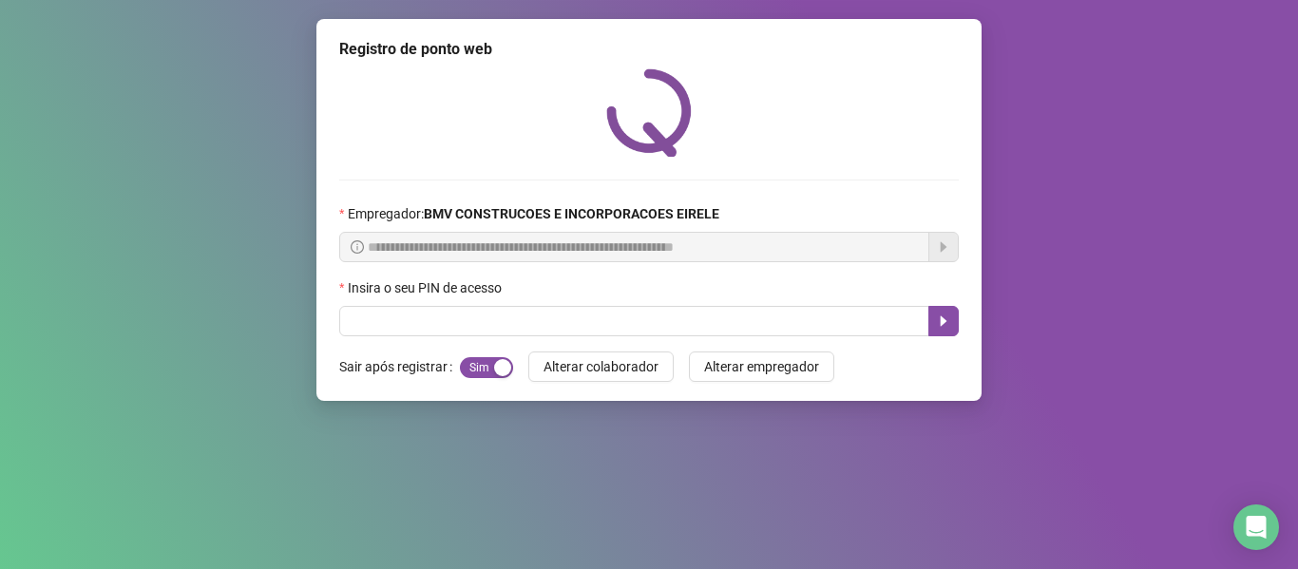
scroll to position [0, 0]
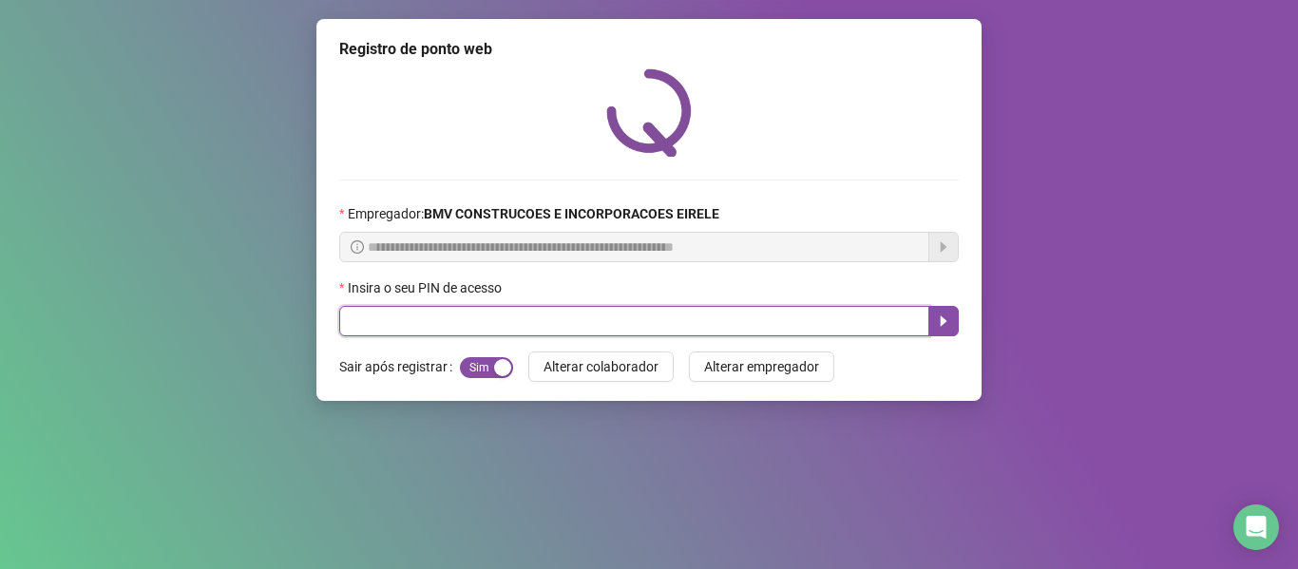
click at [724, 321] on input "text" at bounding box center [634, 321] width 590 height 30
type input "*"
type input "*****"
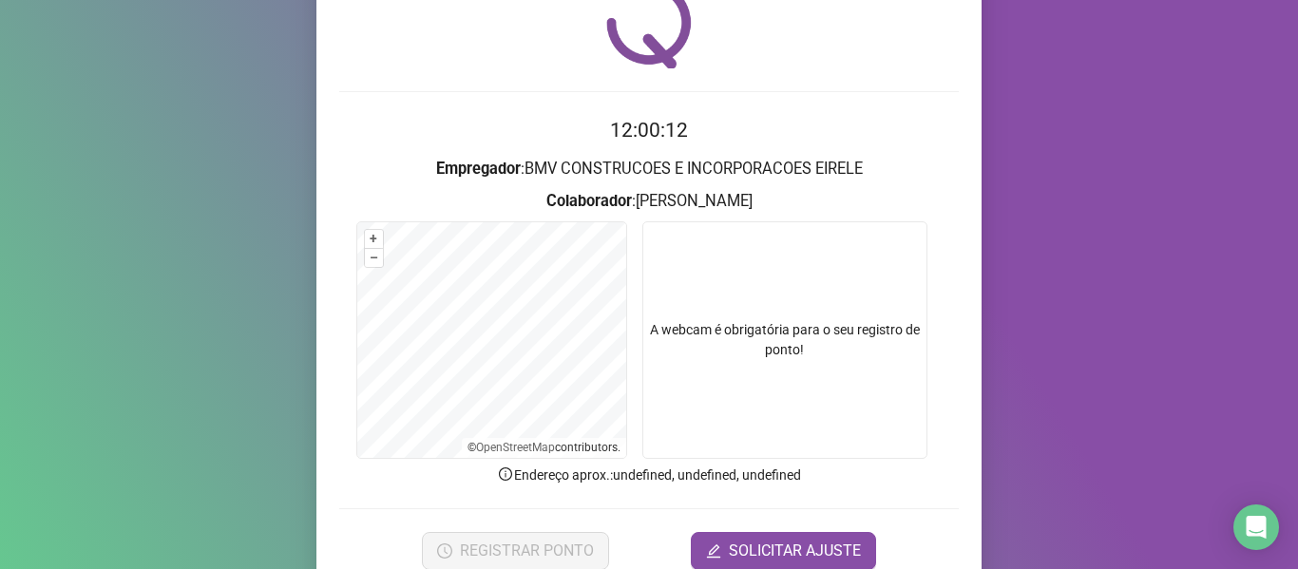
scroll to position [173, 0]
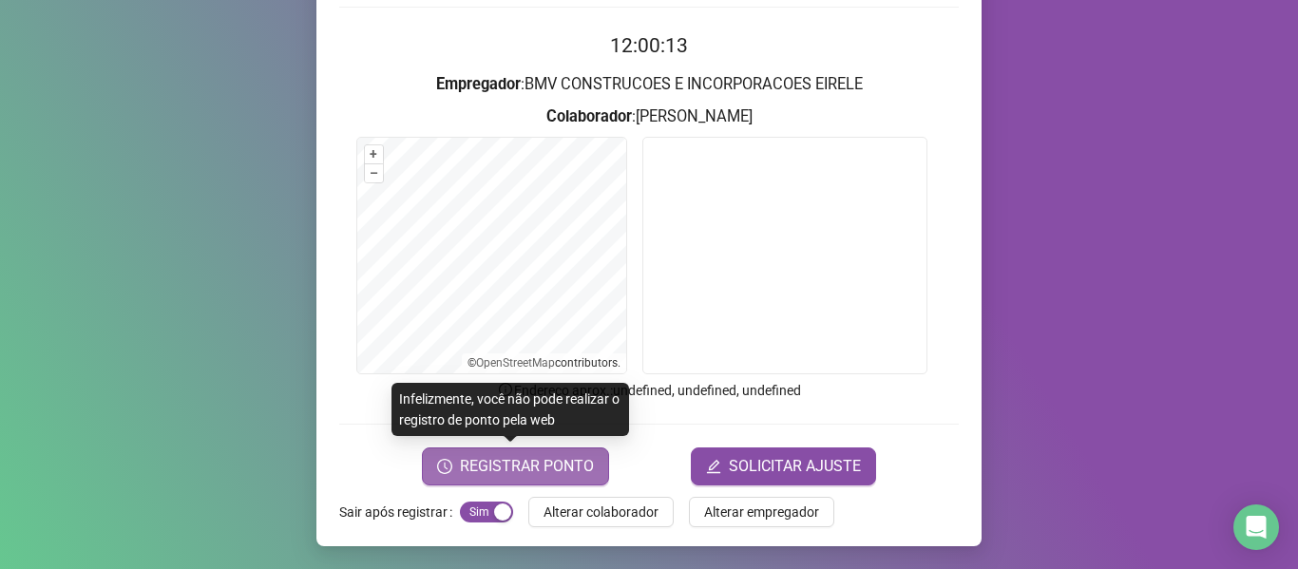
click at [527, 459] on span "REGISTRAR PONTO" at bounding box center [527, 466] width 134 height 23
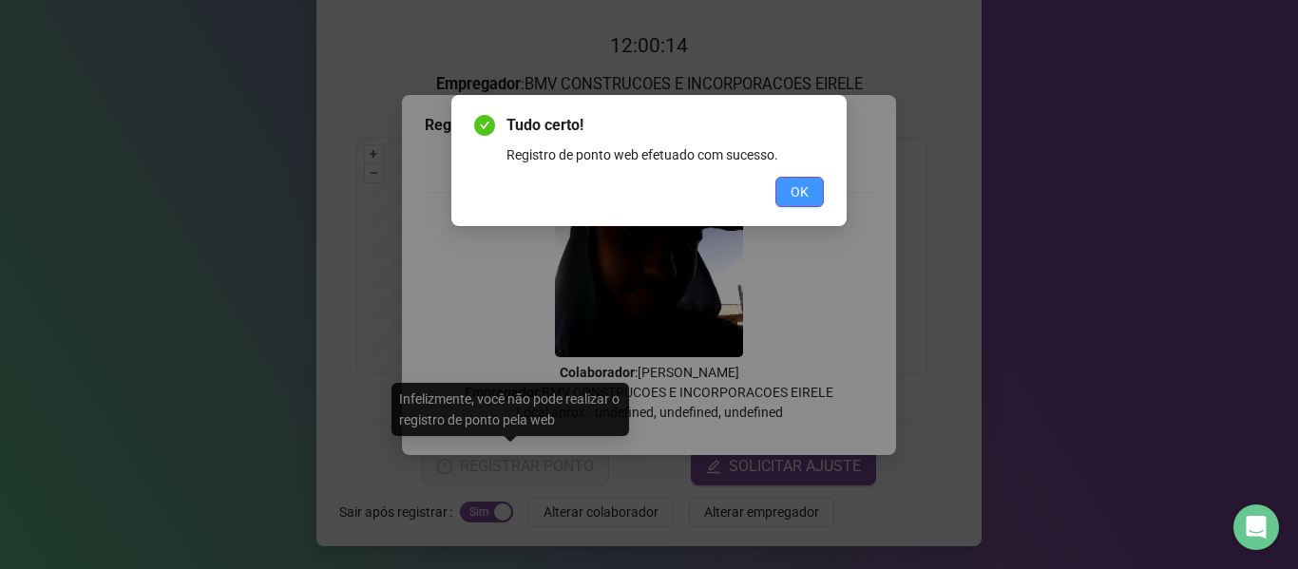
click at [807, 190] on span "OK" at bounding box center [800, 191] width 18 height 21
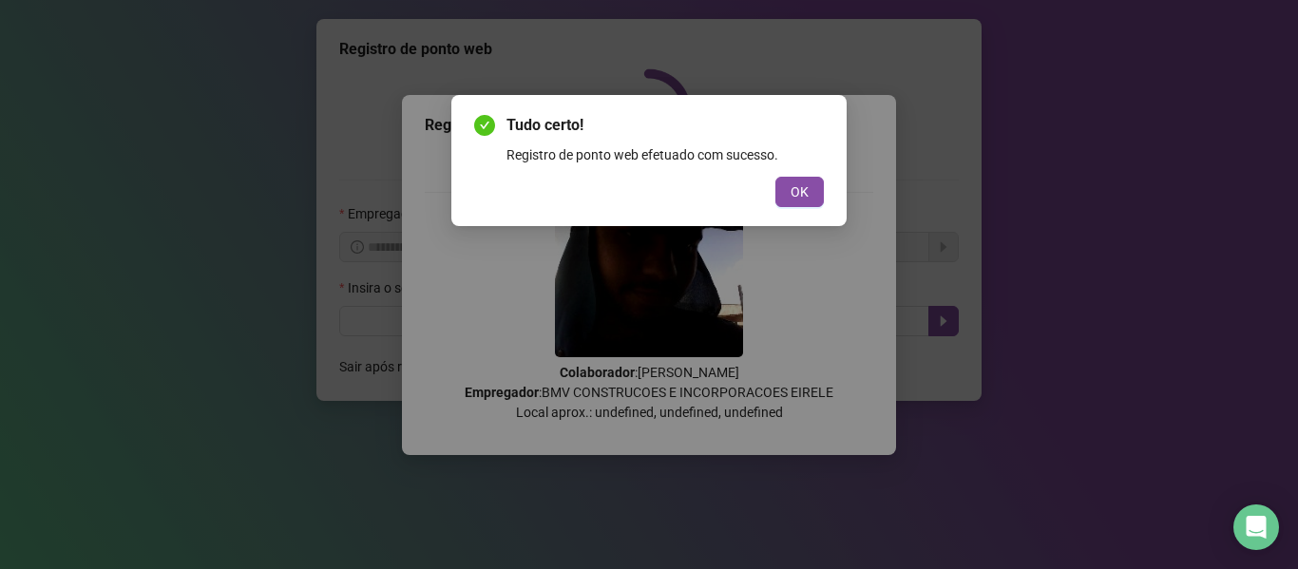
scroll to position [0, 0]
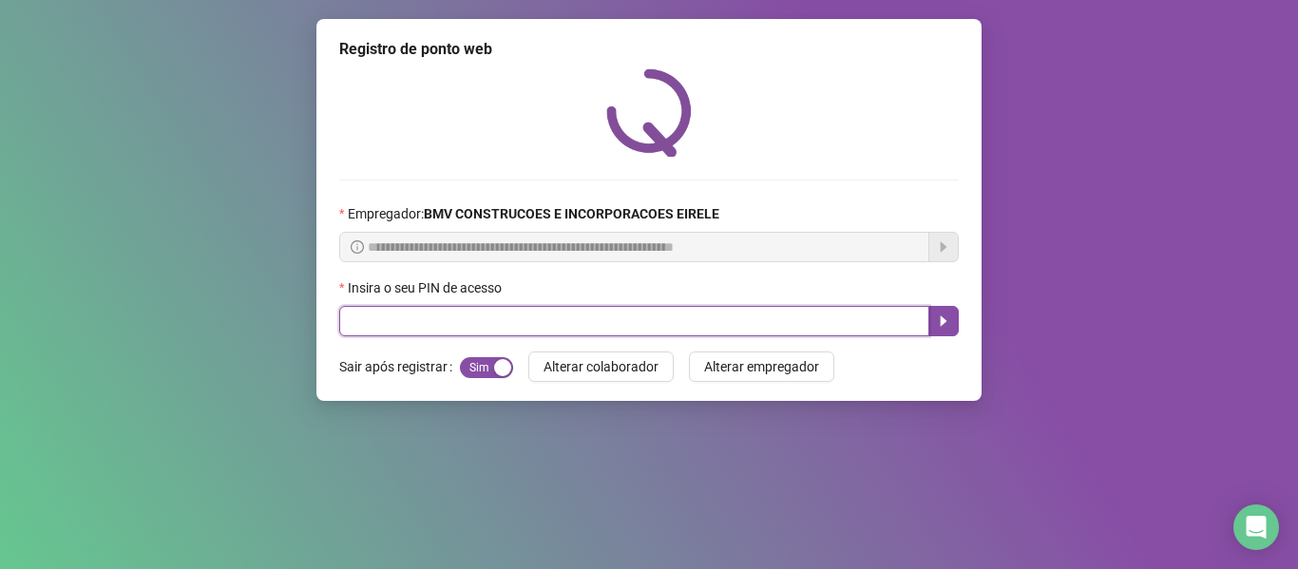
click at [866, 317] on input "text" at bounding box center [634, 321] width 590 height 30
type input "*****"
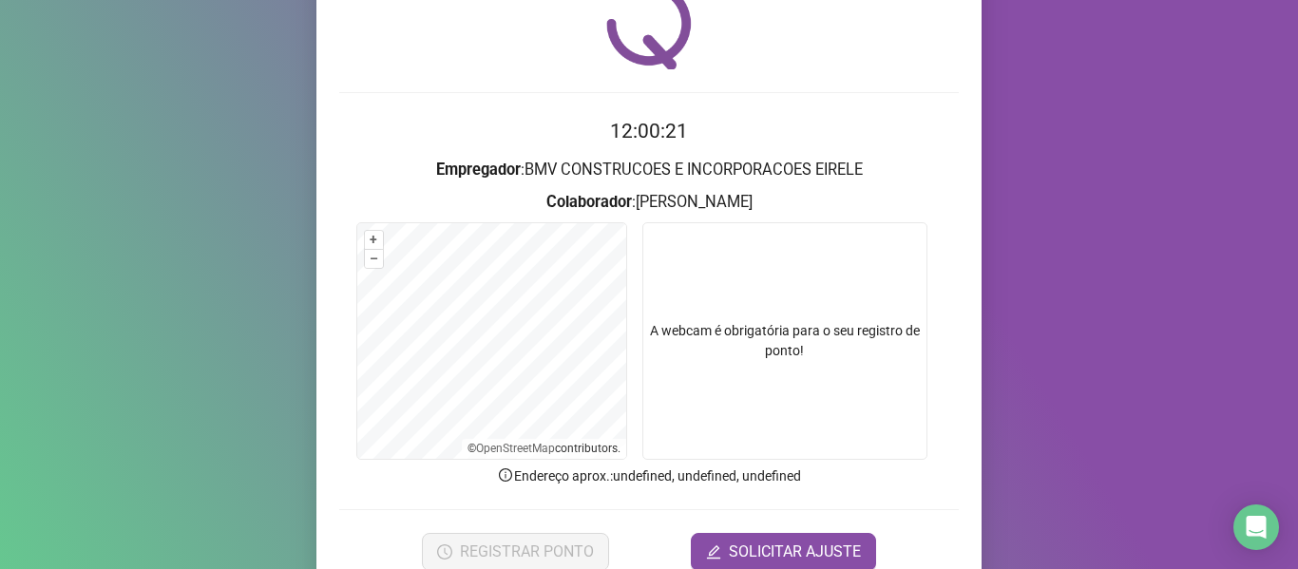
scroll to position [173, 0]
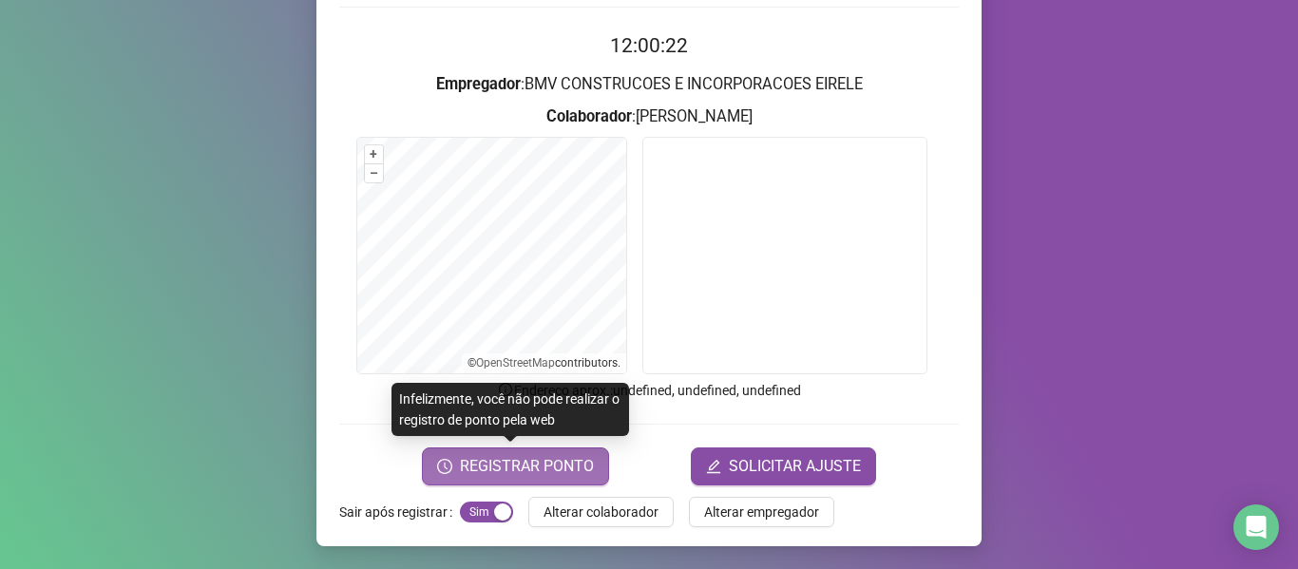
click at [558, 461] on span "REGISTRAR PONTO" at bounding box center [527, 466] width 134 height 23
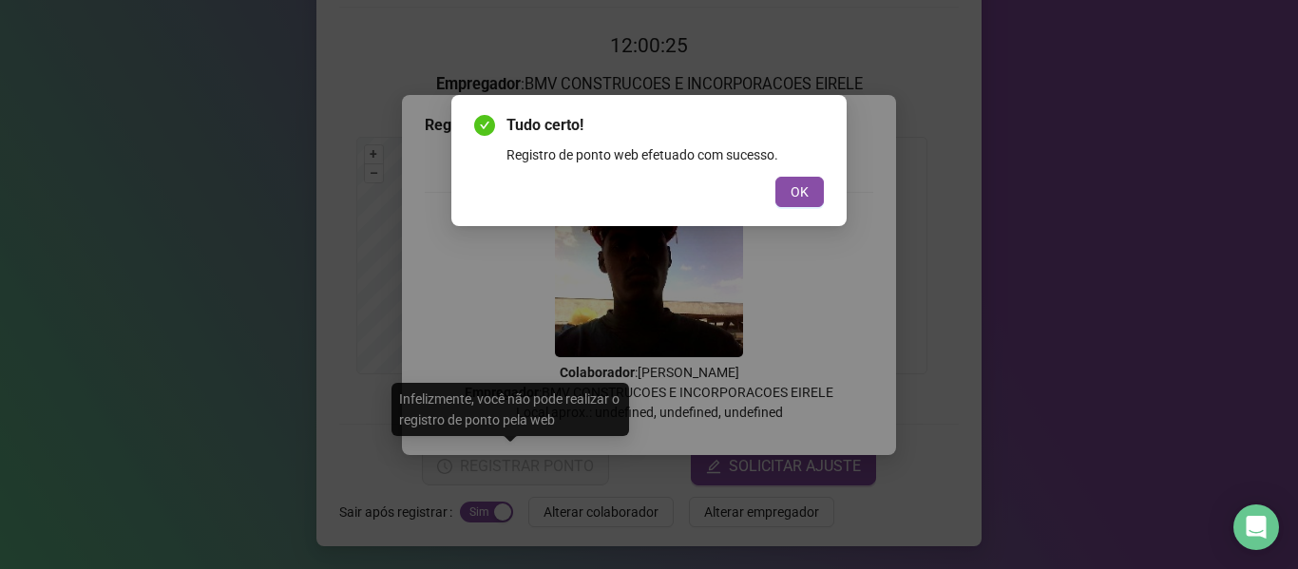
click at [792, 191] on span "OK" at bounding box center [800, 191] width 18 height 21
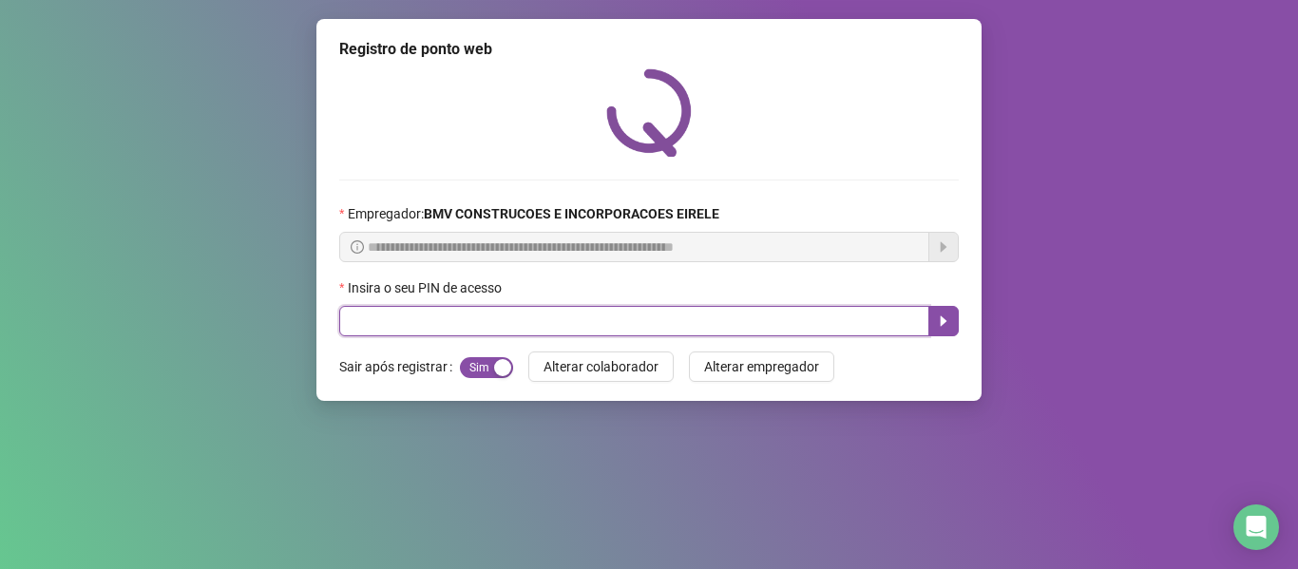
click at [784, 309] on input "text" at bounding box center [634, 321] width 590 height 30
type input "*****"
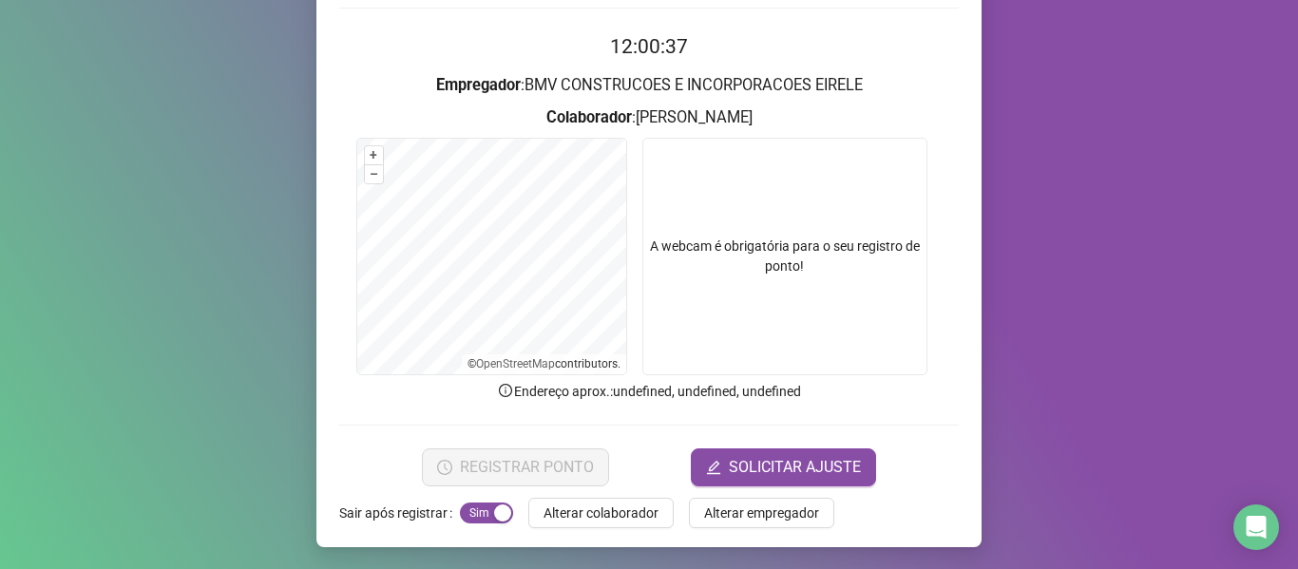
scroll to position [173, 0]
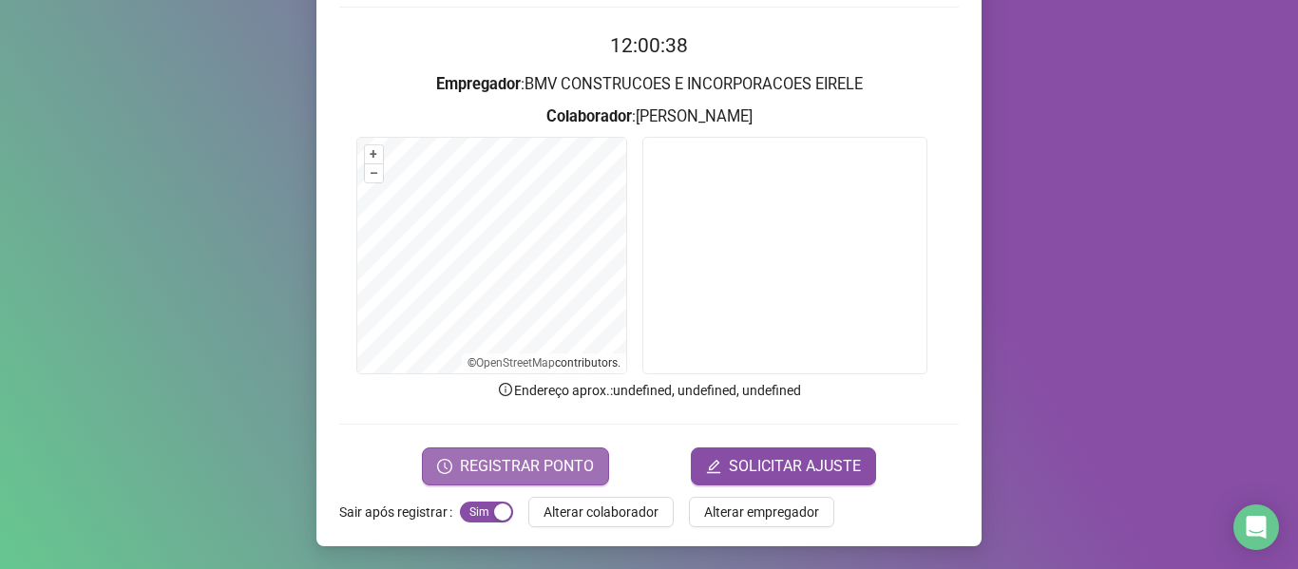
click at [585, 471] on span "REGISTRAR PONTO" at bounding box center [527, 466] width 134 height 23
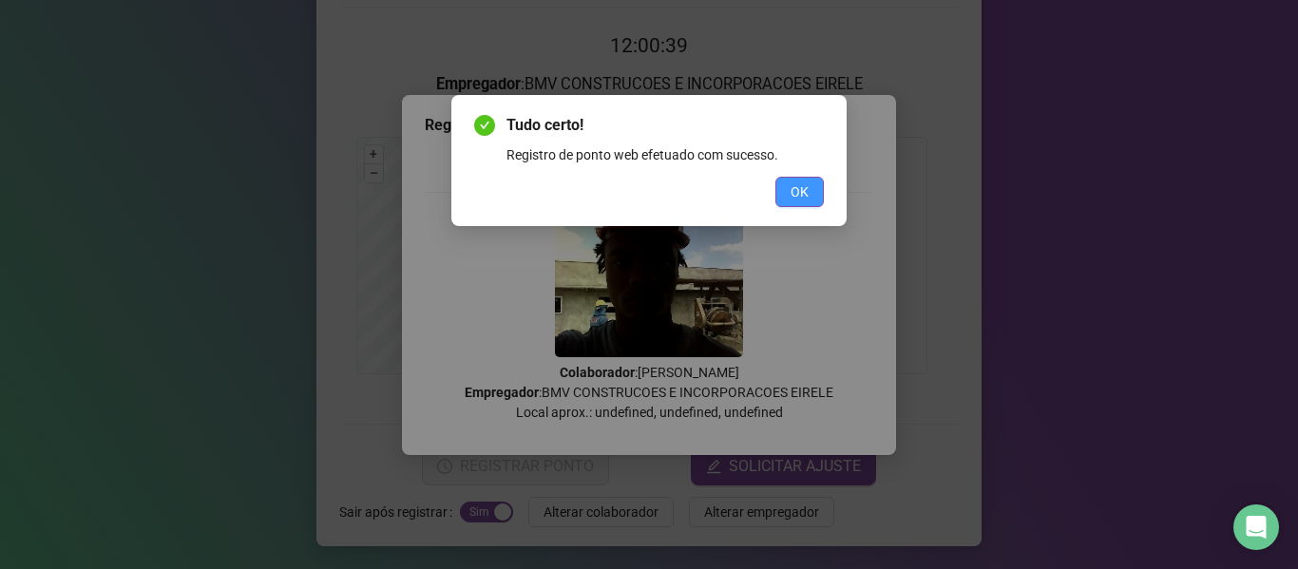
click at [793, 196] on span "OK" at bounding box center [800, 191] width 18 height 21
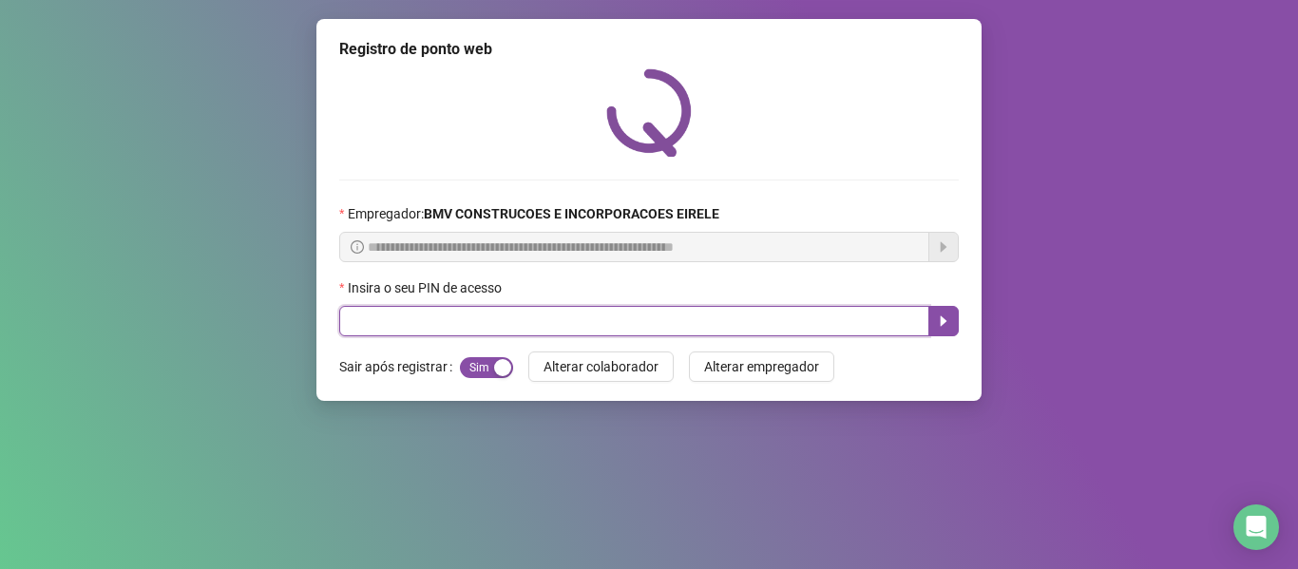
click at [822, 315] on input "text" at bounding box center [634, 321] width 590 height 30
type input "*****"
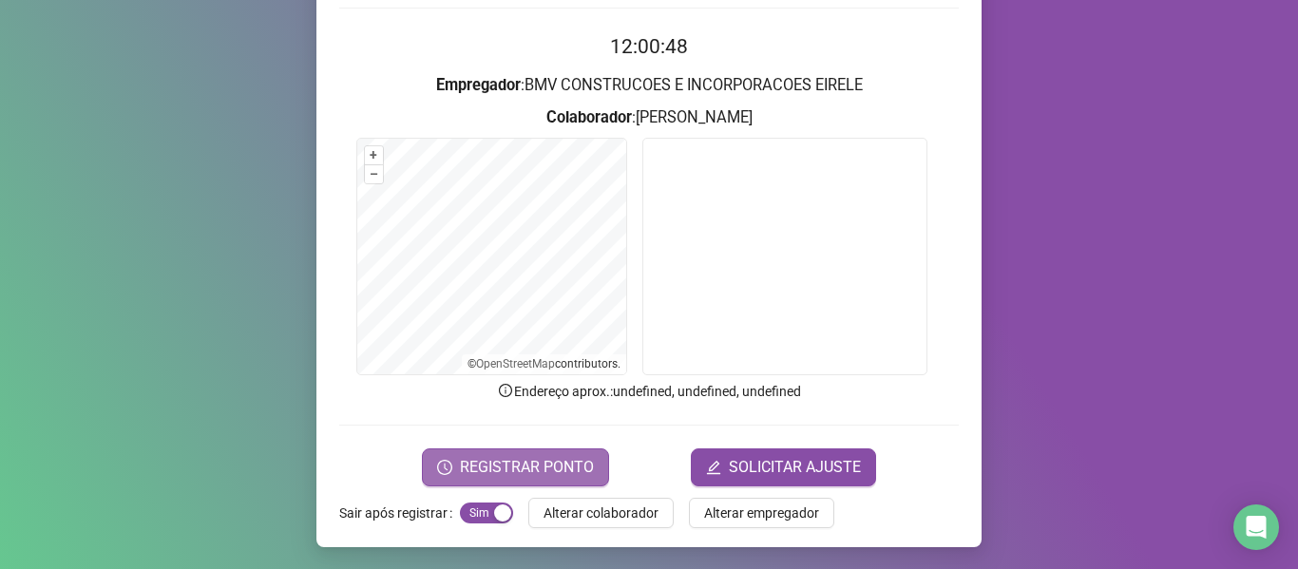
scroll to position [173, 0]
click at [539, 459] on span "REGISTRAR PONTO" at bounding box center [527, 466] width 134 height 23
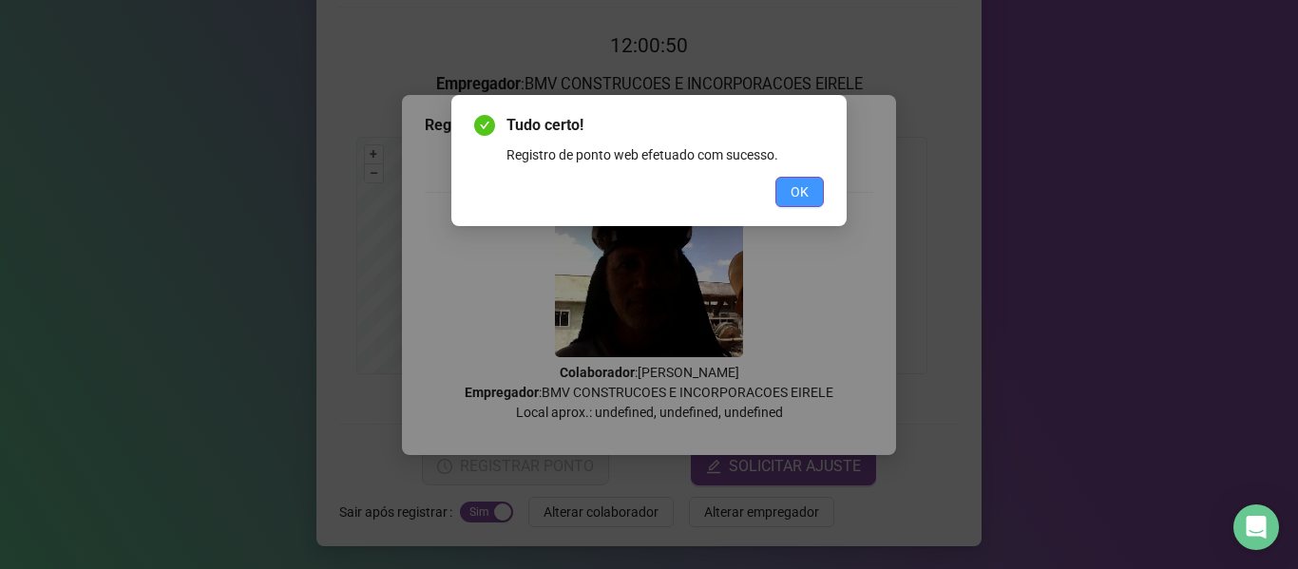
click at [784, 178] on button "OK" at bounding box center [799, 192] width 48 height 30
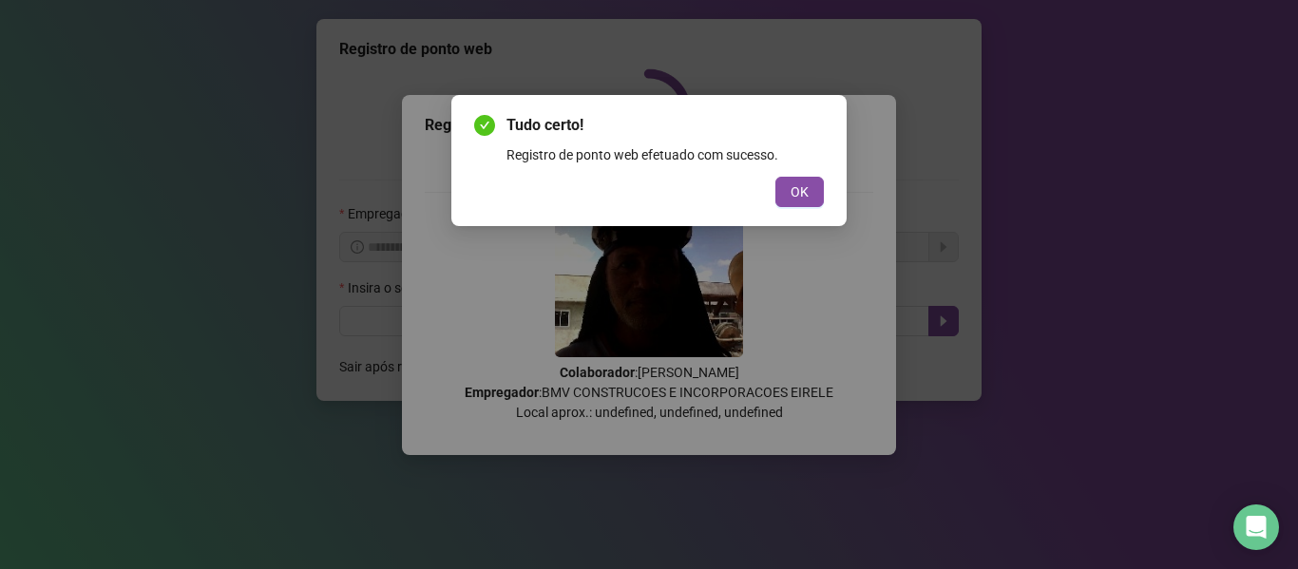
scroll to position [0, 0]
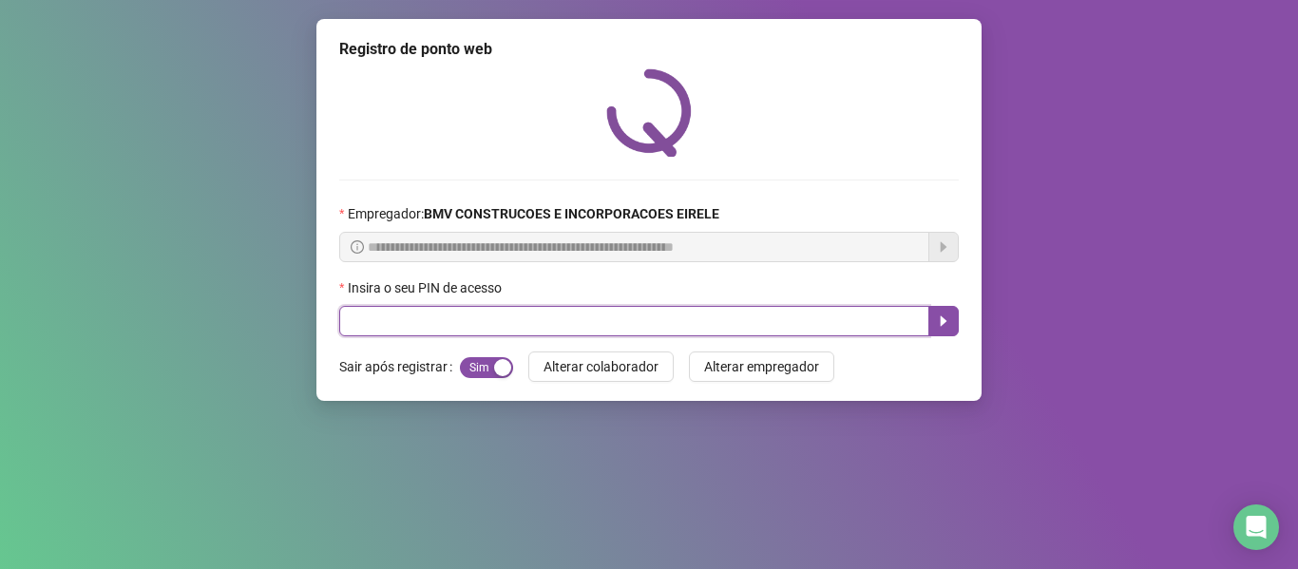
click at [816, 312] on input "text" at bounding box center [634, 321] width 590 height 30
type input "*****"
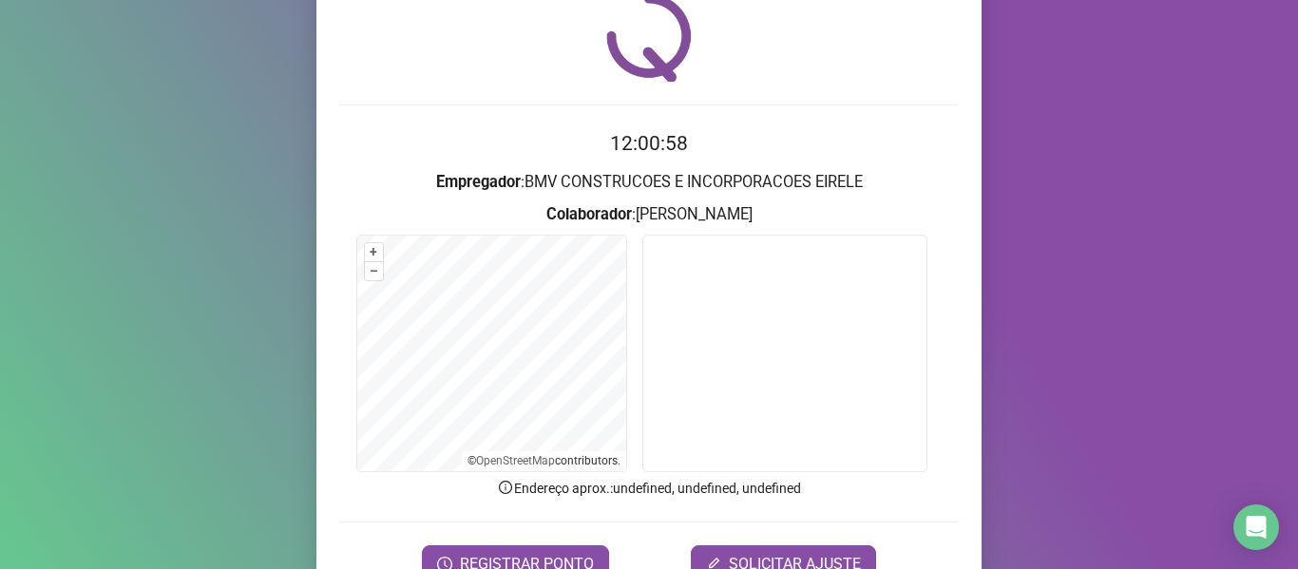
scroll to position [173, 0]
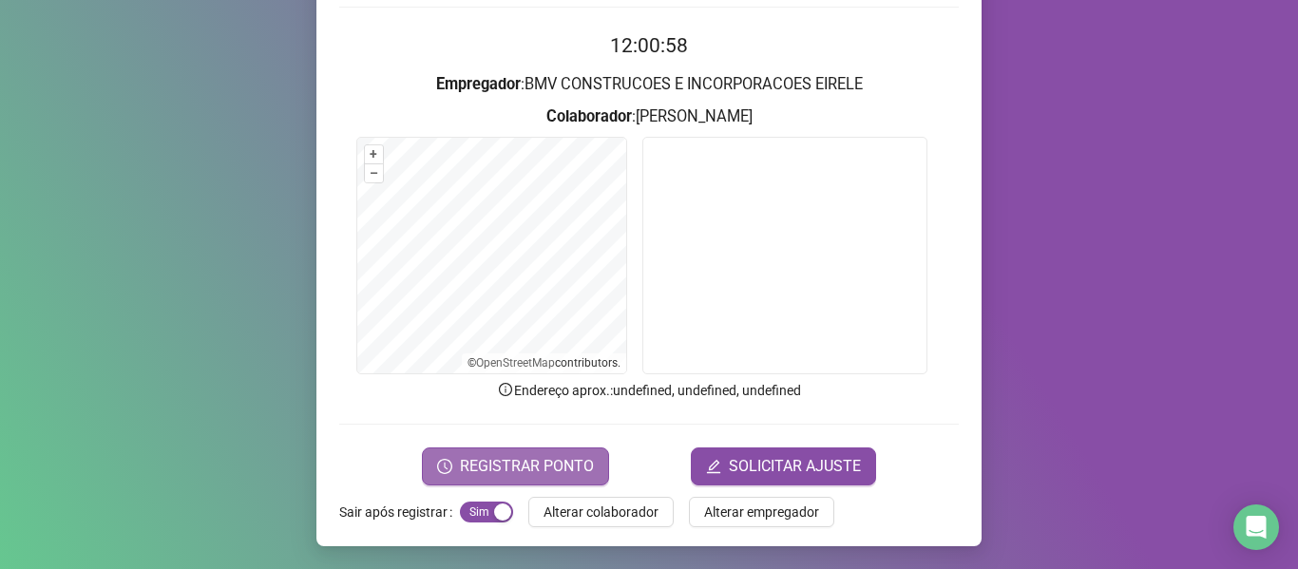
click at [521, 473] on span "REGISTRAR PONTO" at bounding box center [527, 466] width 134 height 23
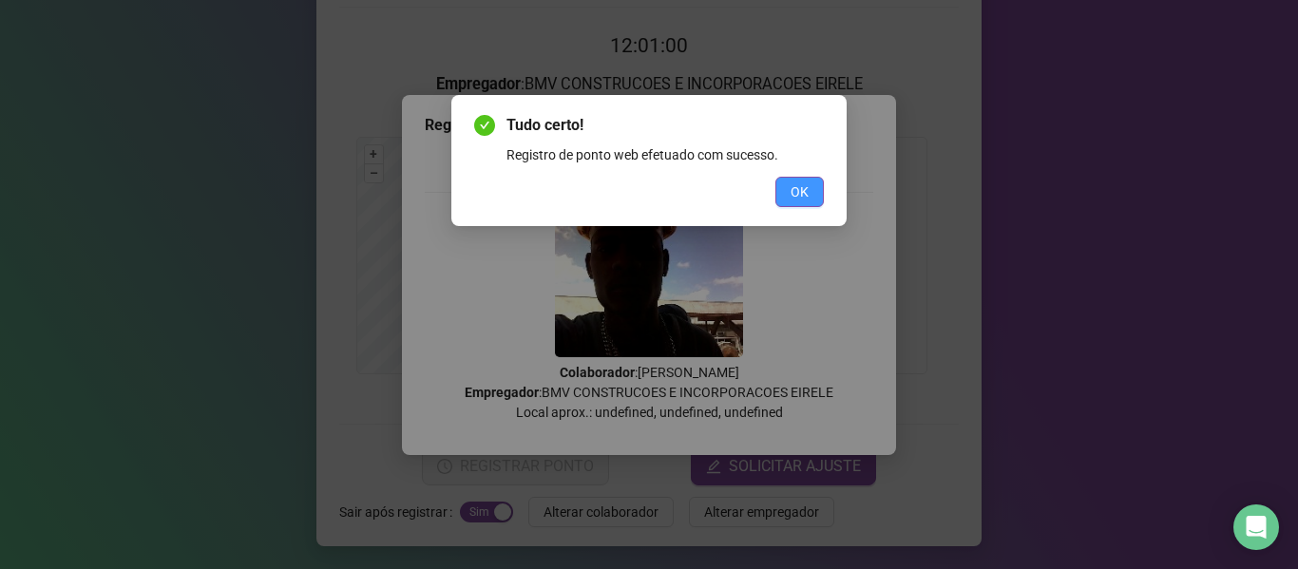
click at [784, 197] on button "OK" at bounding box center [799, 192] width 48 height 30
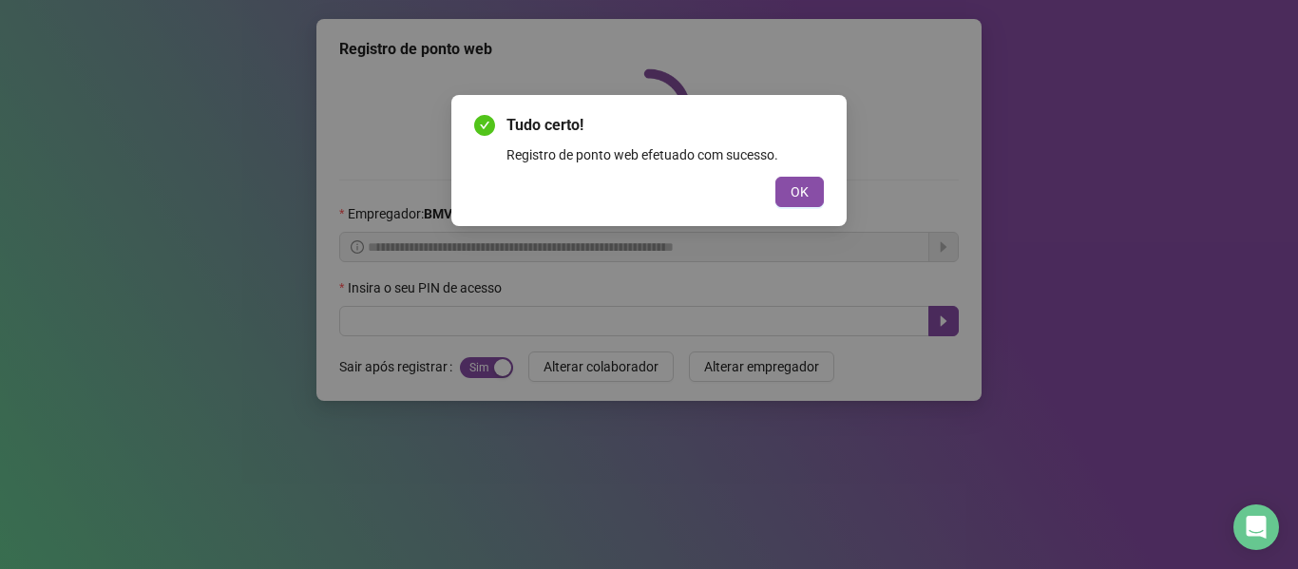
scroll to position [0, 0]
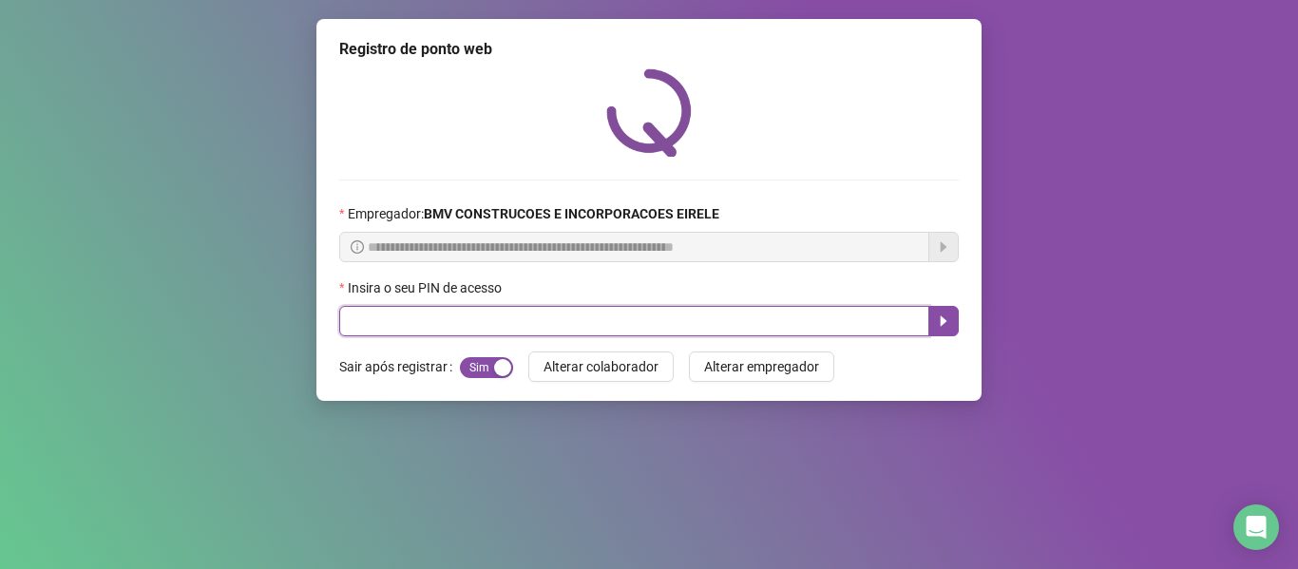
click at [807, 319] on input "text" at bounding box center [634, 321] width 590 height 30
type input "*****"
click at [953, 325] on button "button" at bounding box center [943, 321] width 30 height 30
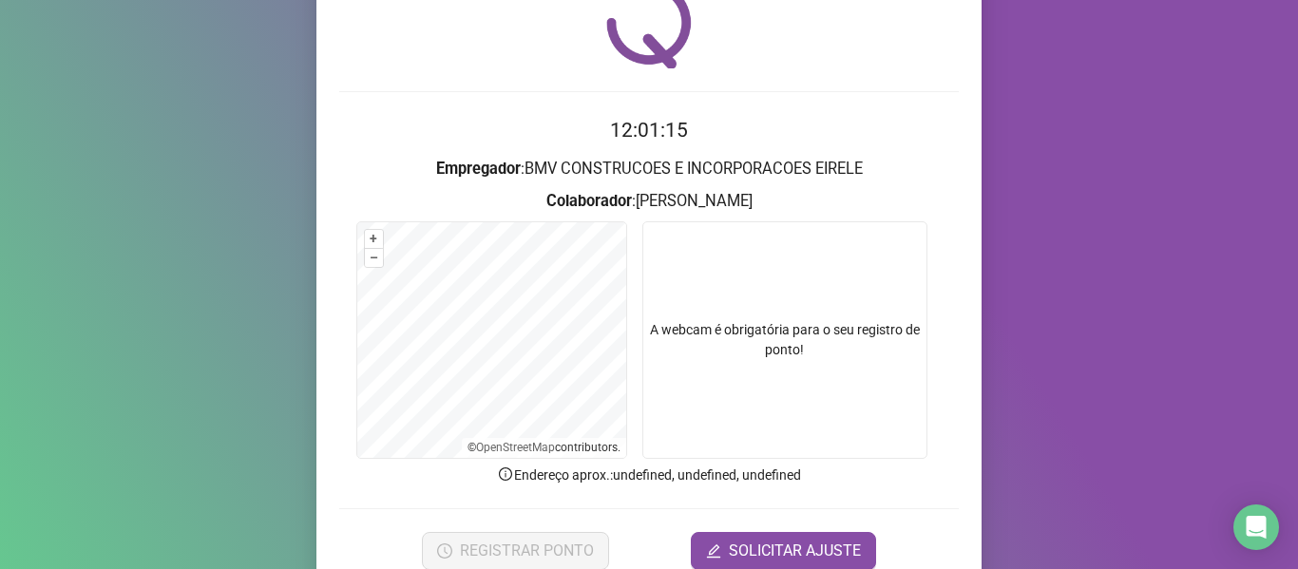
scroll to position [173, 0]
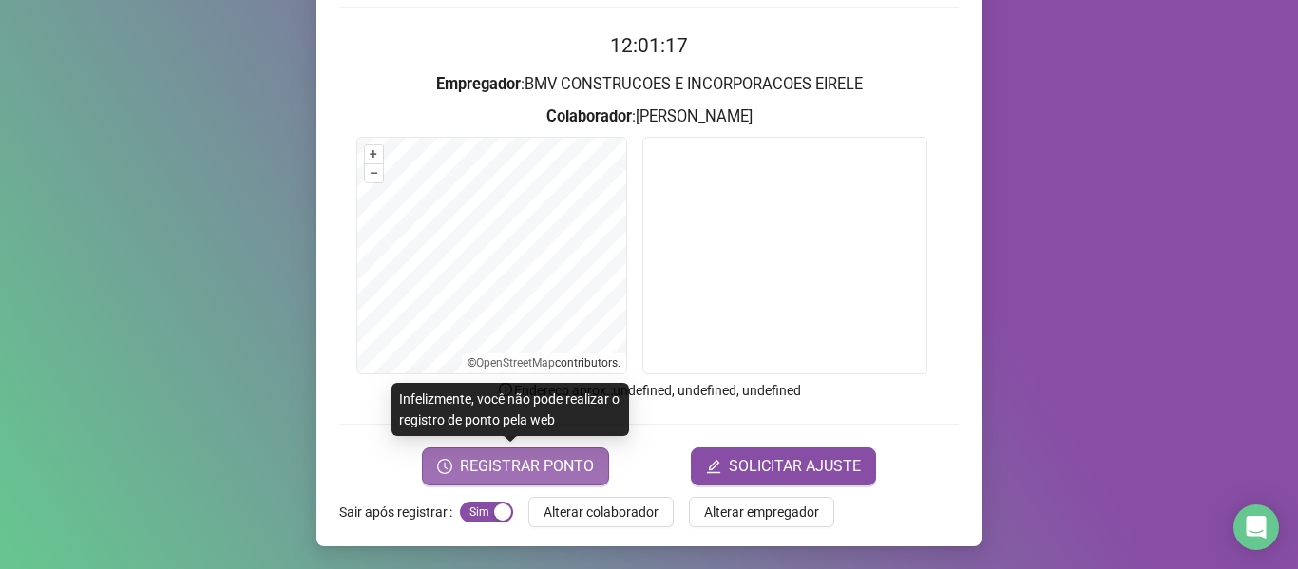
click at [545, 456] on span "REGISTRAR PONTO" at bounding box center [527, 466] width 134 height 23
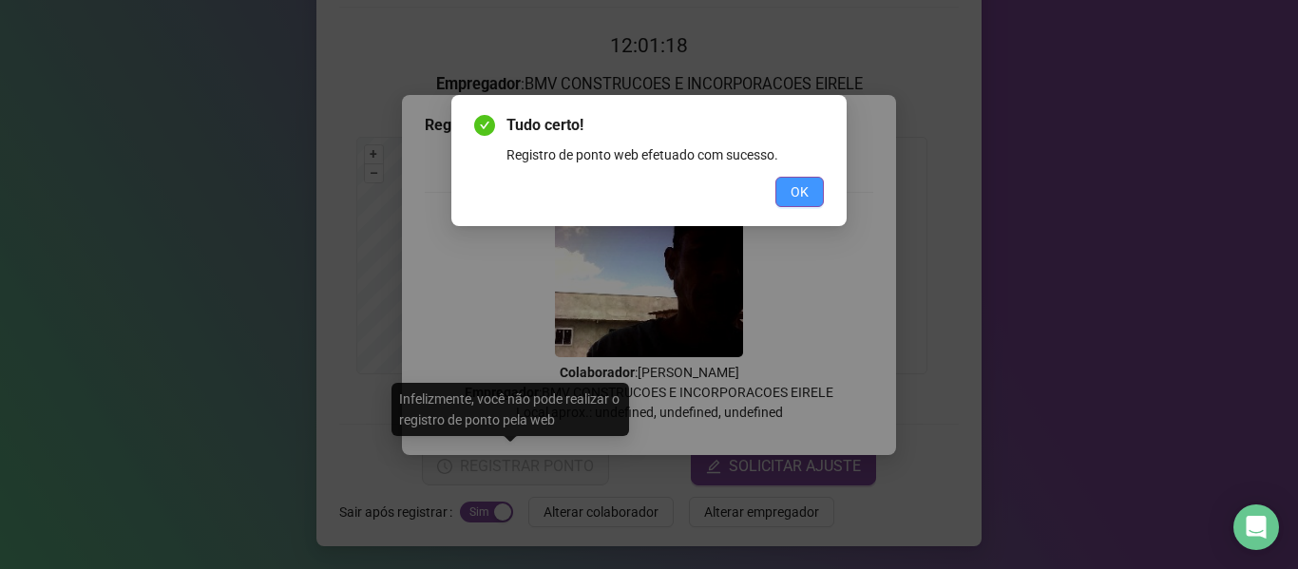
click at [802, 194] on span "OK" at bounding box center [800, 191] width 18 height 21
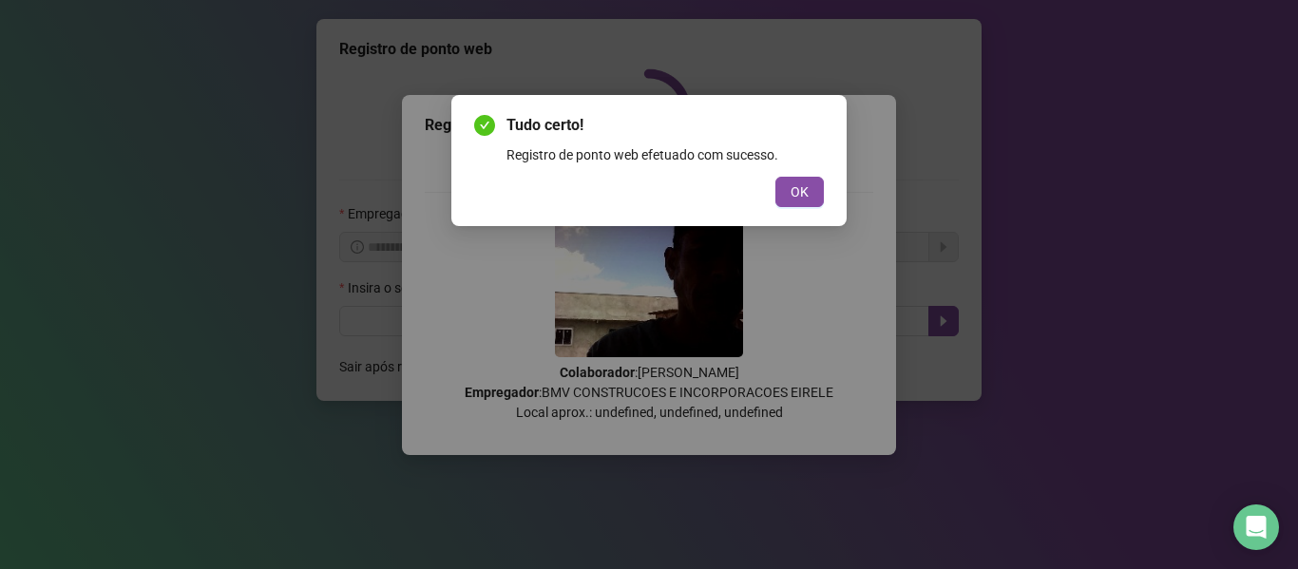
scroll to position [0, 0]
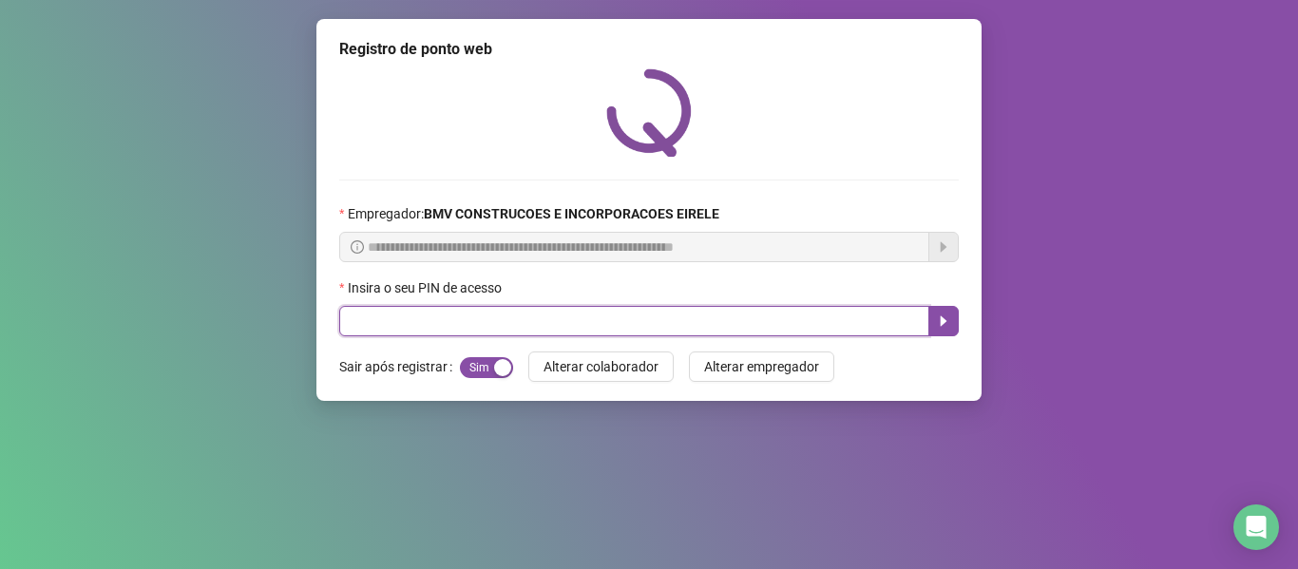
click at [845, 310] on input "text" at bounding box center [634, 321] width 590 height 30
type input "*****"
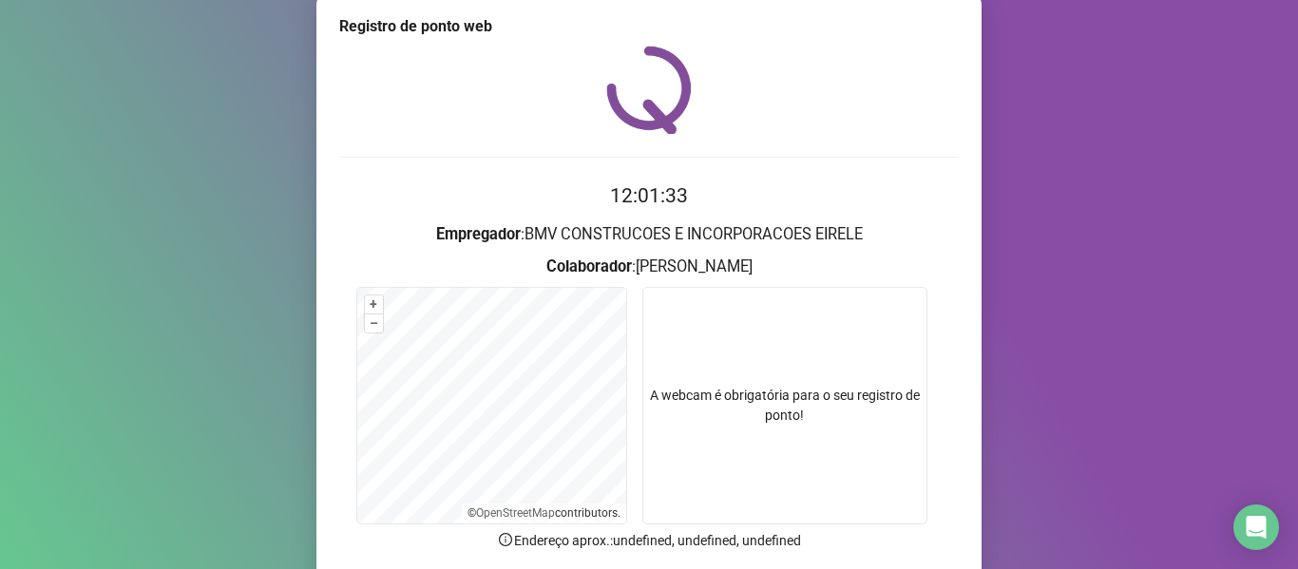
scroll to position [173, 0]
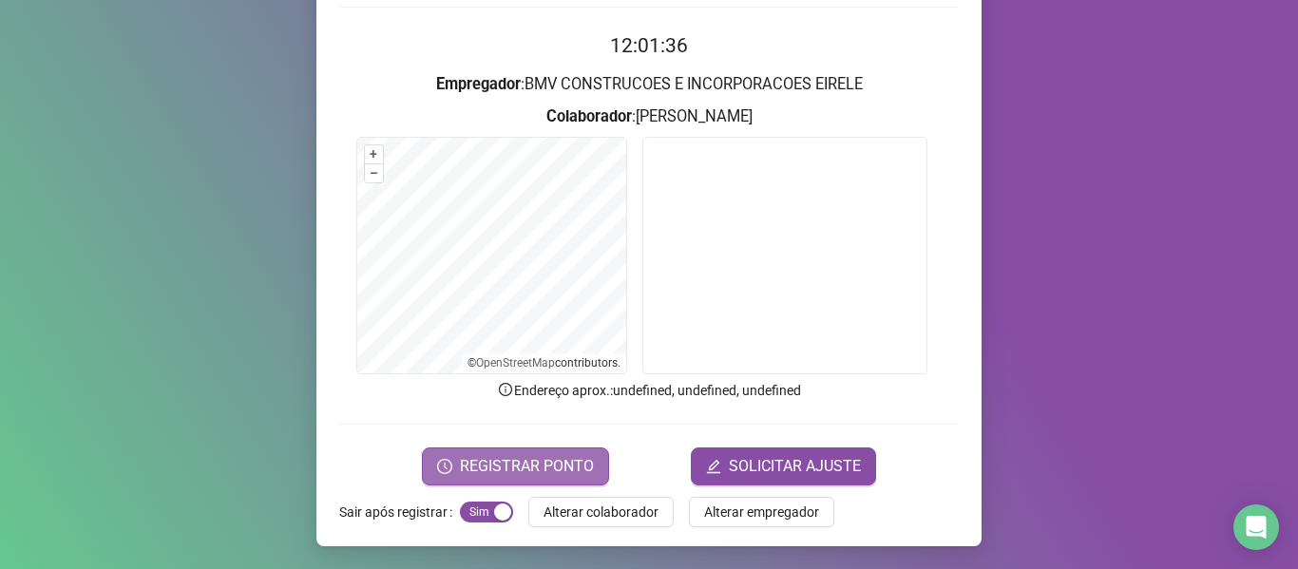
click at [514, 468] on span "REGISTRAR PONTO" at bounding box center [527, 466] width 134 height 23
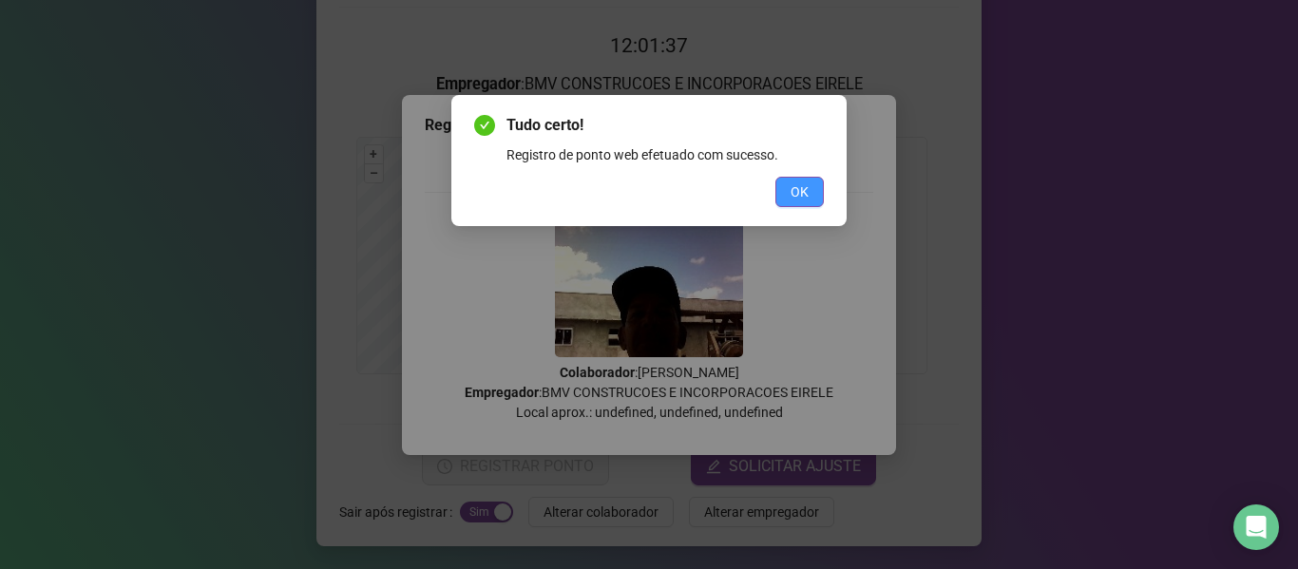
click at [813, 186] on button "OK" at bounding box center [799, 192] width 48 height 30
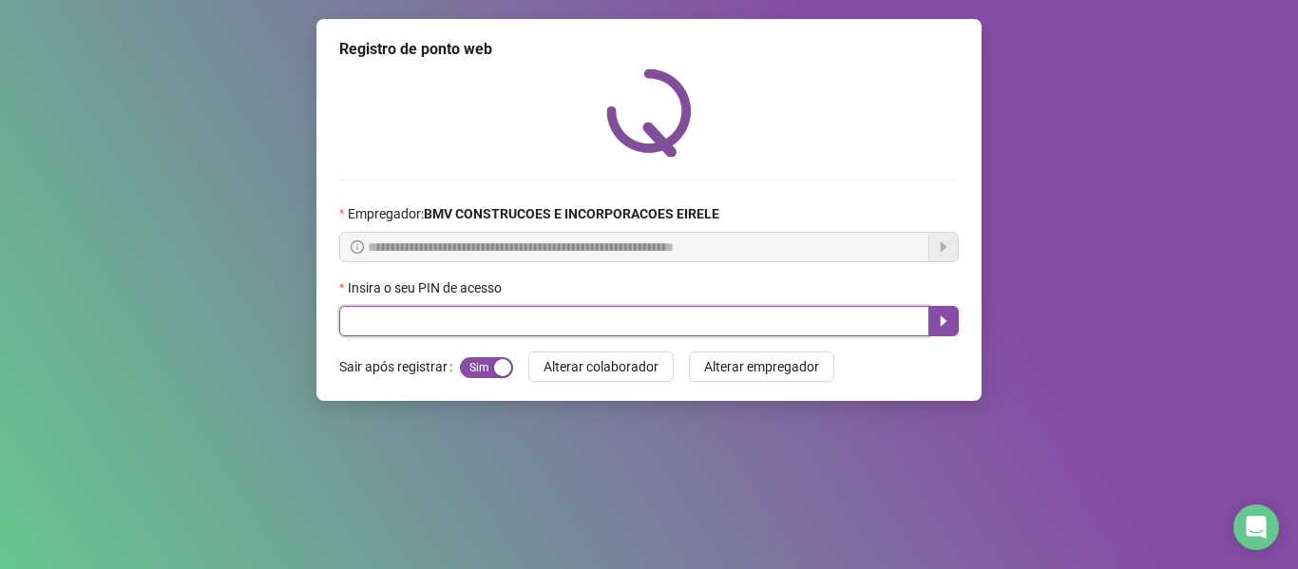
click at [804, 332] on input "text" at bounding box center [634, 321] width 590 height 30
type input "*****"
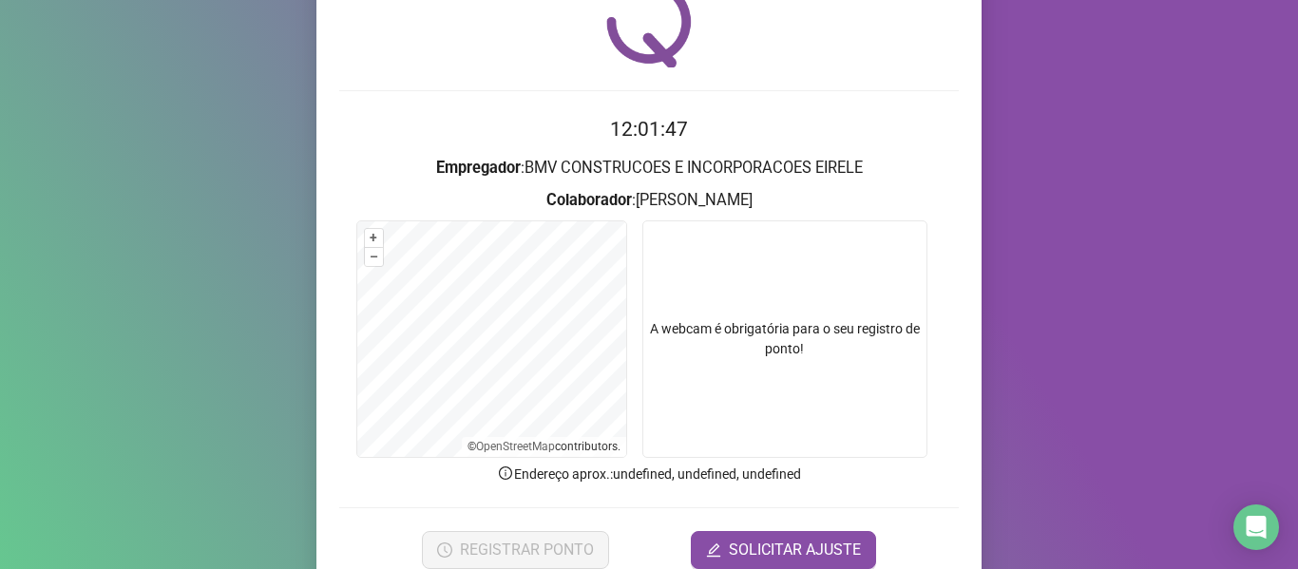
scroll to position [173, 0]
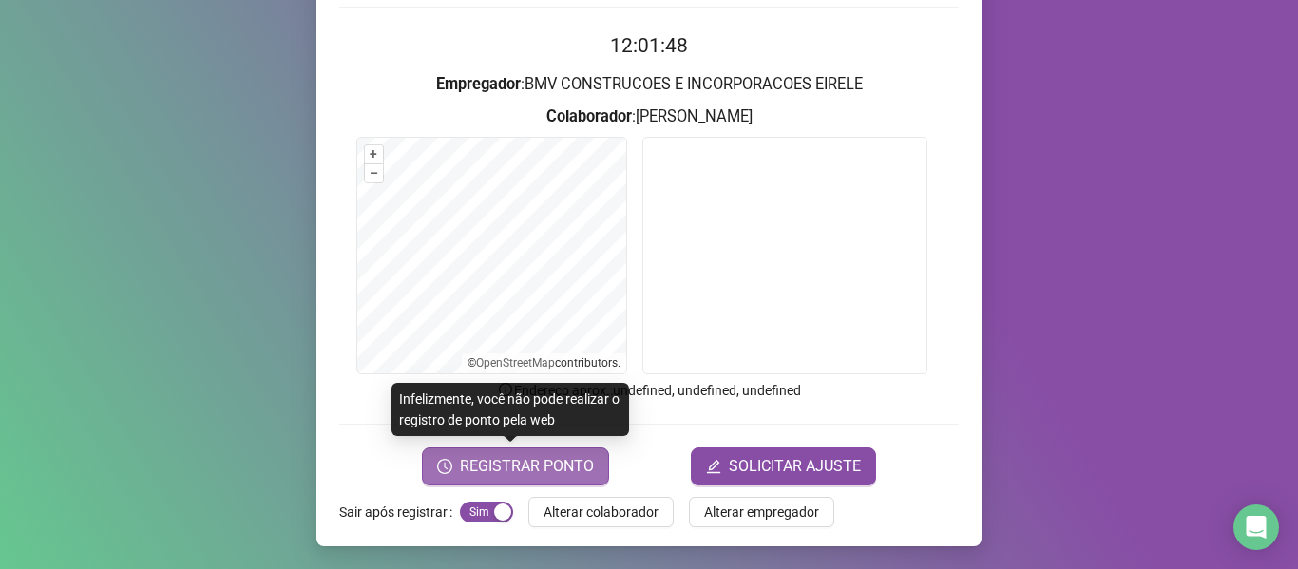
click at [505, 468] on span "REGISTRAR PONTO" at bounding box center [527, 466] width 134 height 23
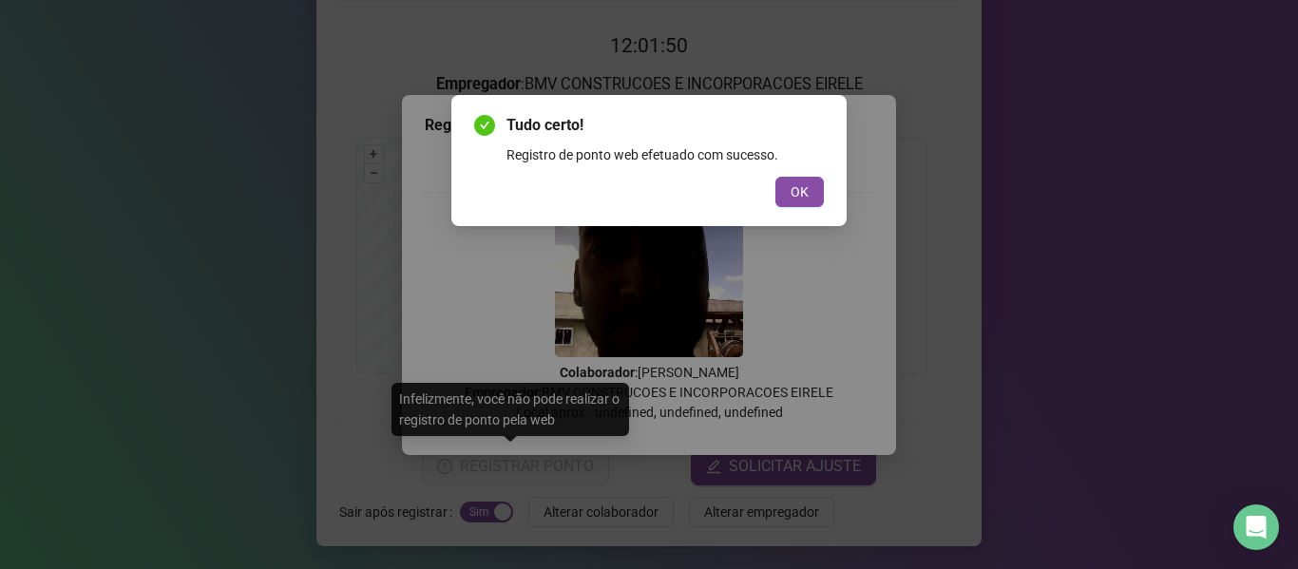
click at [794, 192] on span "OK" at bounding box center [800, 191] width 18 height 21
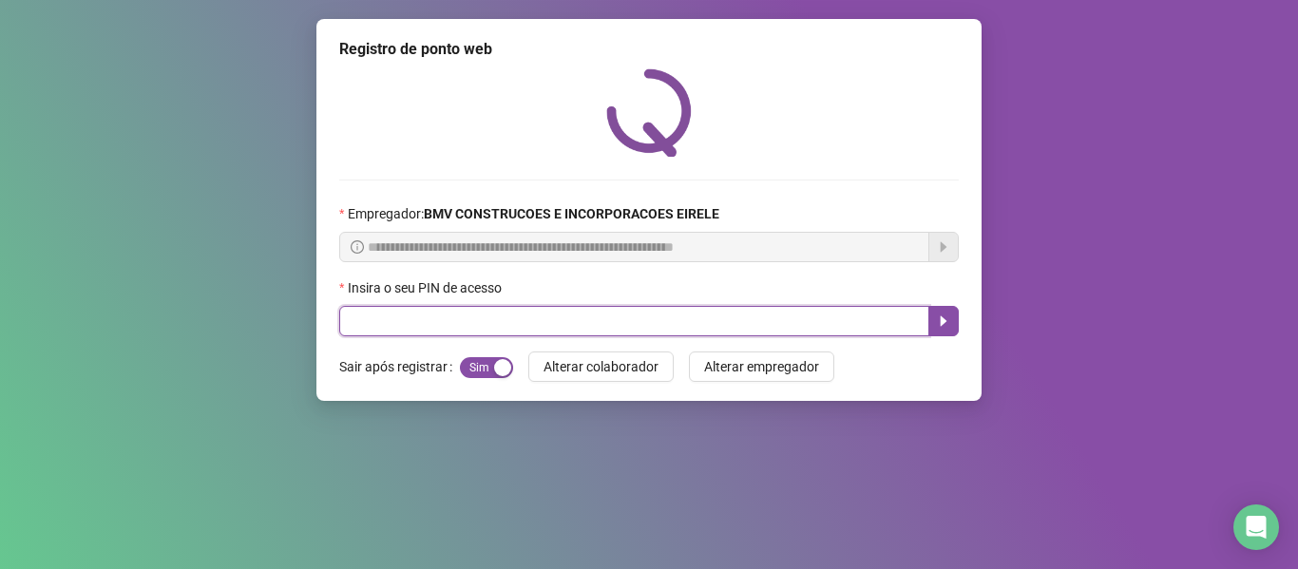
click at [853, 320] on input "text" at bounding box center [634, 321] width 590 height 30
type input "*****"
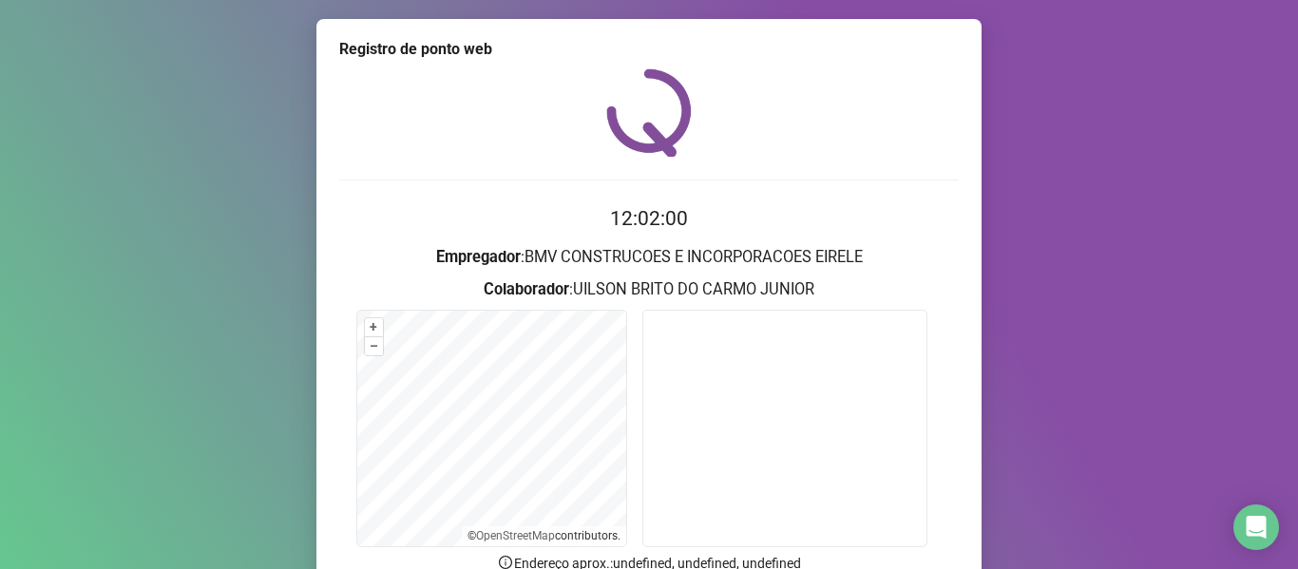
scroll to position [173, 0]
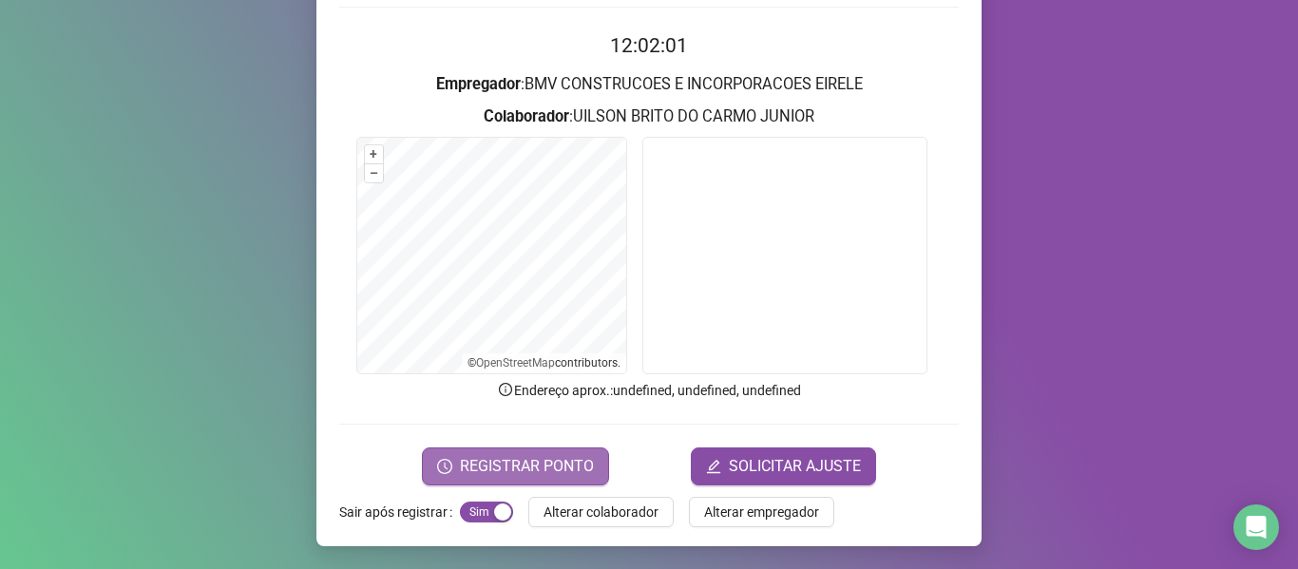
click at [558, 457] on span "REGISTRAR PONTO" at bounding box center [527, 466] width 134 height 23
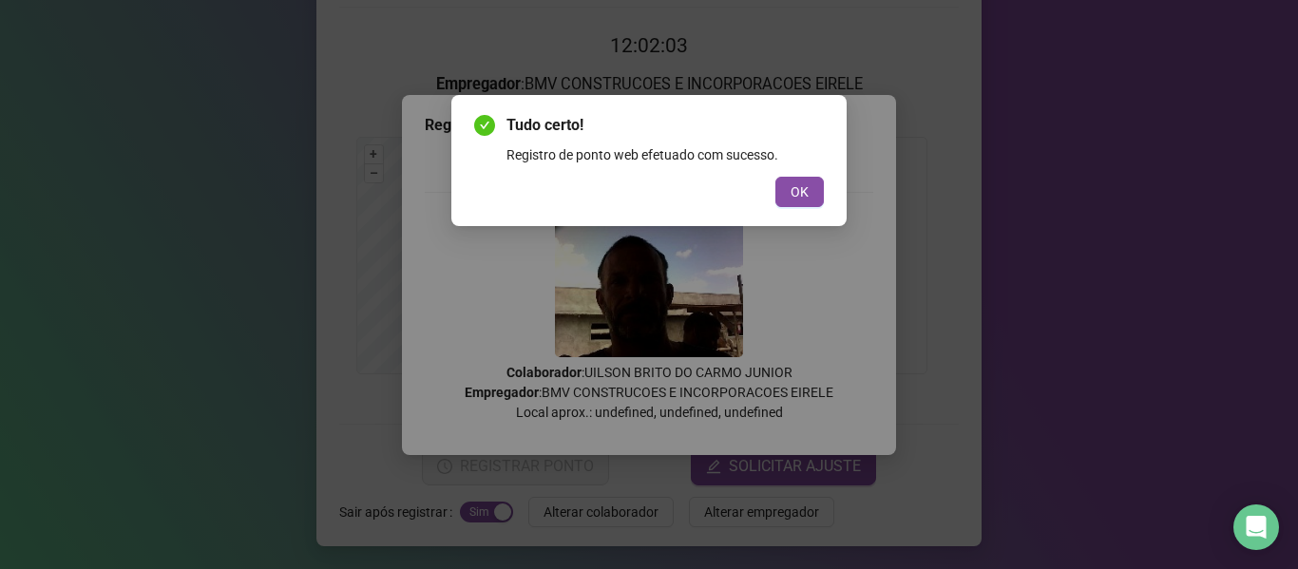
click at [797, 194] on span "OK" at bounding box center [800, 191] width 18 height 21
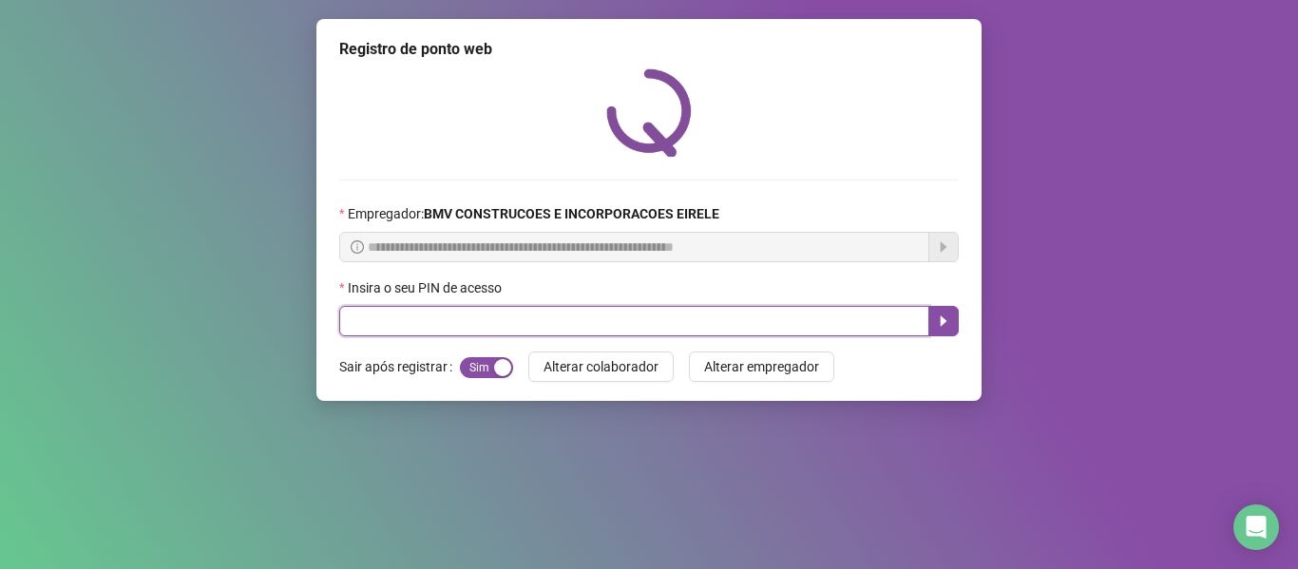
click at [821, 321] on input "text" at bounding box center [634, 321] width 590 height 30
type input "*****"
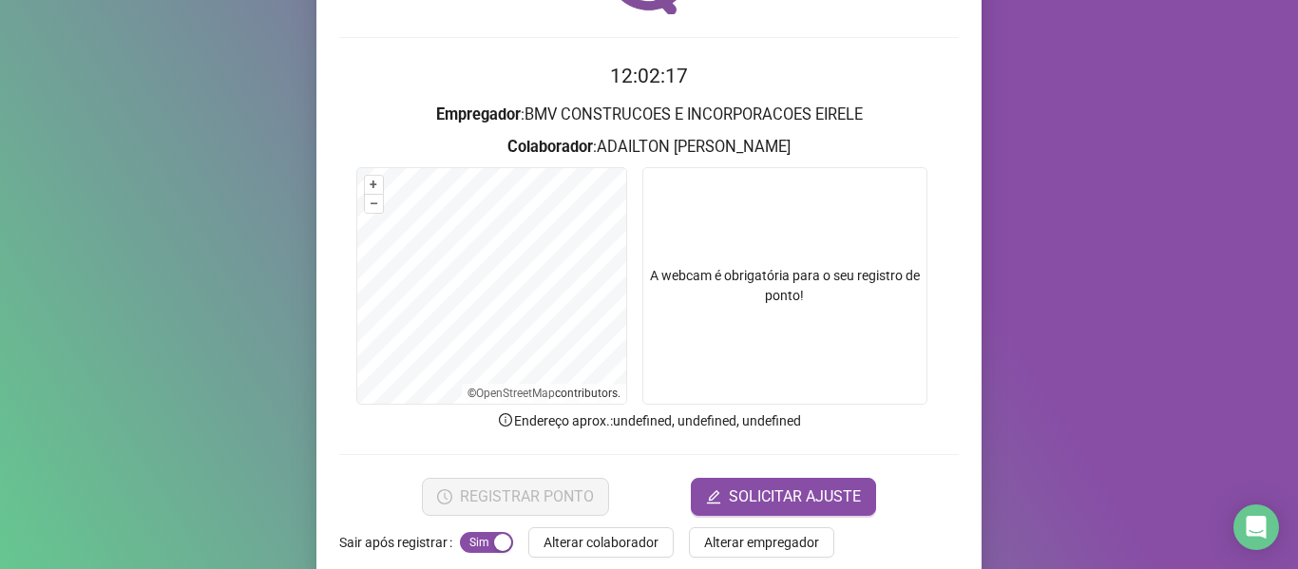
scroll to position [173, 0]
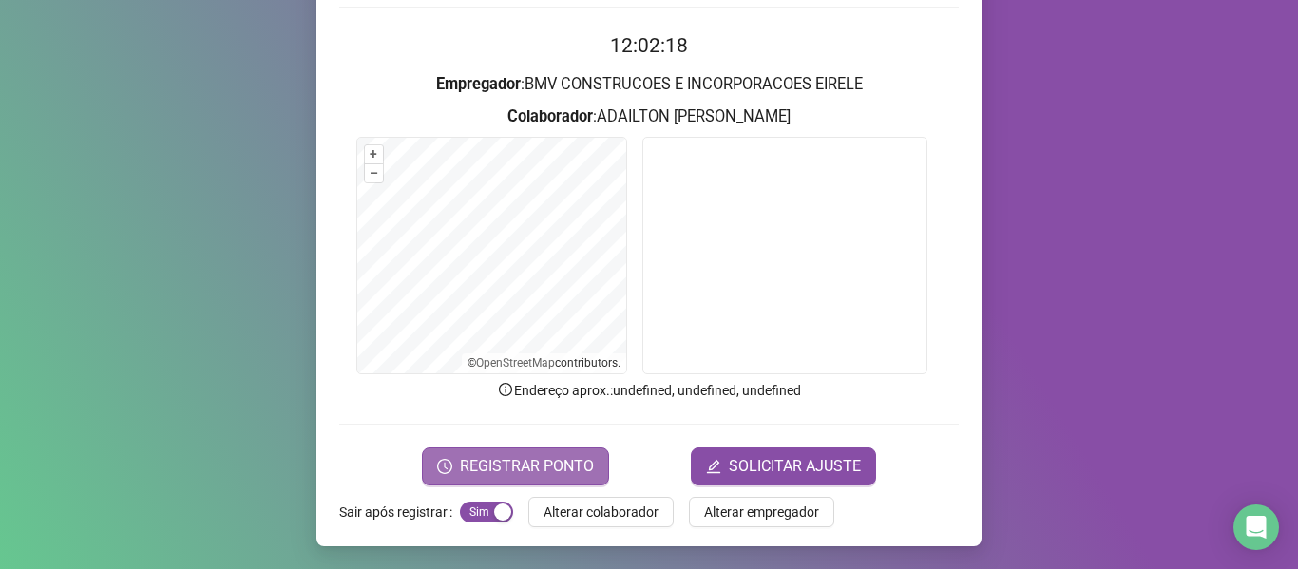
click at [462, 457] on span "REGISTRAR PONTO" at bounding box center [527, 466] width 134 height 23
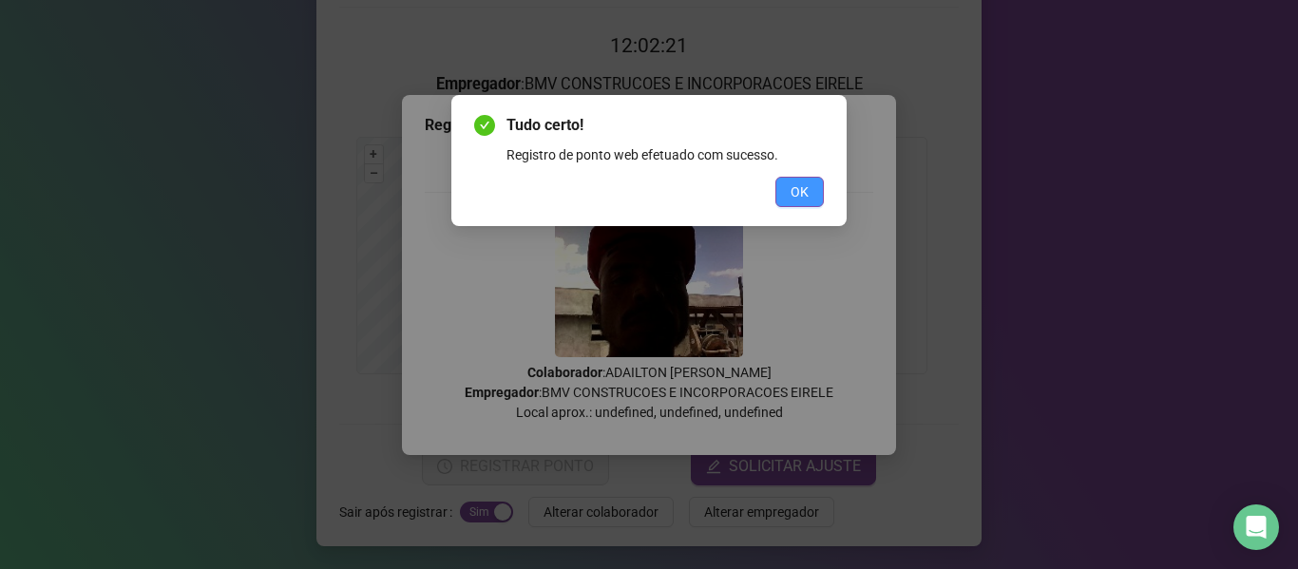
click at [790, 196] on button "OK" at bounding box center [799, 192] width 48 height 30
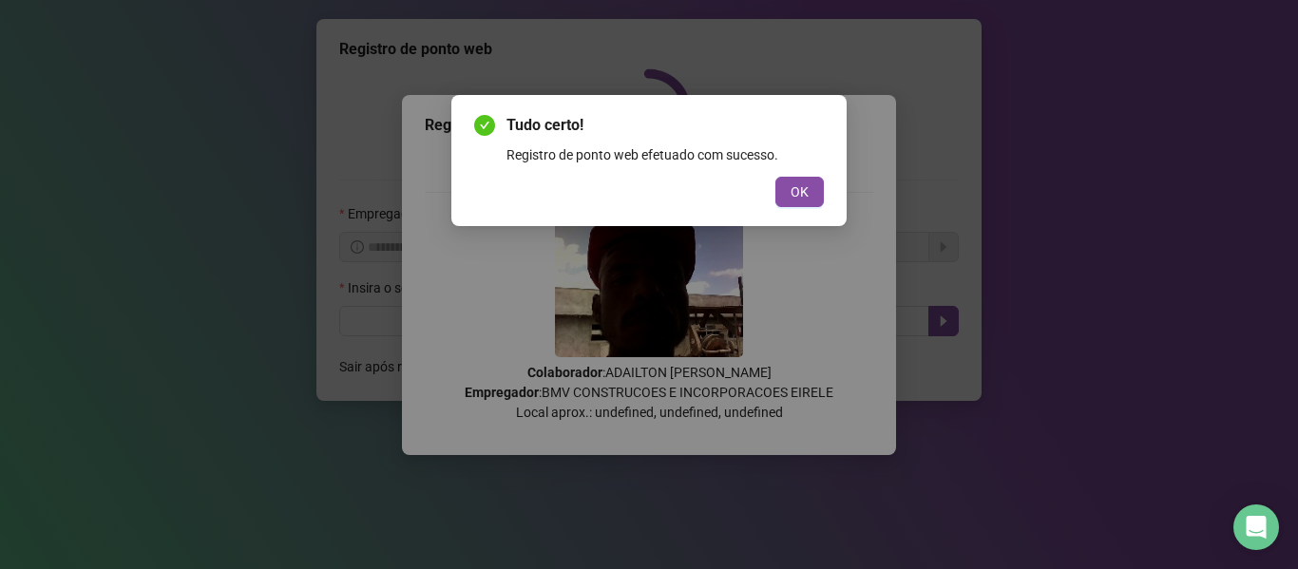
scroll to position [0, 0]
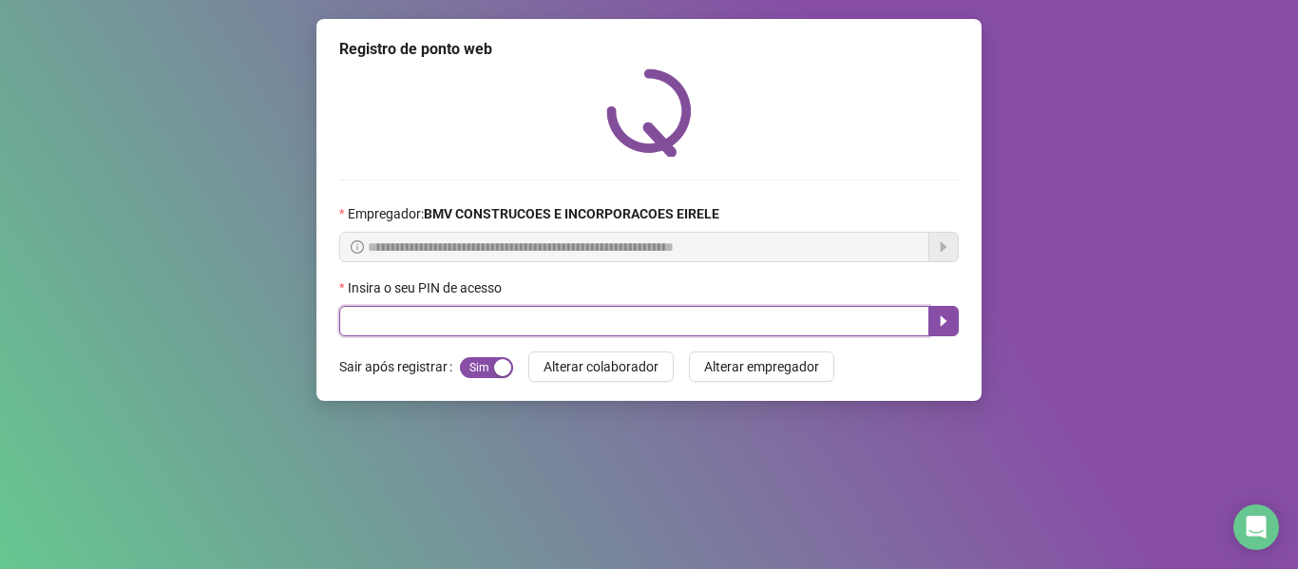
click at [855, 314] on input "text" at bounding box center [634, 321] width 590 height 30
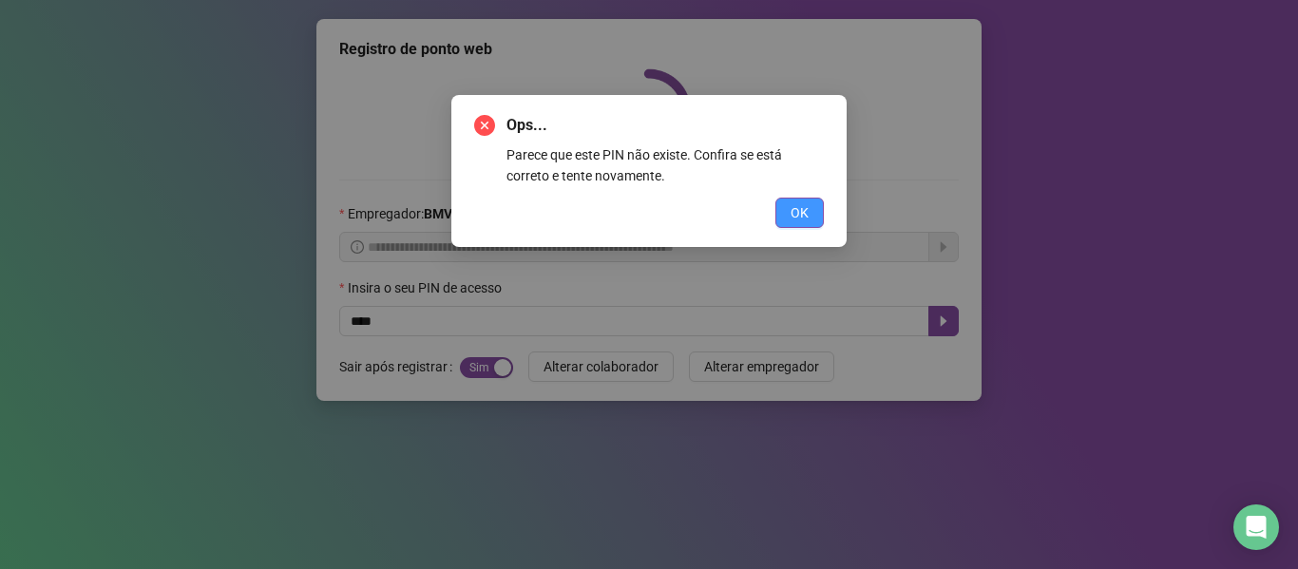
click at [802, 222] on span "OK" at bounding box center [800, 212] width 18 height 21
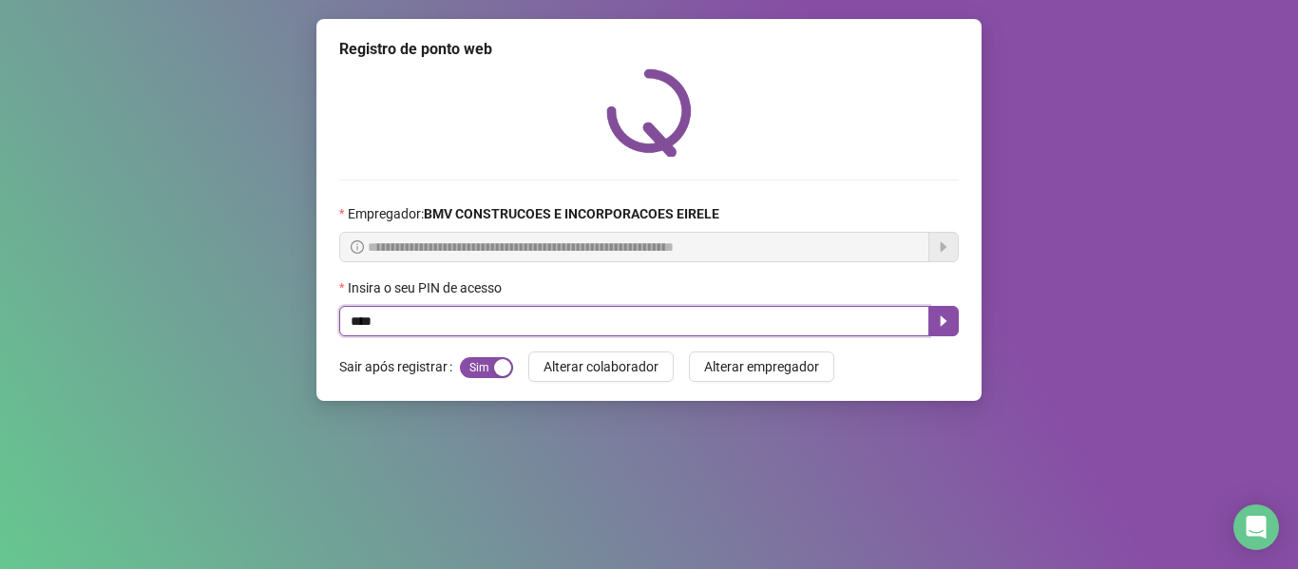
click at [802, 311] on input "****" at bounding box center [634, 321] width 590 height 30
type input "*****"
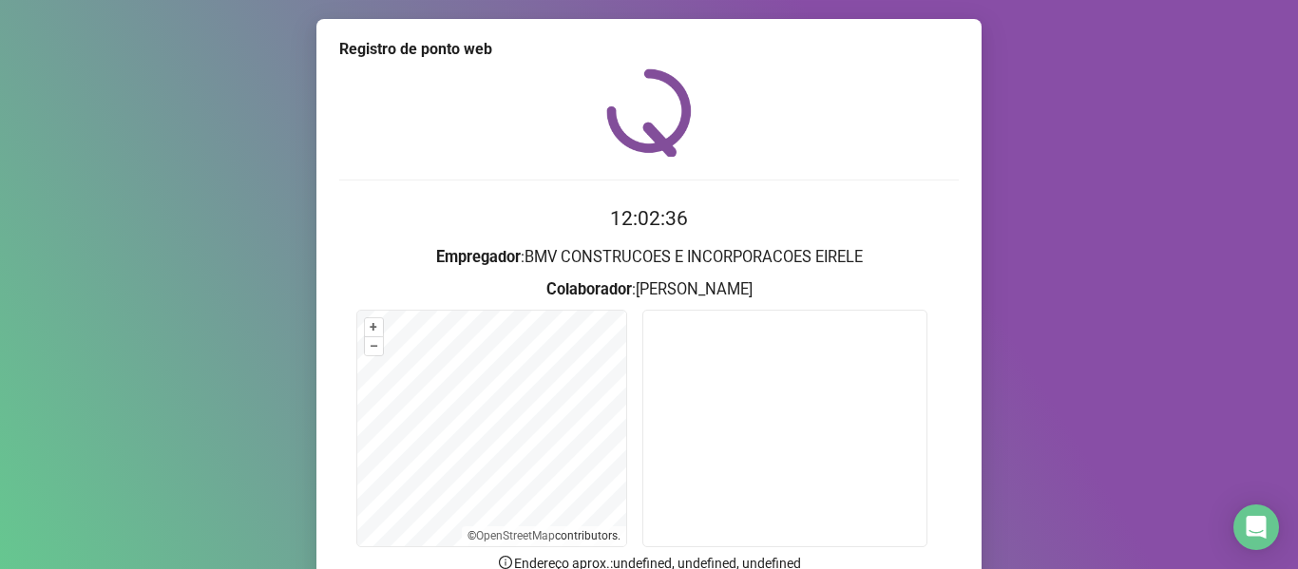
scroll to position [173, 0]
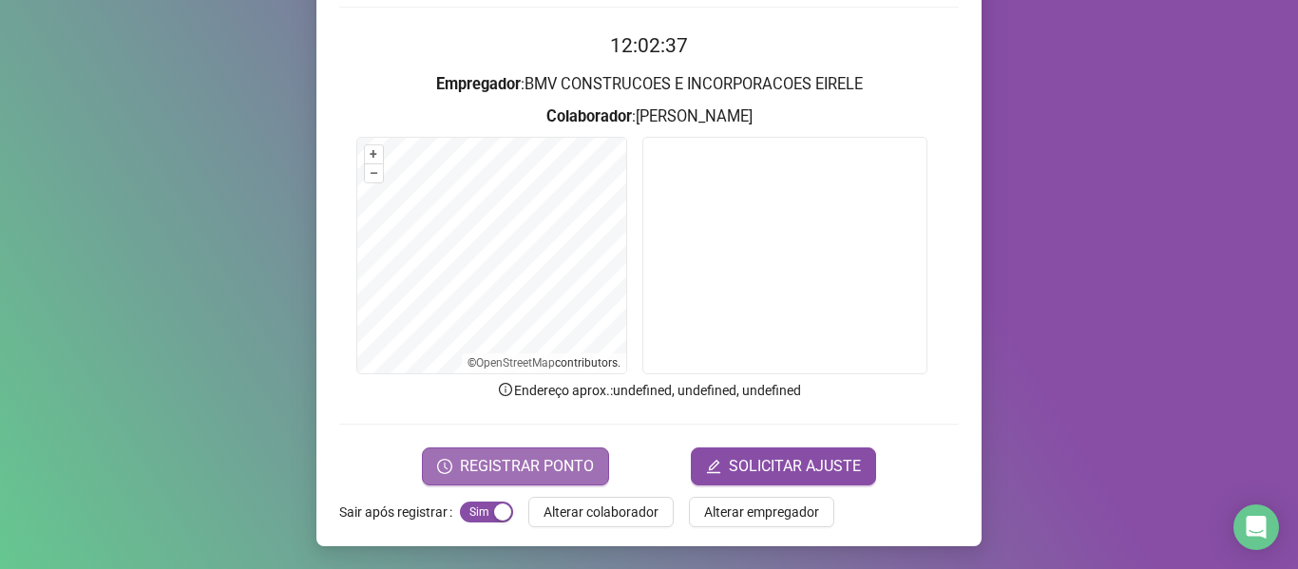
click at [538, 457] on span "REGISTRAR PONTO" at bounding box center [527, 466] width 134 height 23
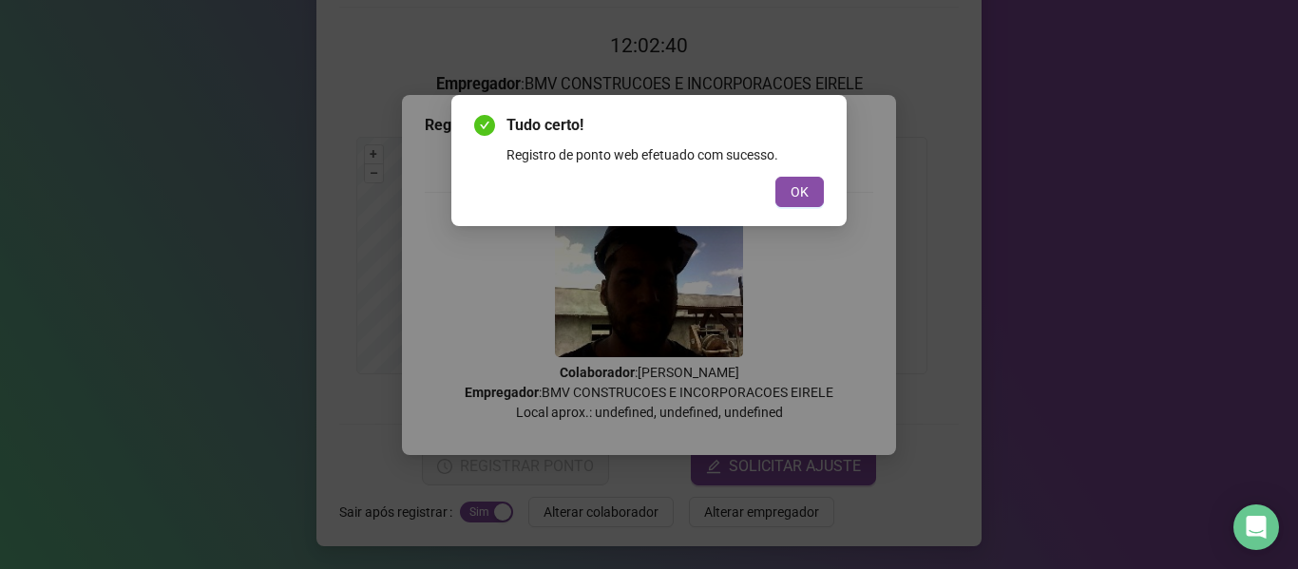
click at [802, 193] on span "OK" at bounding box center [800, 191] width 18 height 21
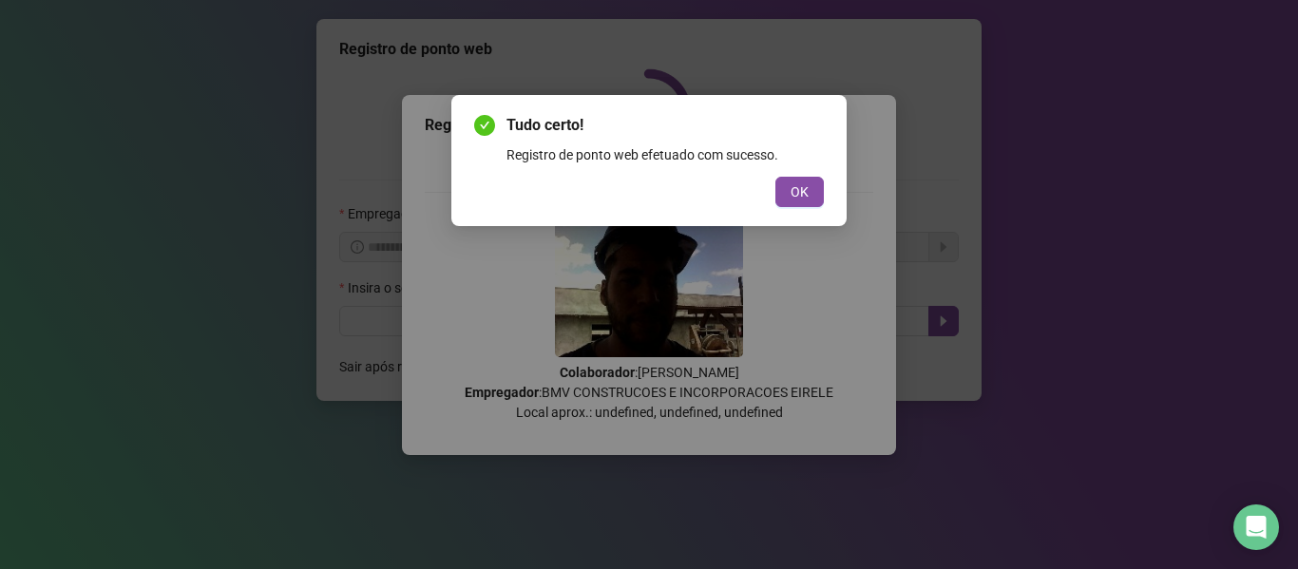
scroll to position [0, 0]
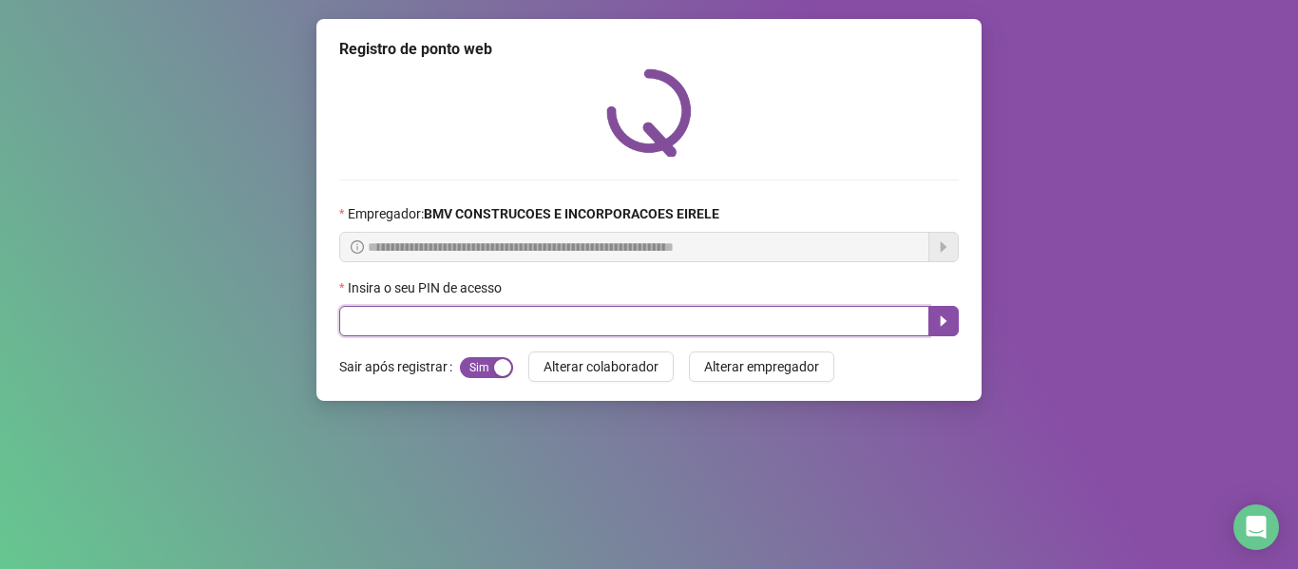
click at [819, 315] on input "text" at bounding box center [634, 321] width 590 height 30
type input "*****"
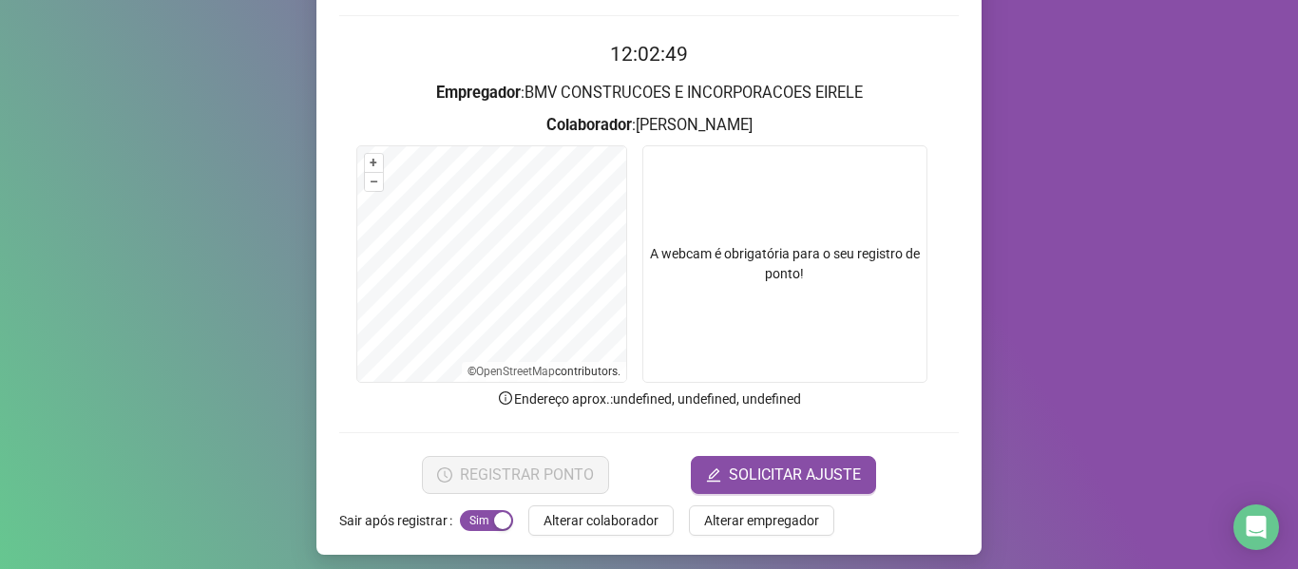
scroll to position [173, 0]
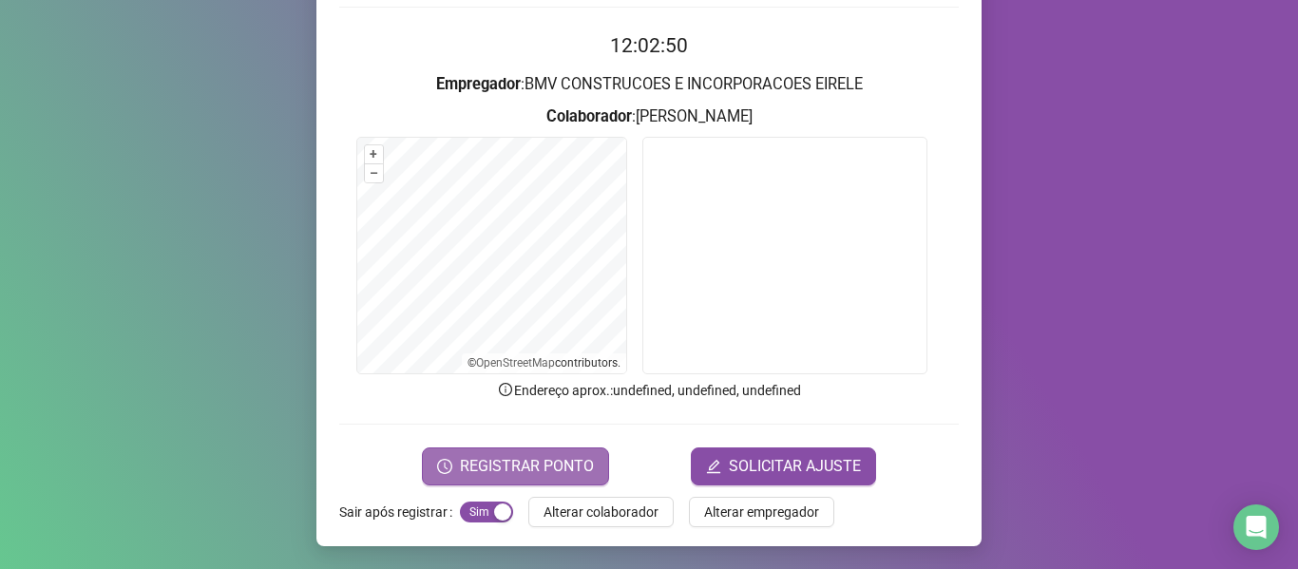
click at [497, 453] on button "REGISTRAR PONTO" at bounding box center [515, 467] width 187 height 38
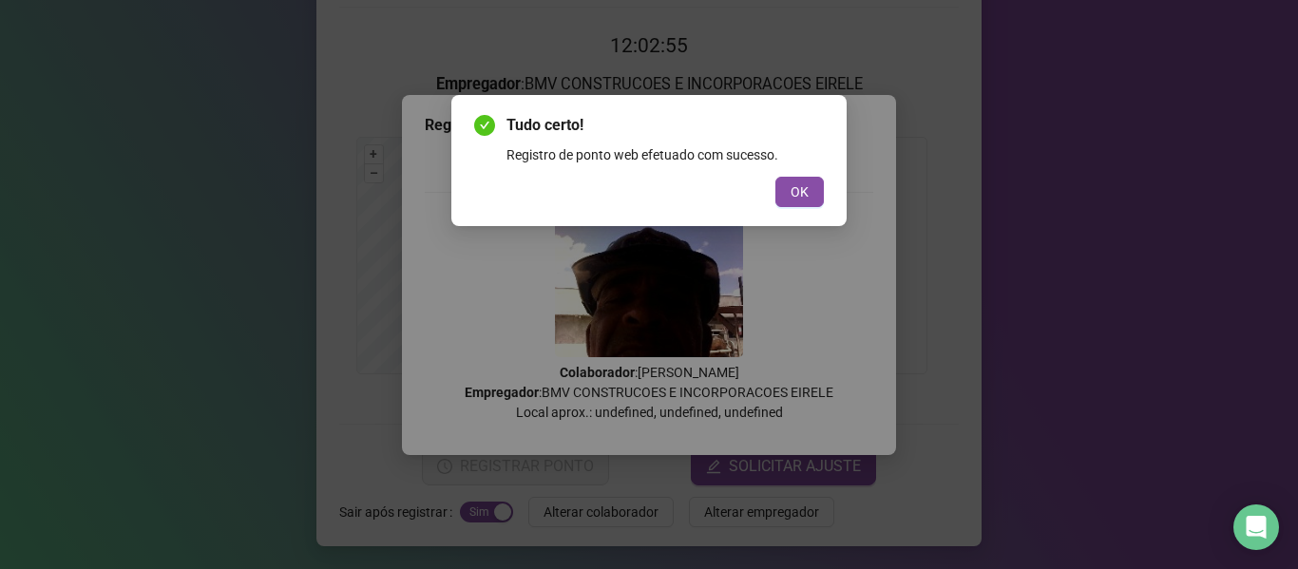
click at [803, 196] on span "OK" at bounding box center [800, 191] width 18 height 21
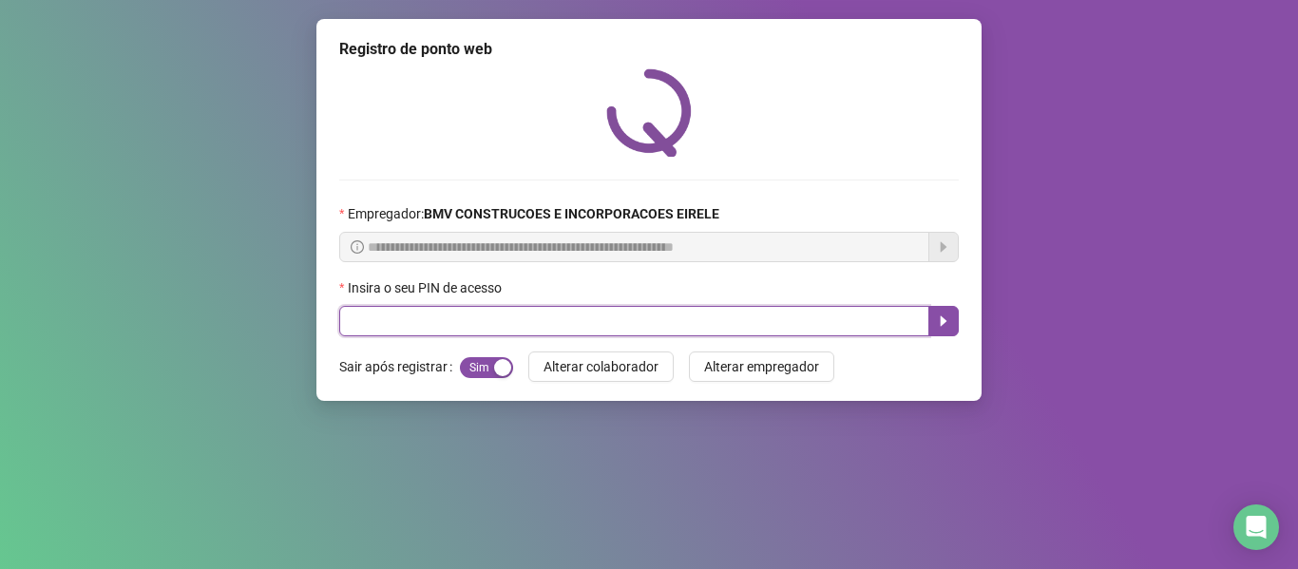
click at [838, 312] on input "text" at bounding box center [634, 321] width 590 height 30
type input "*****"
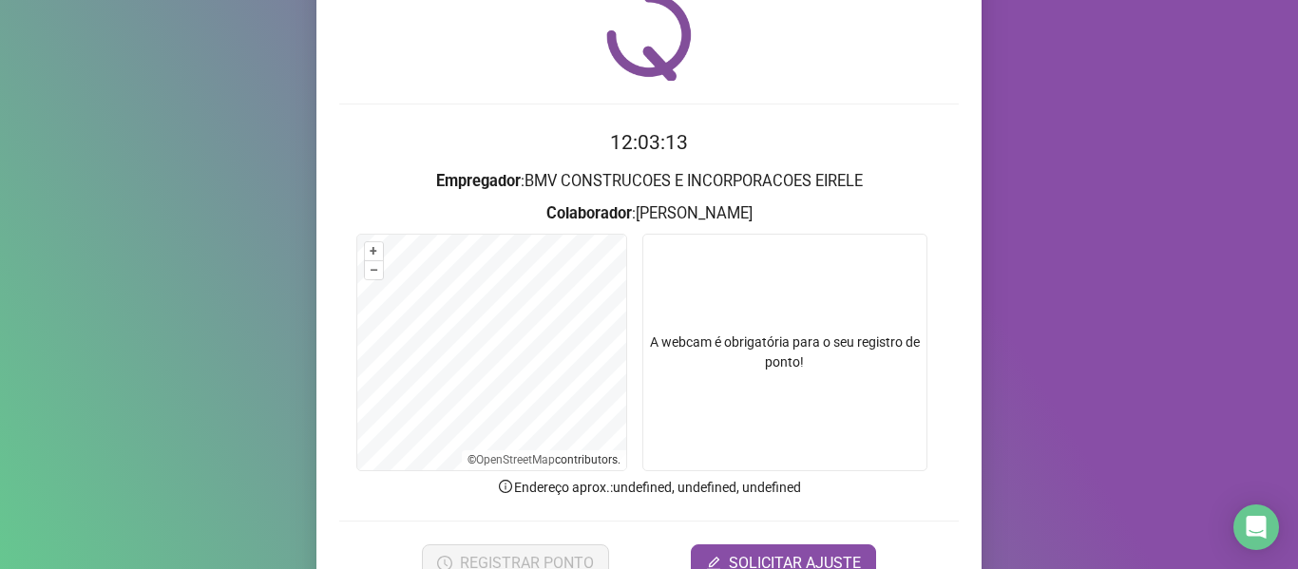
scroll to position [173, 0]
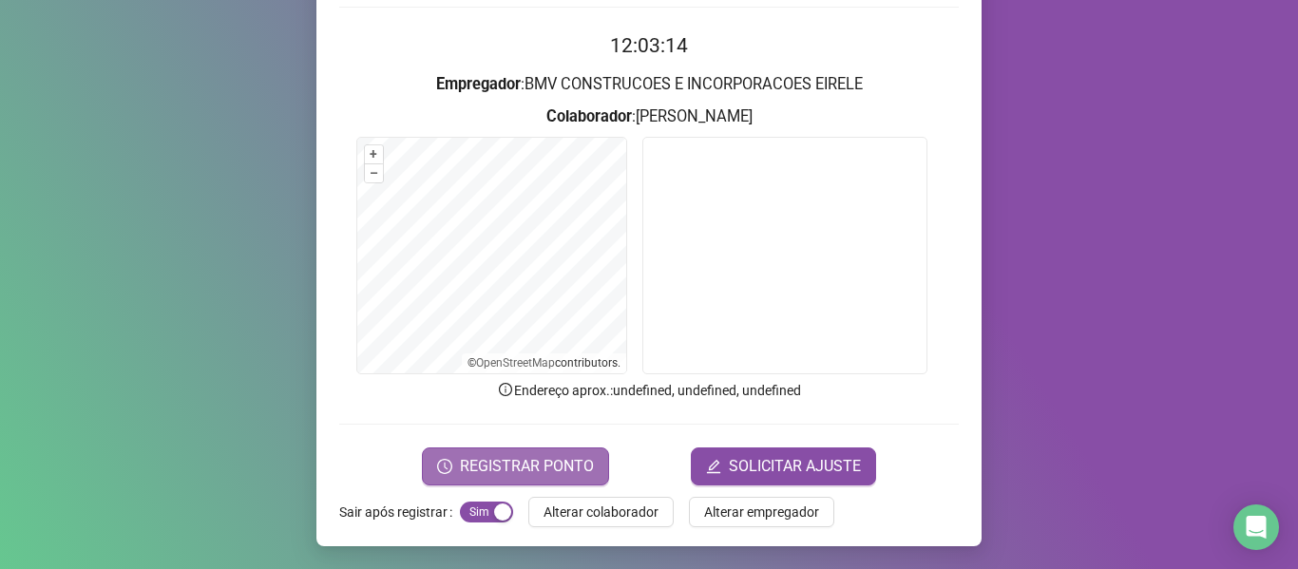
click at [529, 464] on span "REGISTRAR PONTO" at bounding box center [527, 466] width 134 height 23
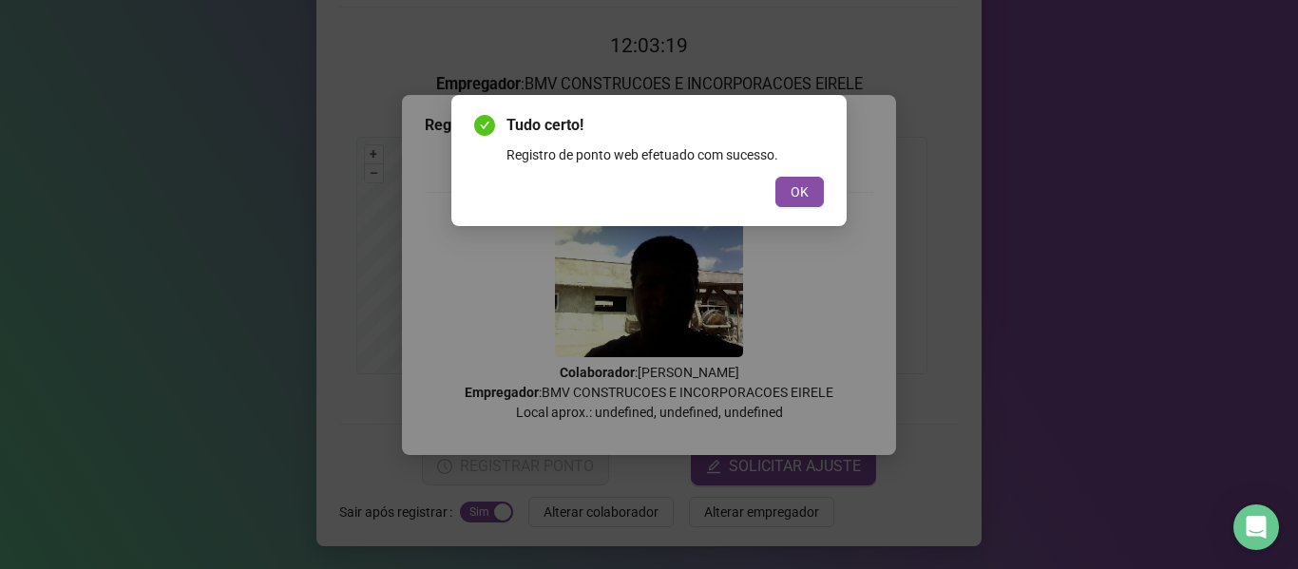
click at [793, 190] on span "OK" at bounding box center [800, 191] width 18 height 21
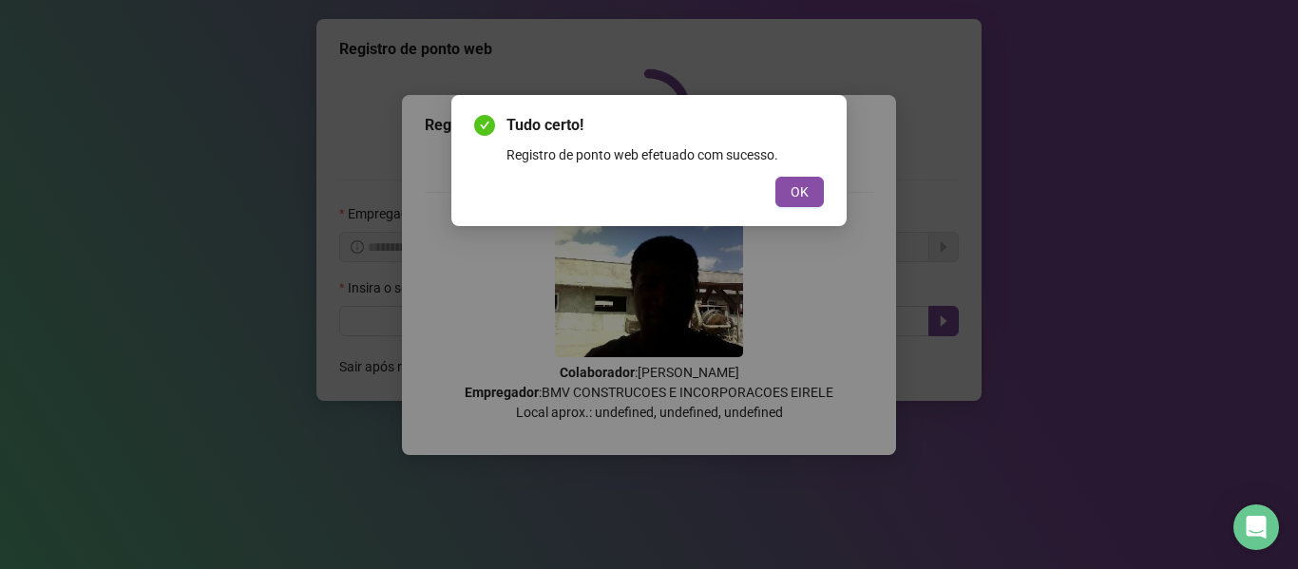
scroll to position [0, 0]
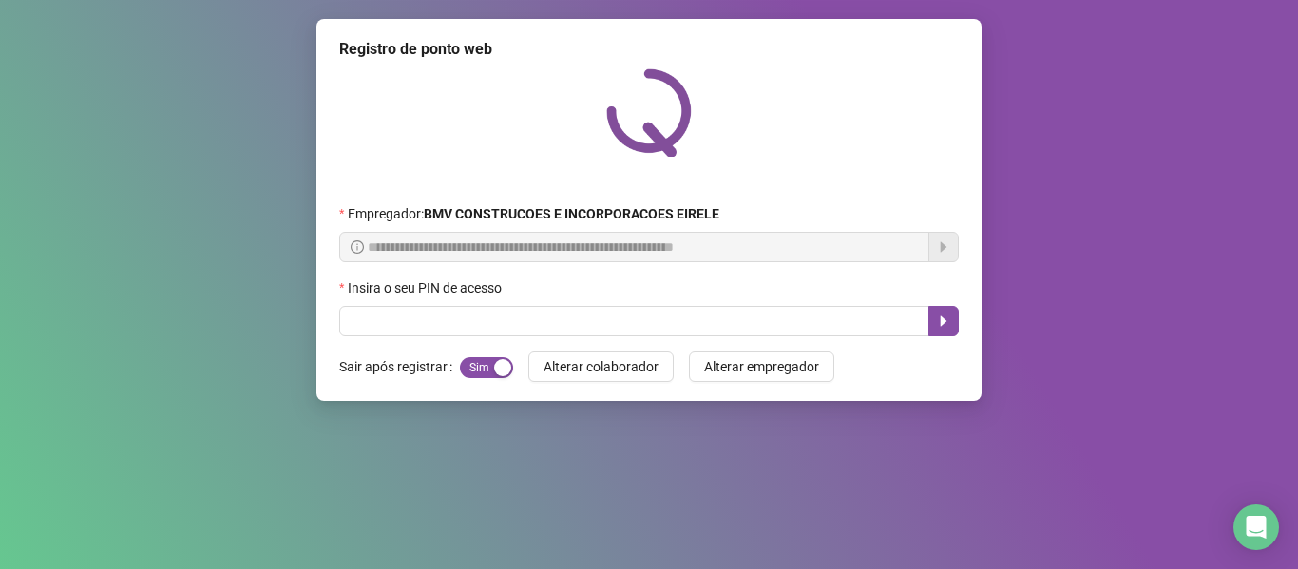
click at [856, 305] on div "Insira o seu PIN de acesso" at bounding box center [649, 291] width 620 height 29
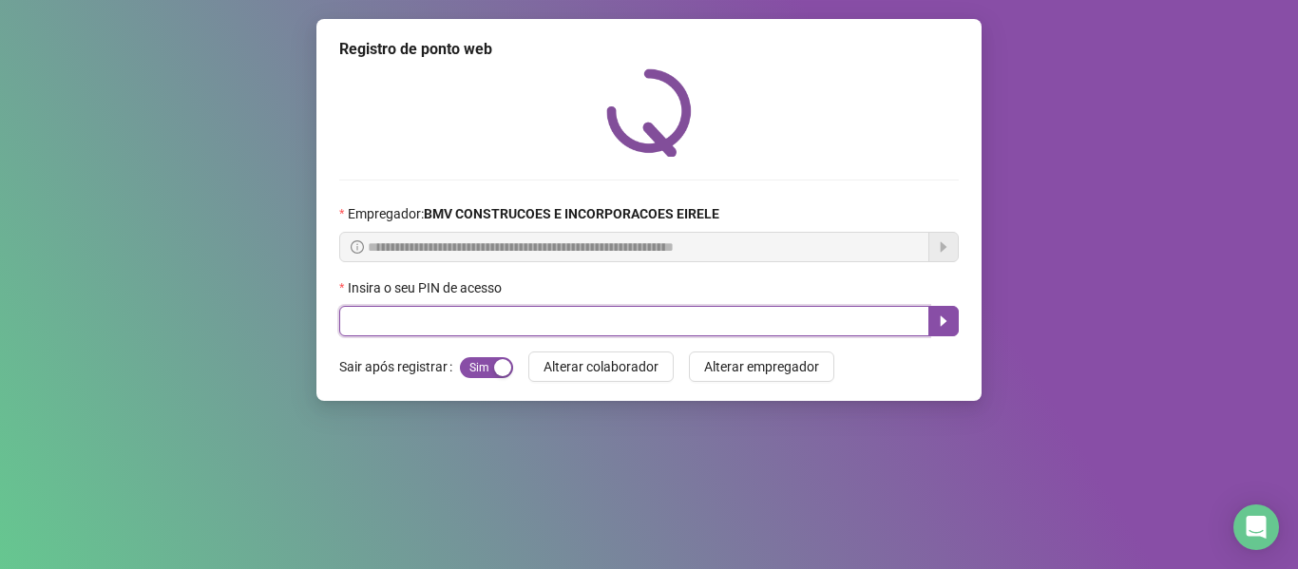
click at [851, 332] on input "text" at bounding box center [634, 321] width 590 height 30
type input "*****"
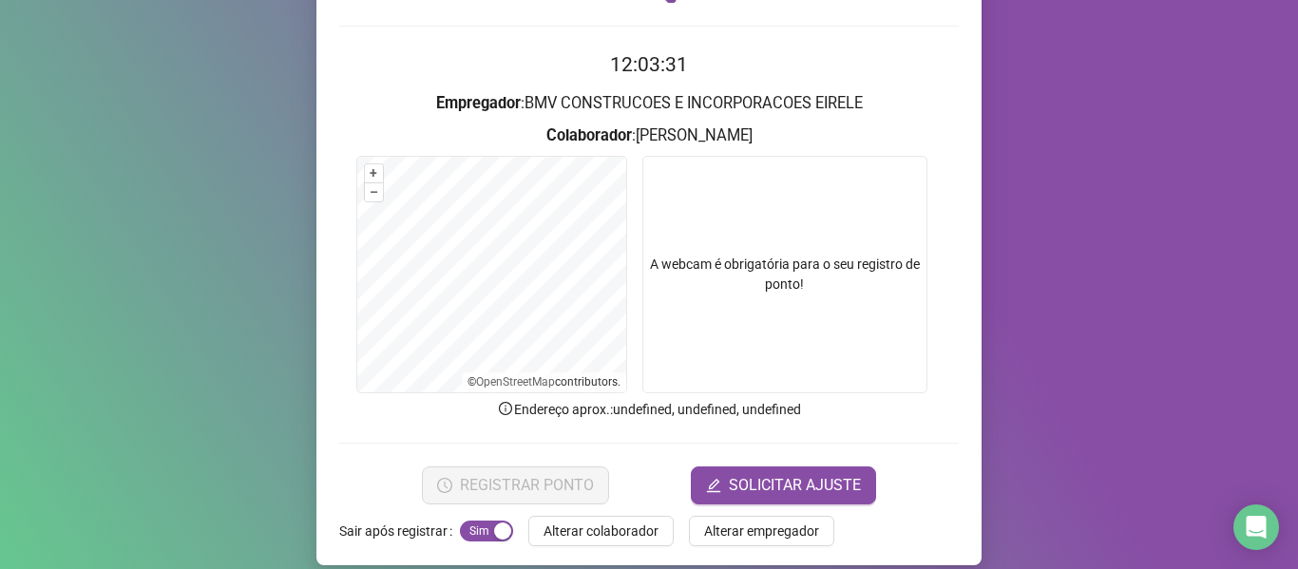
scroll to position [173, 0]
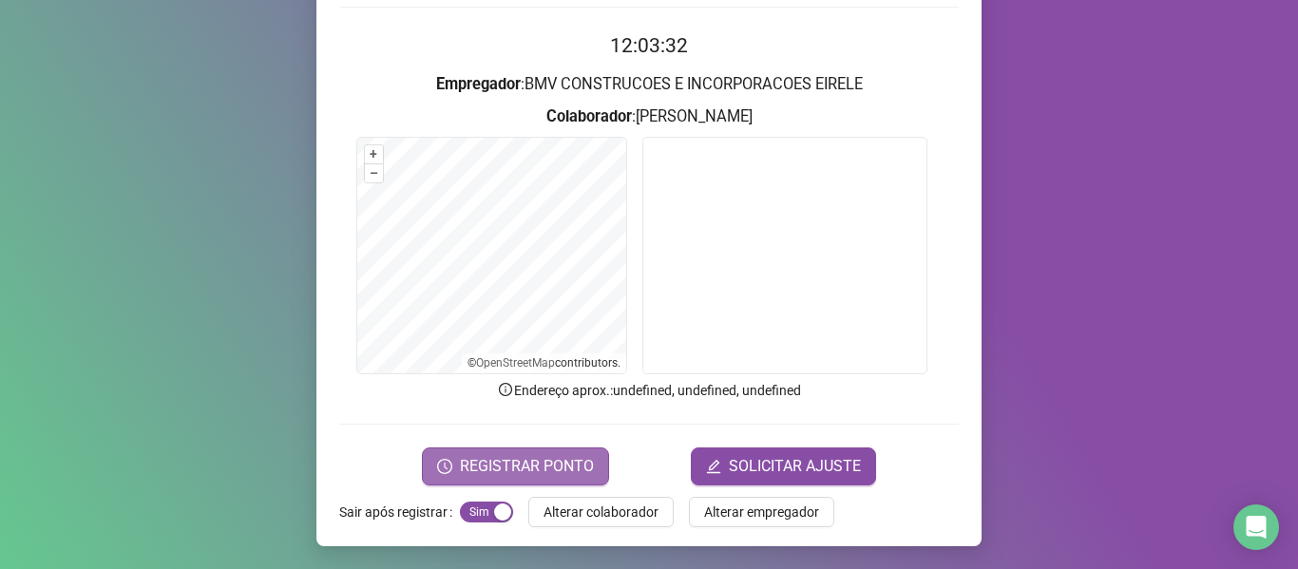
click at [510, 468] on span "REGISTRAR PONTO" at bounding box center [527, 466] width 134 height 23
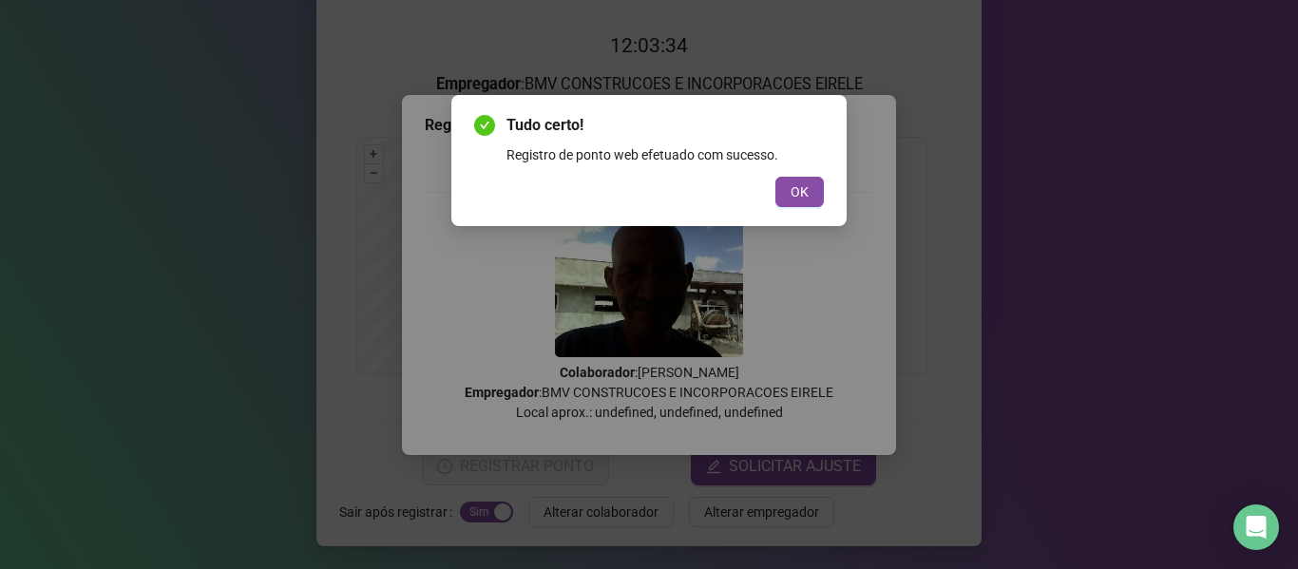
click at [793, 176] on div "Tudo certo! Registro de ponto web efetuado com sucesso. OK" at bounding box center [649, 160] width 350 height 93
click at [799, 184] on span "OK" at bounding box center [800, 191] width 18 height 21
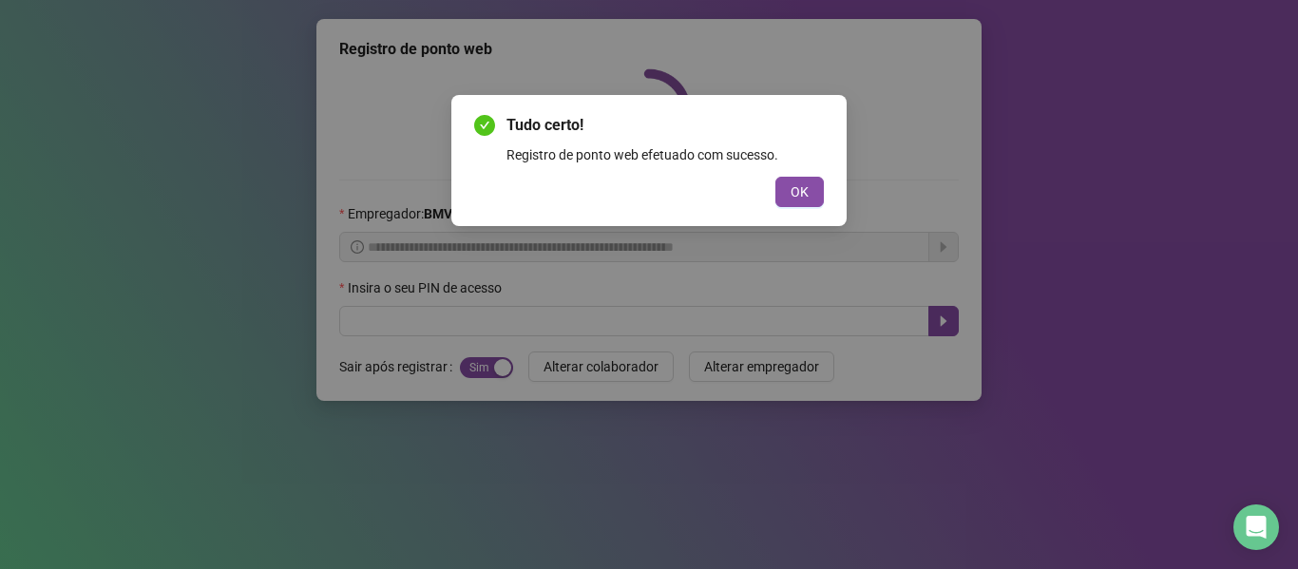
scroll to position [0, 0]
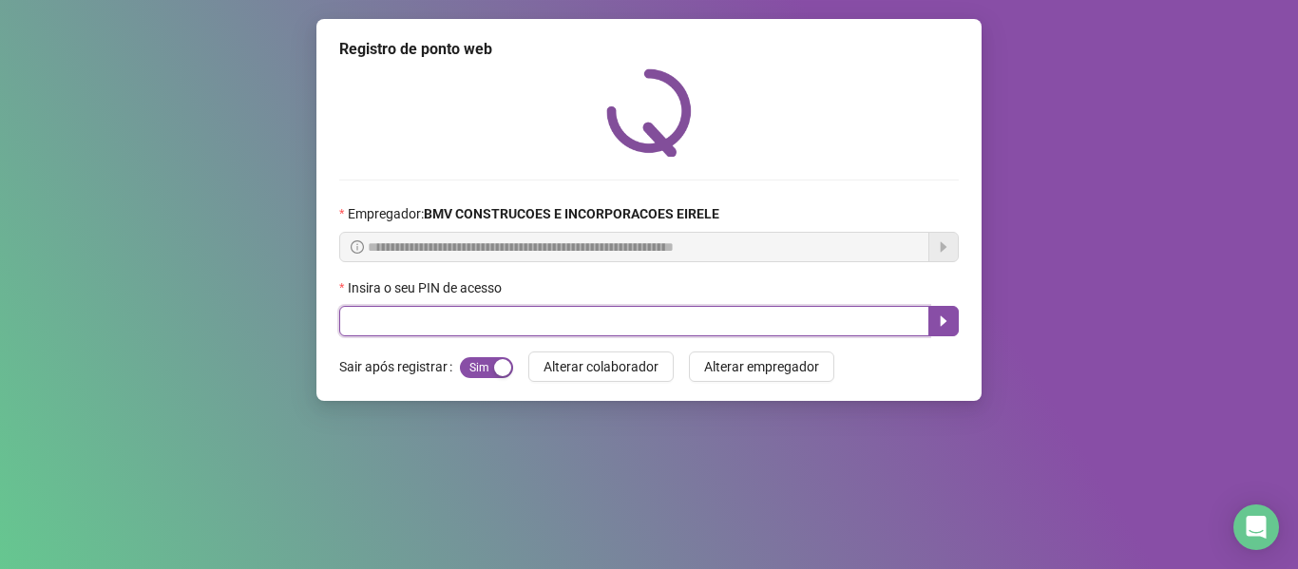
click at [852, 333] on input "text" at bounding box center [634, 321] width 590 height 30
type input "*****"
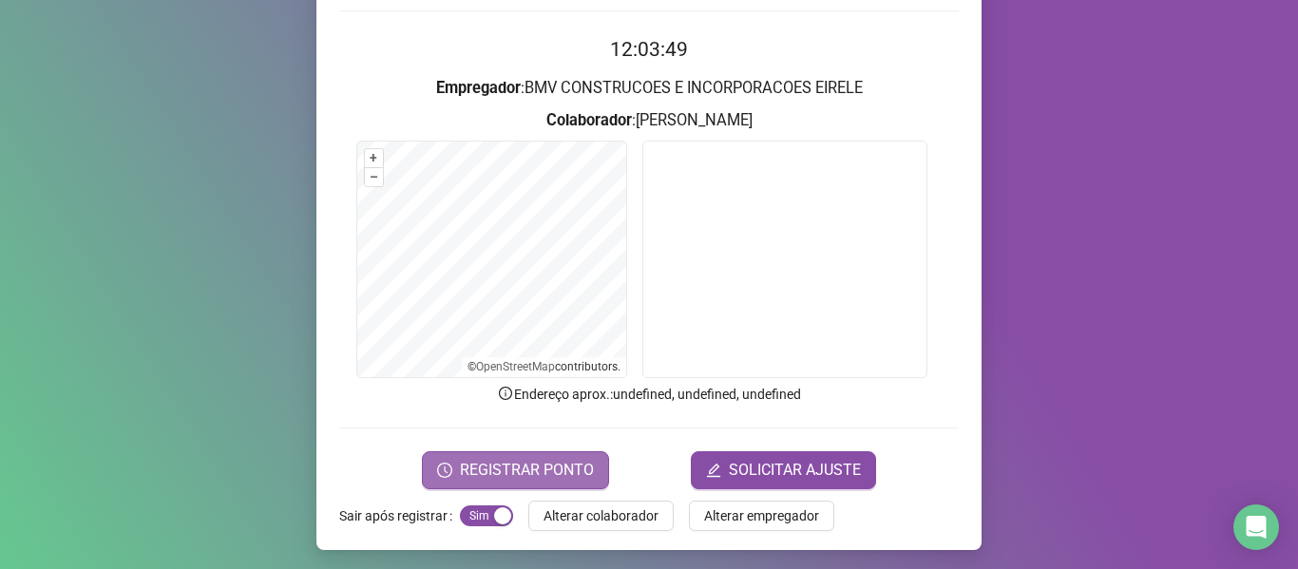
scroll to position [173, 0]
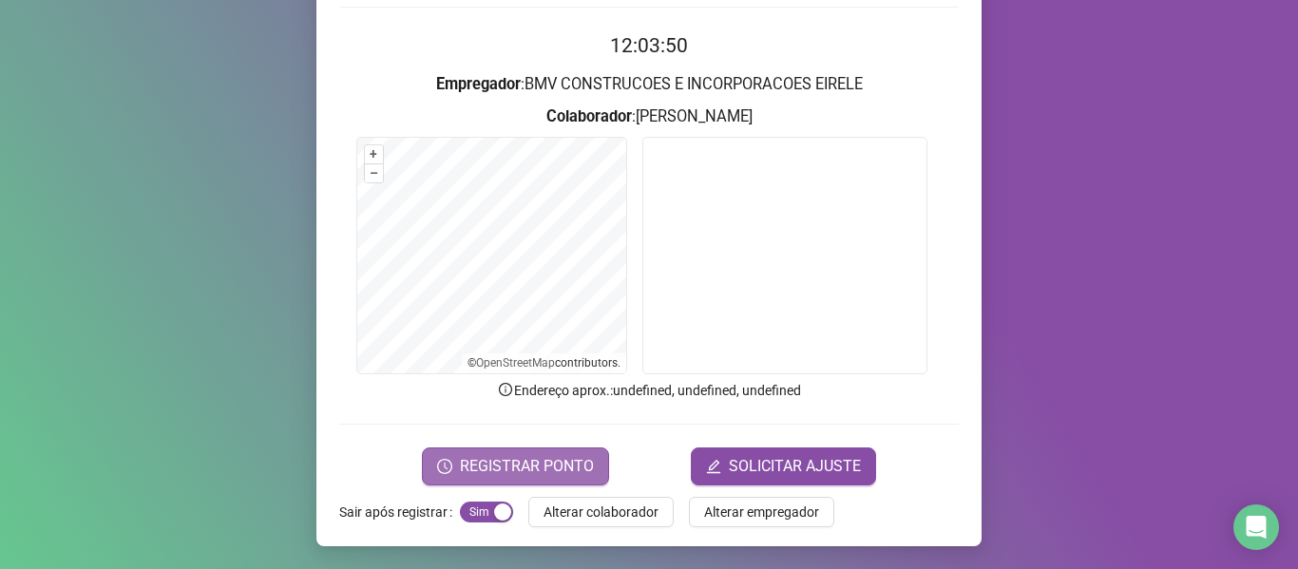
click at [534, 471] on span "REGISTRAR PONTO" at bounding box center [527, 466] width 134 height 23
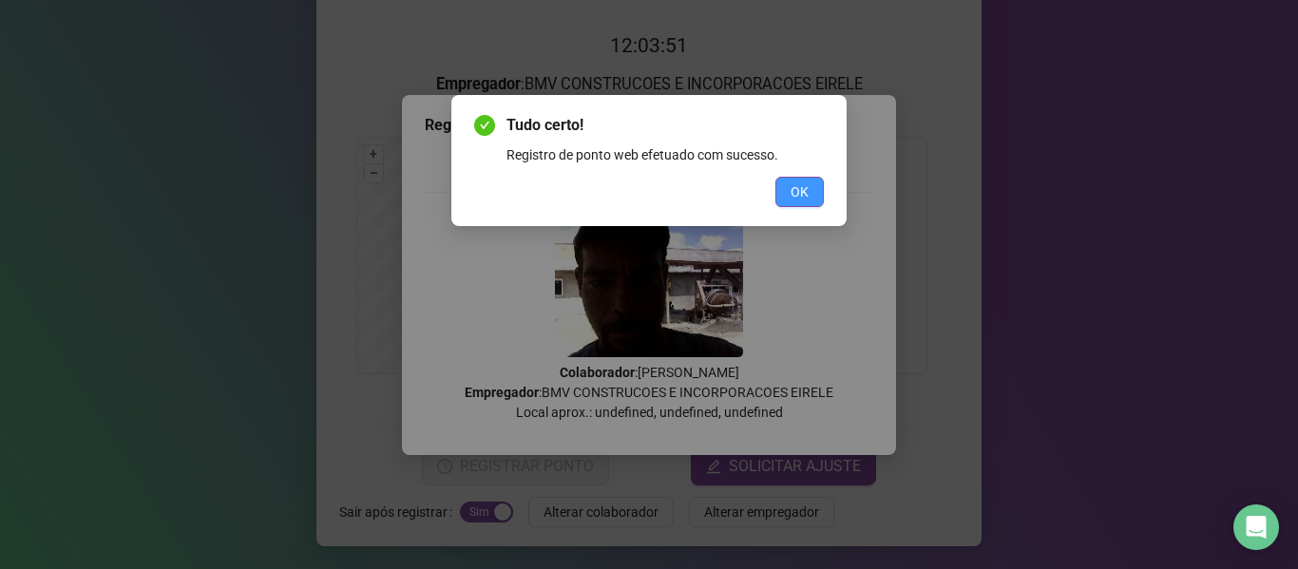
click at [790, 191] on button "OK" at bounding box center [799, 192] width 48 height 30
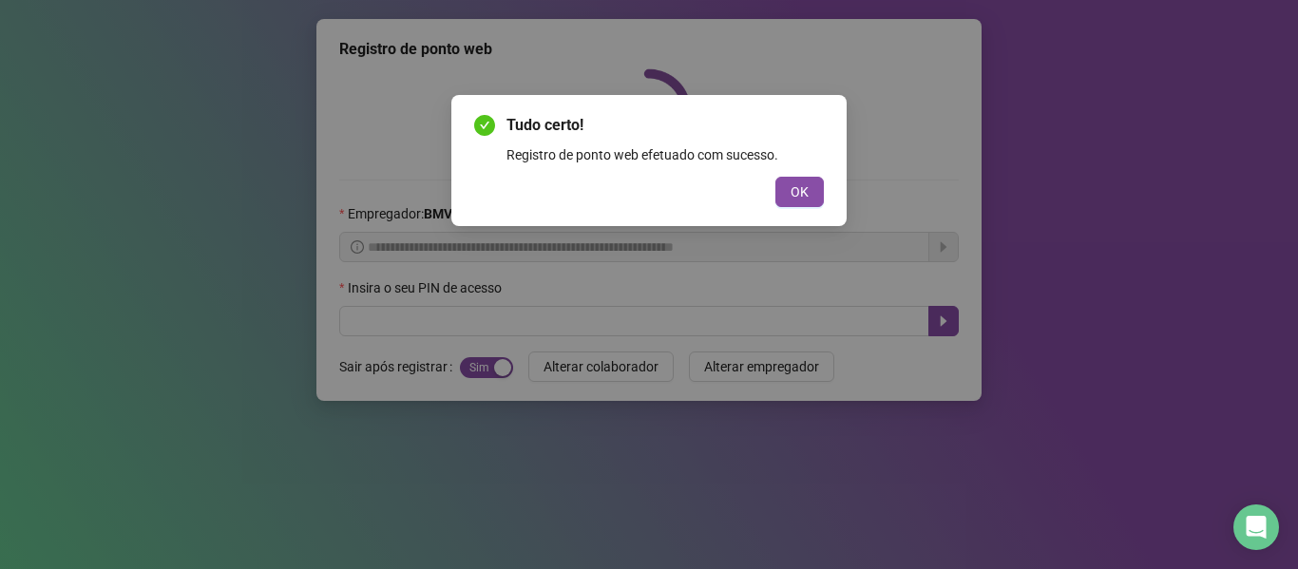
scroll to position [0, 0]
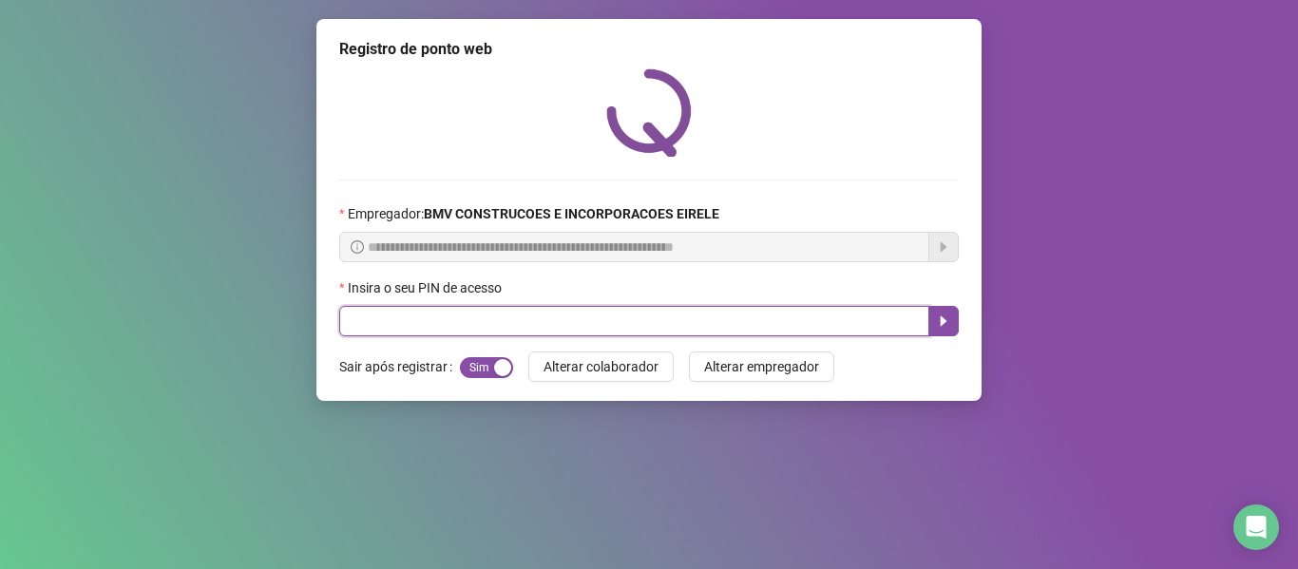
click at [845, 332] on input "text" at bounding box center [634, 321] width 590 height 30
type input "*****"
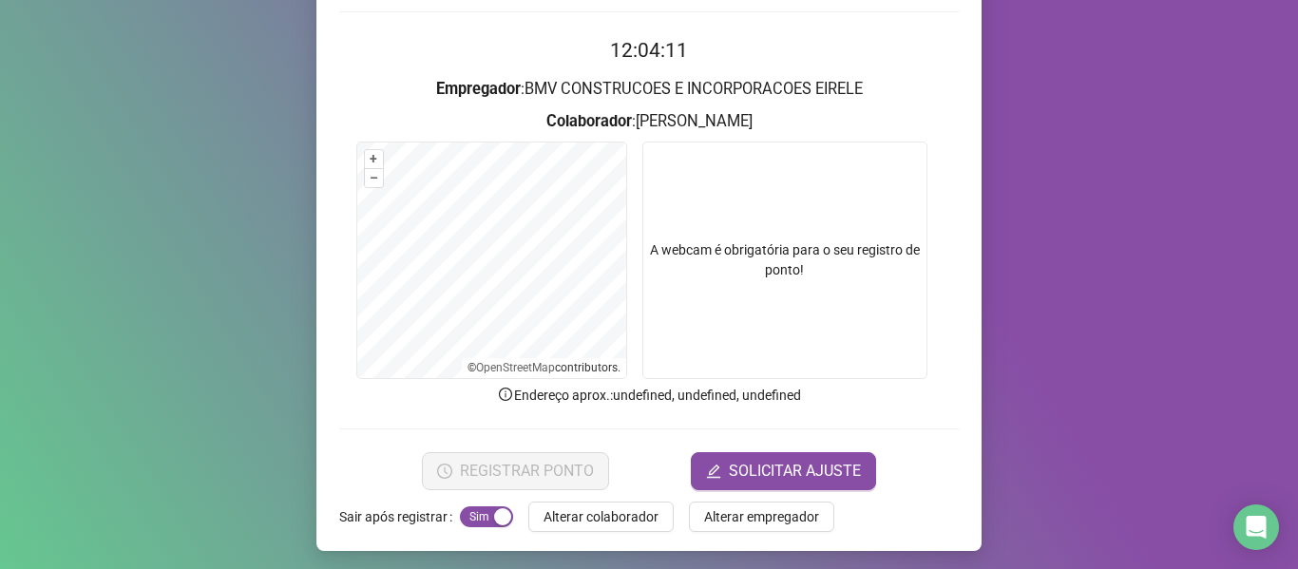
scroll to position [173, 0]
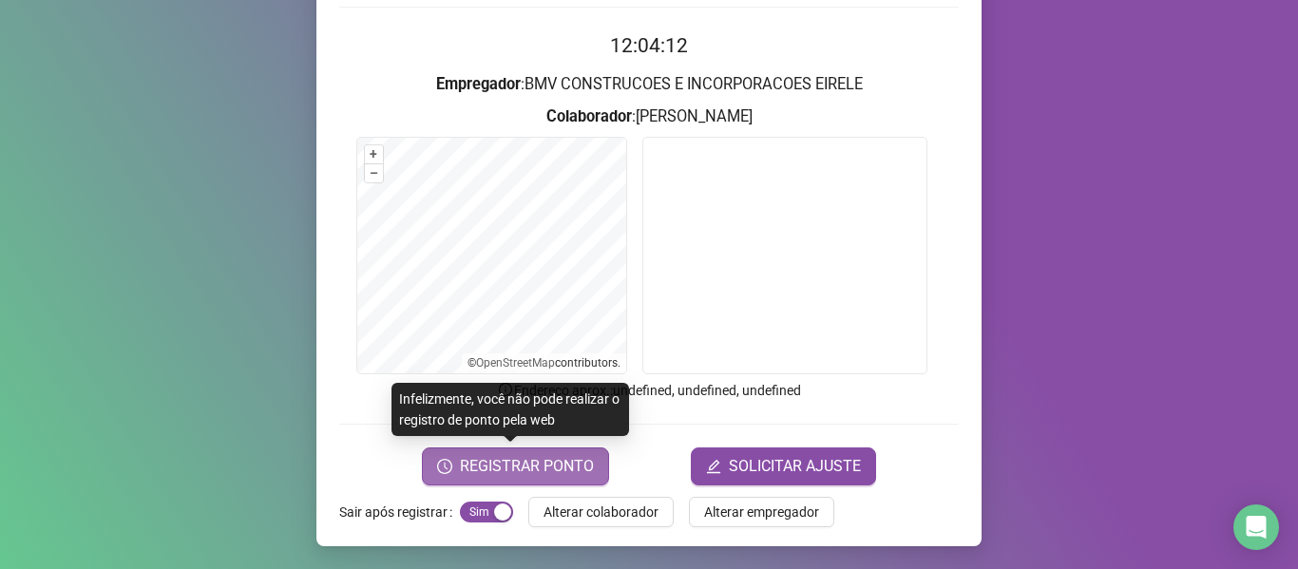
click at [568, 465] on span "REGISTRAR PONTO" at bounding box center [527, 466] width 134 height 23
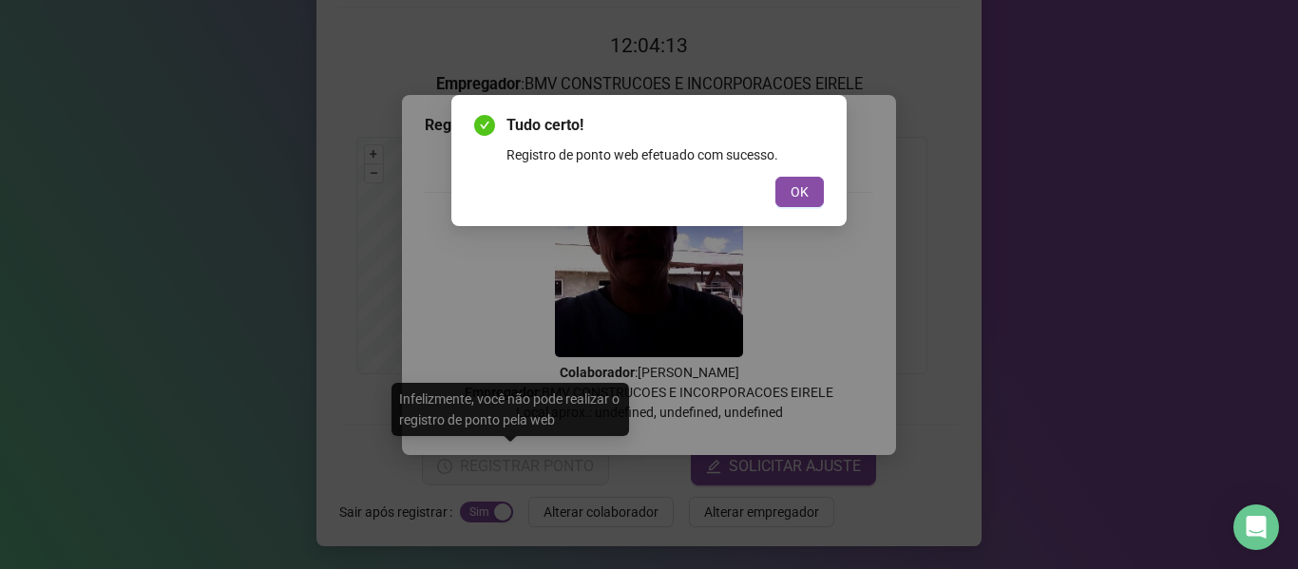
click at [801, 191] on span "OK" at bounding box center [800, 191] width 18 height 21
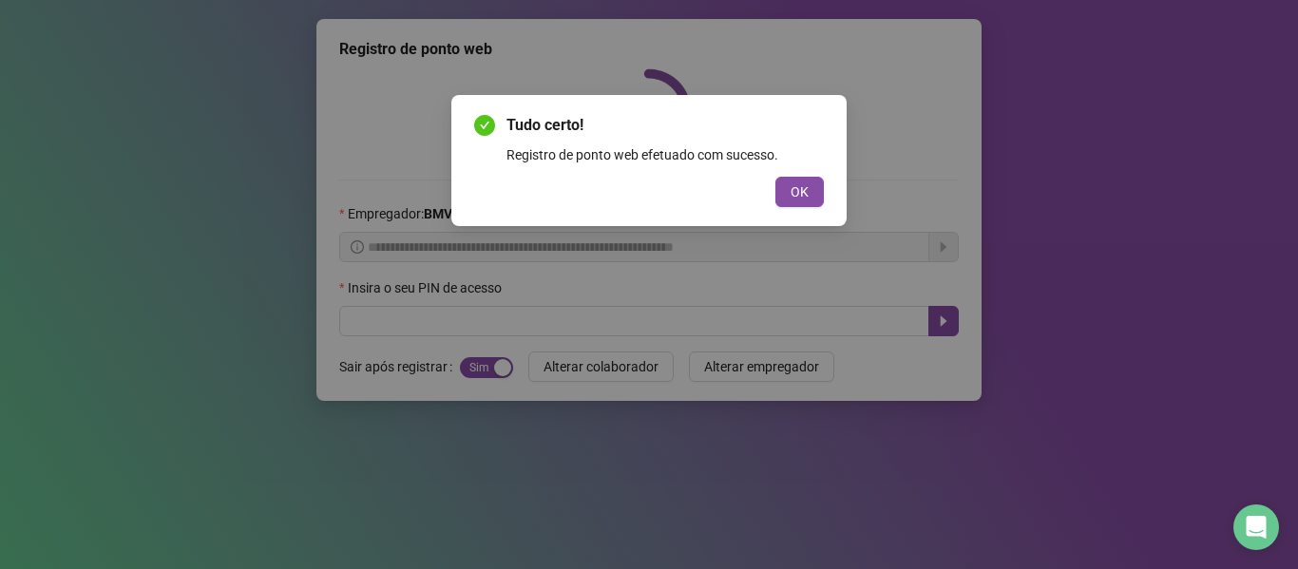
scroll to position [0, 0]
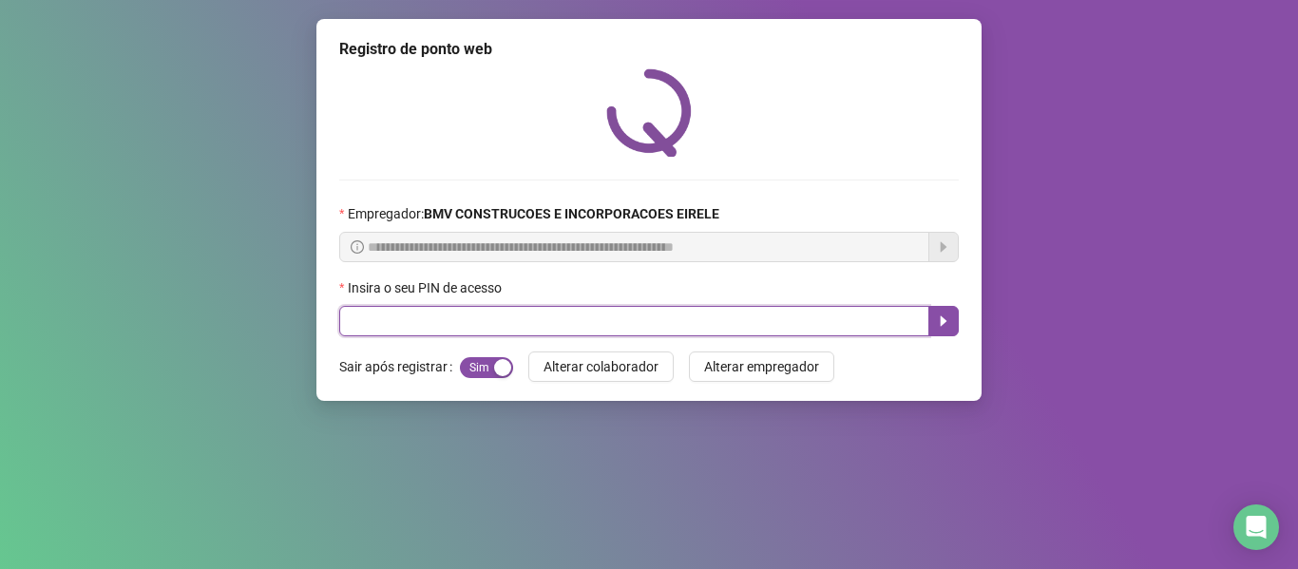
click at [894, 317] on input "text" at bounding box center [634, 321] width 590 height 30
